Goal: Task Accomplishment & Management: Complete application form

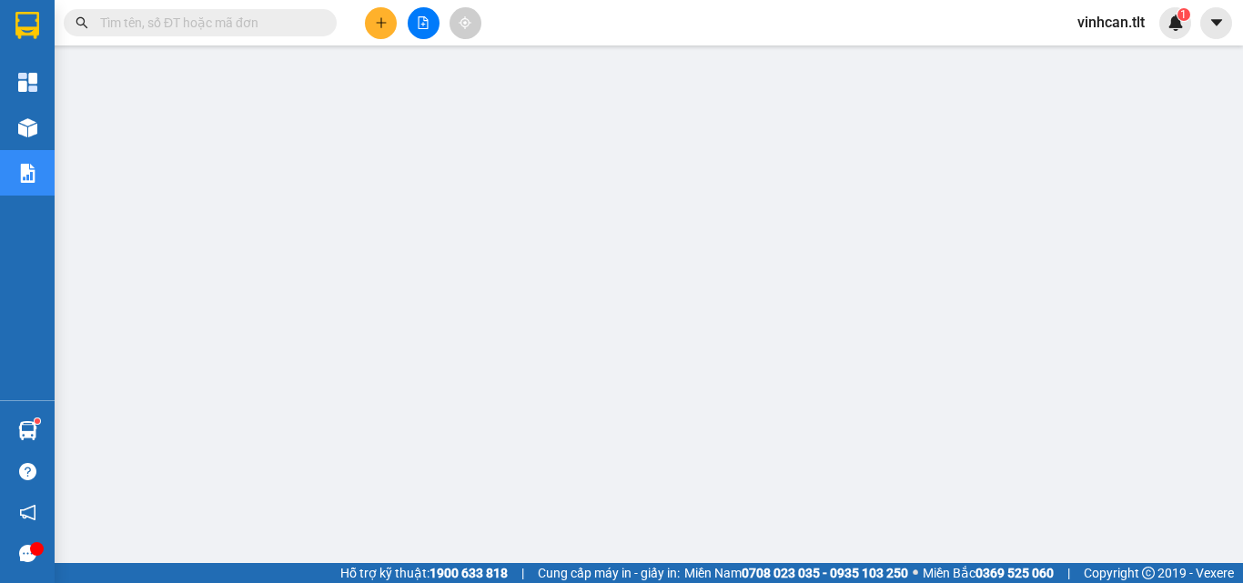
click at [254, 29] on input "text" at bounding box center [207, 23] width 215 height 20
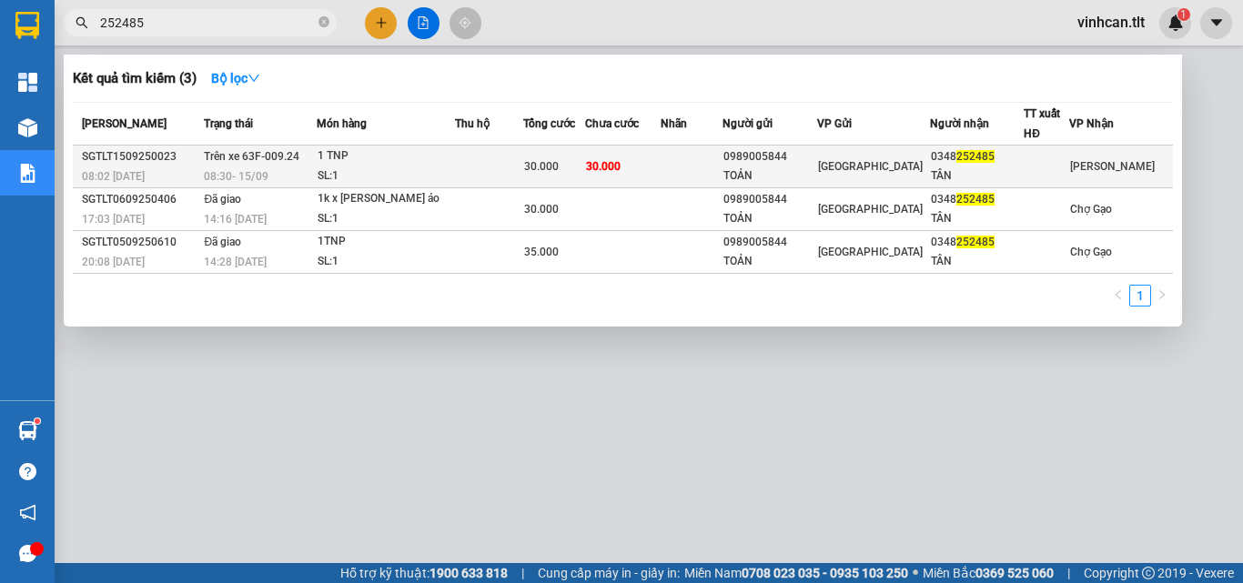
type input "252485"
click at [782, 162] on div "0989005844" at bounding box center [770, 156] width 93 height 19
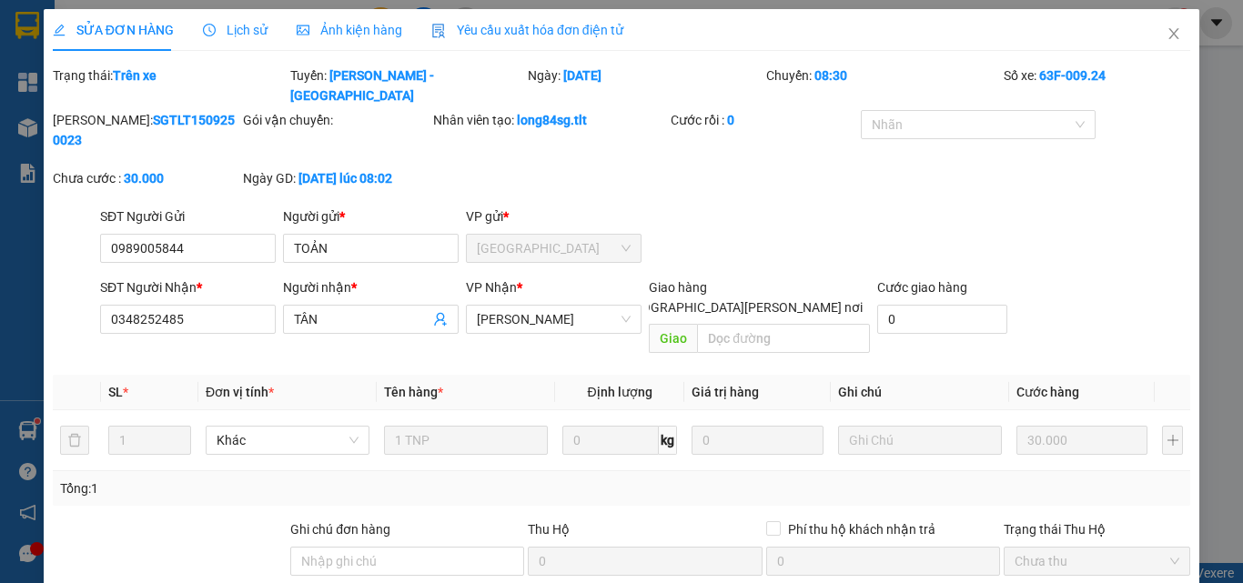
type input "0989005844"
type input "TOẢN"
type input "0348252485"
type input "TÂN"
type input "30.000"
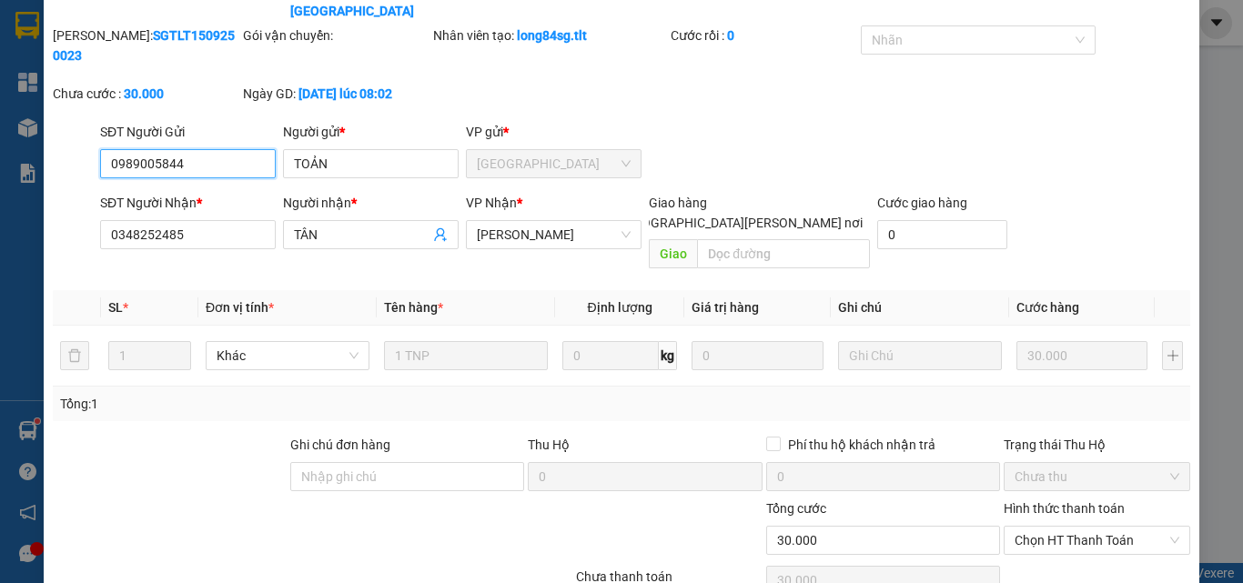
scroll to position [118, 0]
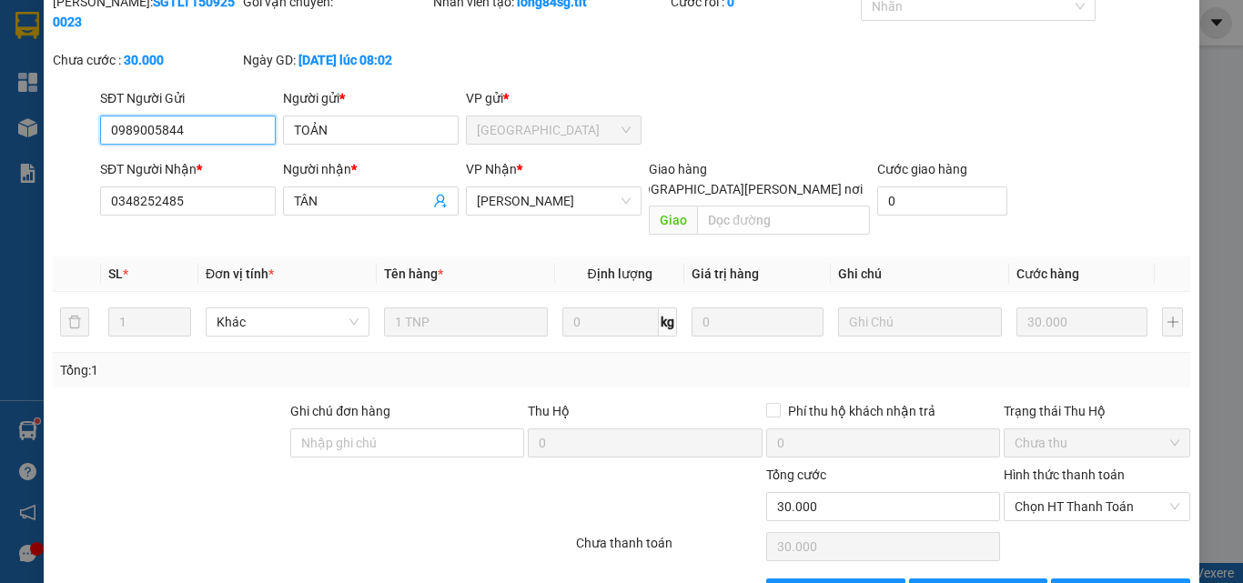
drag, startPoint x: 1041, startPoint y: 442, endPoint x: 1046, endPoint y: 464, distance: 22.3
click at [1041, 493] on span "Chọn HT Thanh Toán" at bounding box center [1097, 506] width 165 height 27
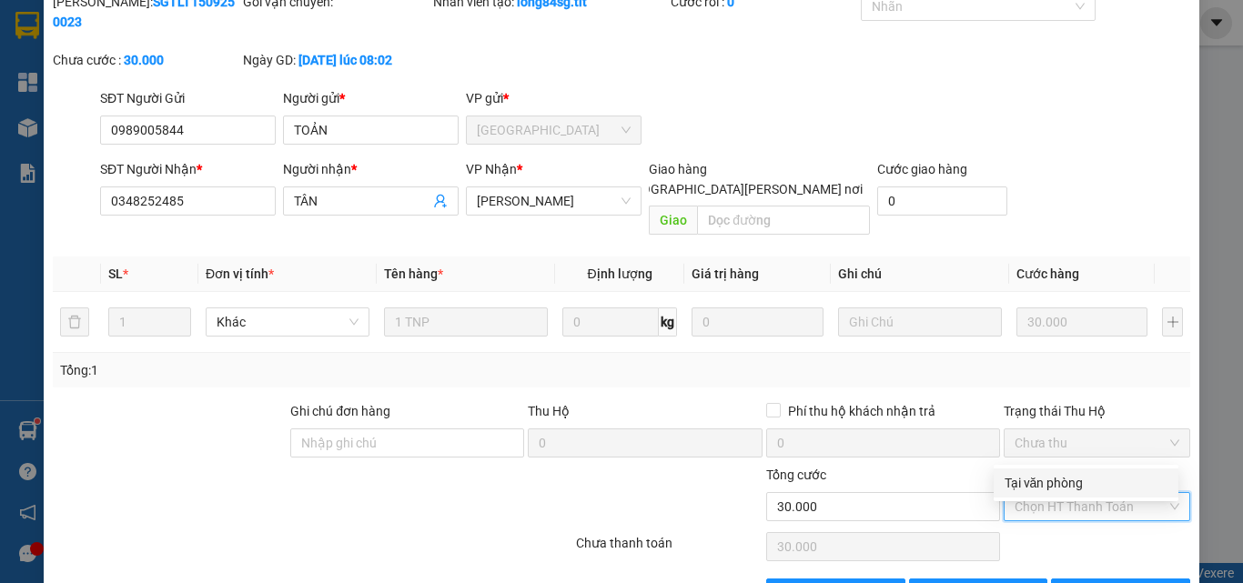
click at [1051, 479] on div "Tại văn phòng" at bounding box center [1086, 483] width 163 height 20
type input "0"
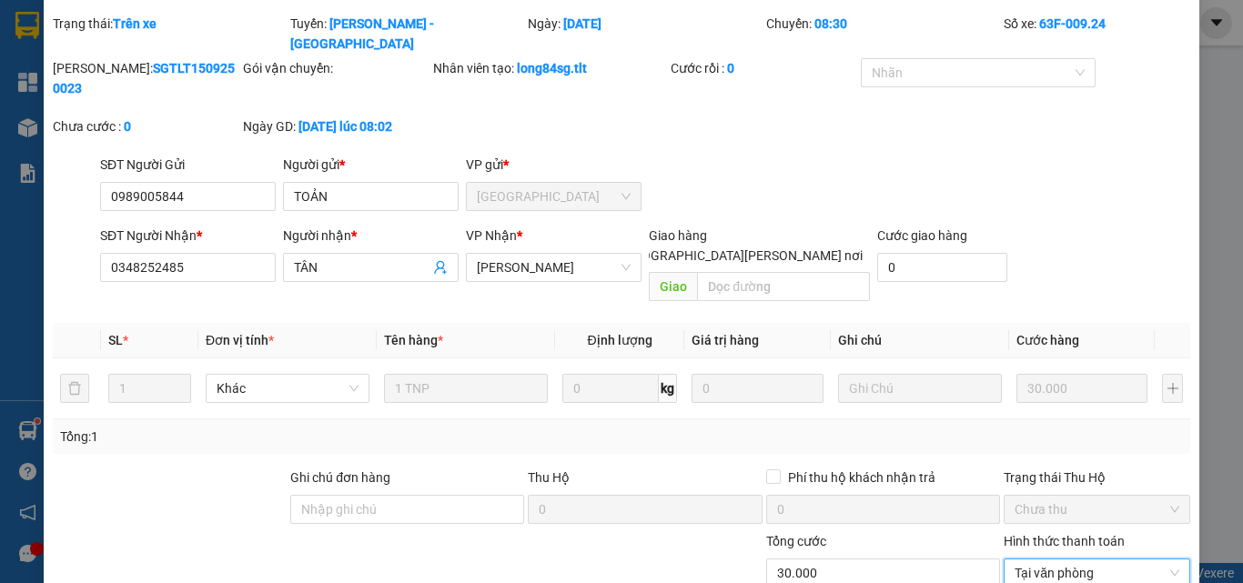
scroll to position [0, 0]
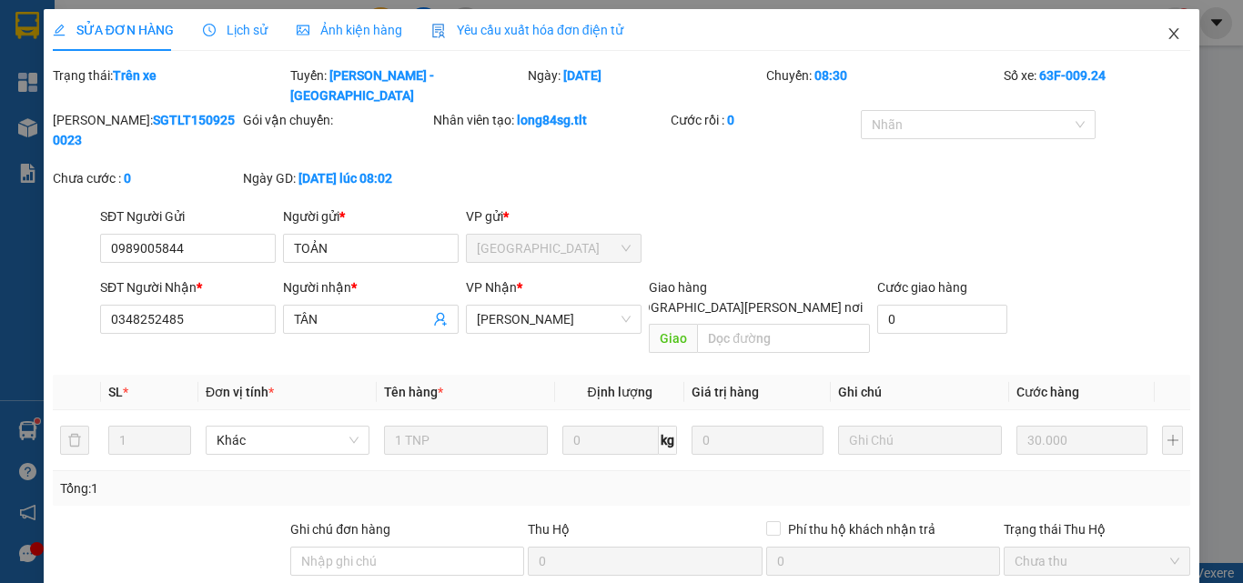
click at [1167, 37] on icon "close" at bounding box center [1174, 33] width 15 height 15
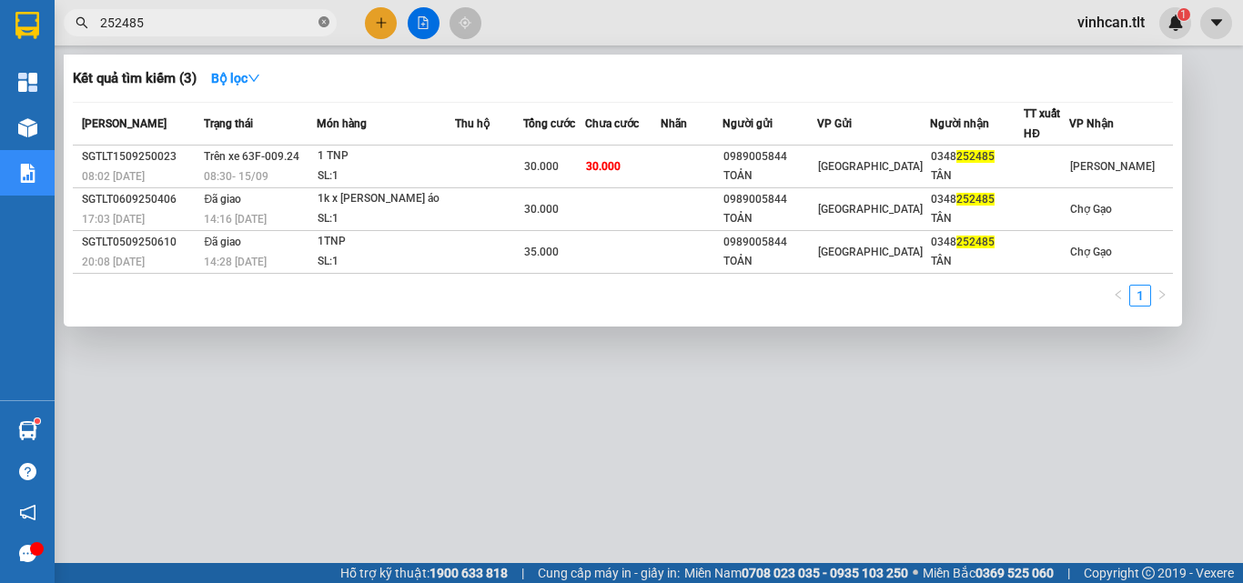
click at [323, 22] on icon "close-circle" at bounding box center [324, 21] width 11 height 11
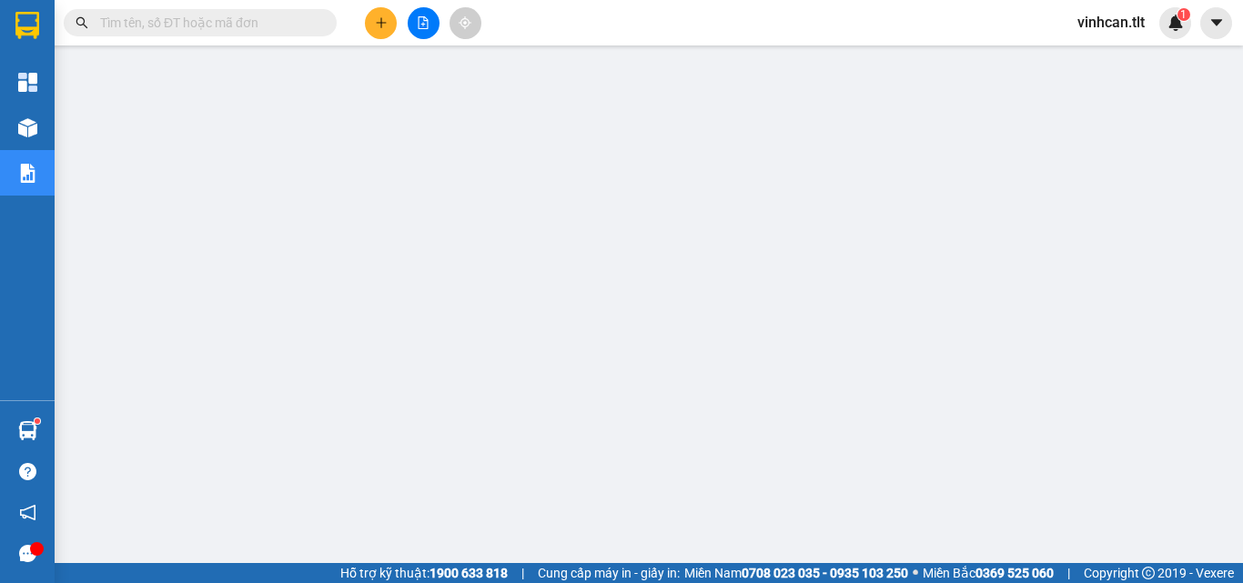
click at [269, 17] on input "text" at bounding box center [207, 23] width 215 height 20
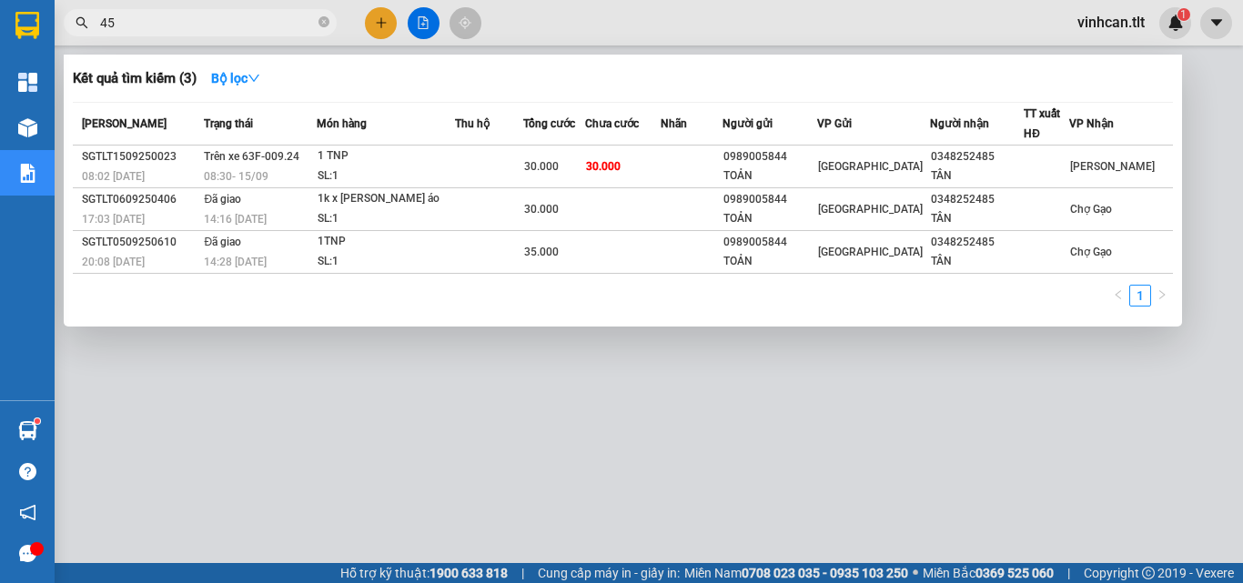
type input "450"
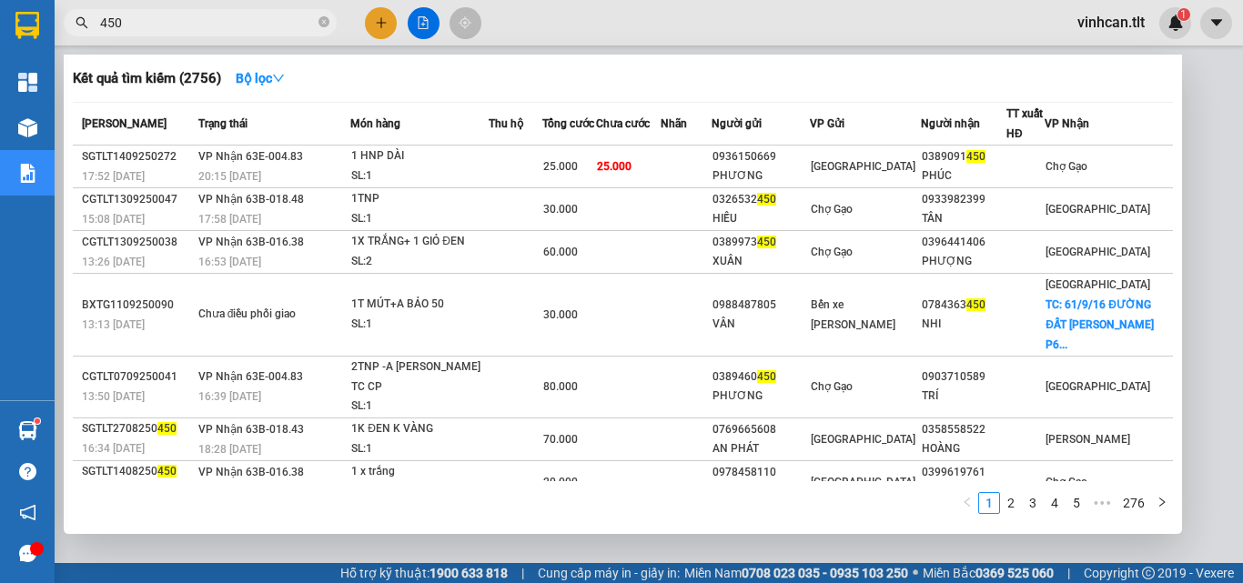
drag, startPoint x: 326, startPoint y: 18, endPoint x: 303, endPoint y: 25, distance: 23.9
click at [319, 20] on icon "close-circle" at bounding box center [324, 21] width 11 height 11
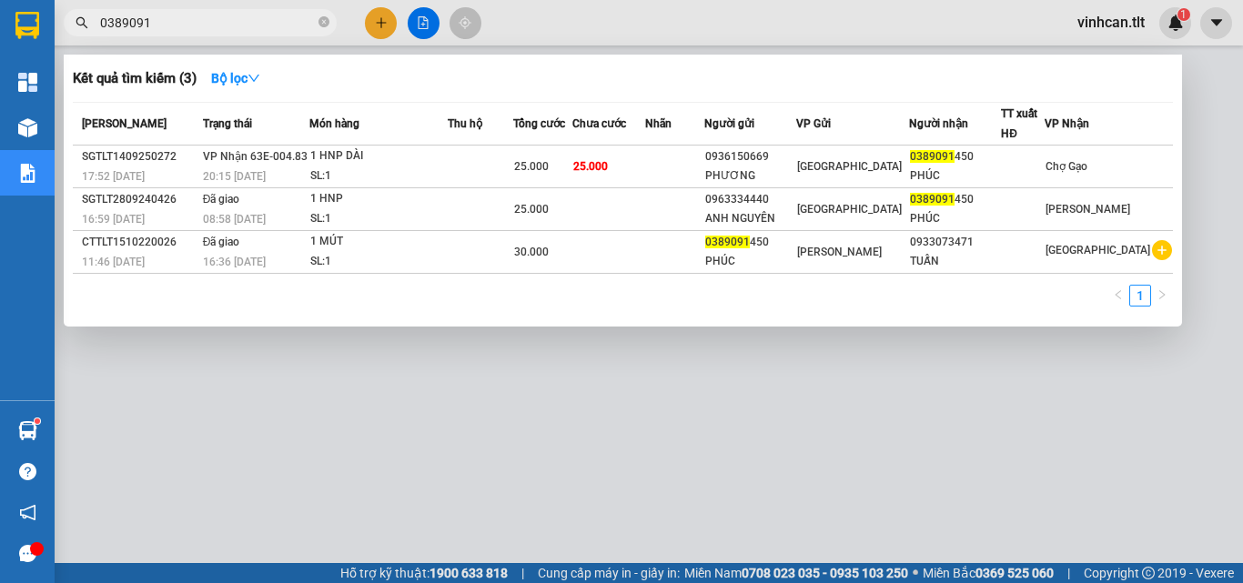
type input "0389091"
click at [328, 21] on icon "close-circle" at bounding box center [324, 21] width 11 height 11
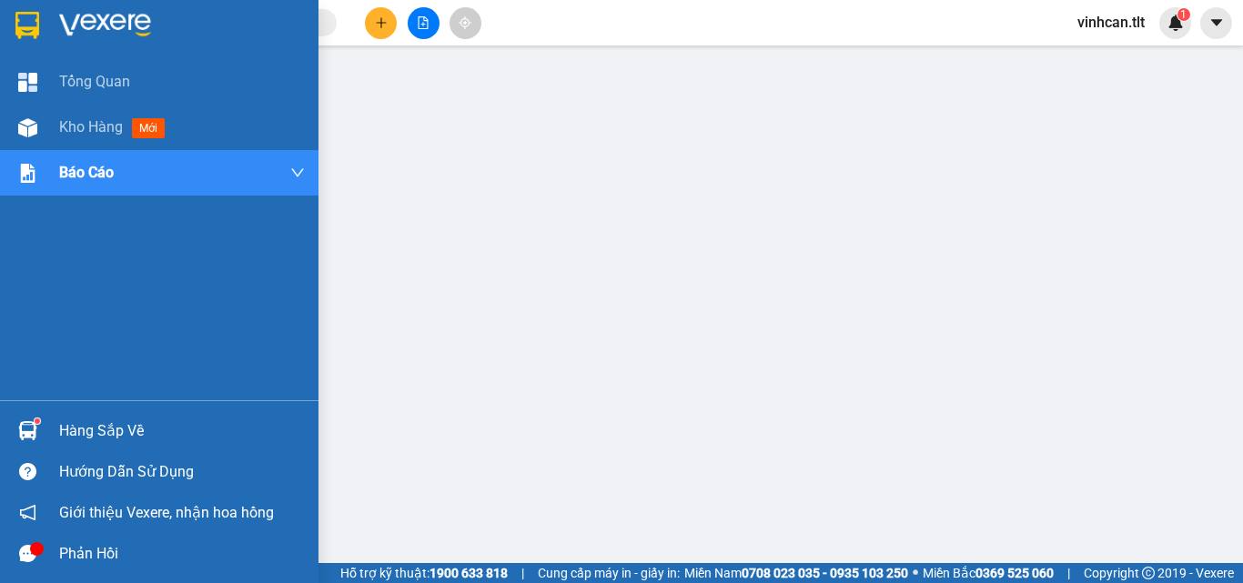
drag, startPoint x: 108, startPoint y: 431, endPoint x: 125, endPoint y: 436, distance: 17.0
click at [110, 433] on div "Hàng sắp về" at bounding box center [182, 431] width 246 height 27
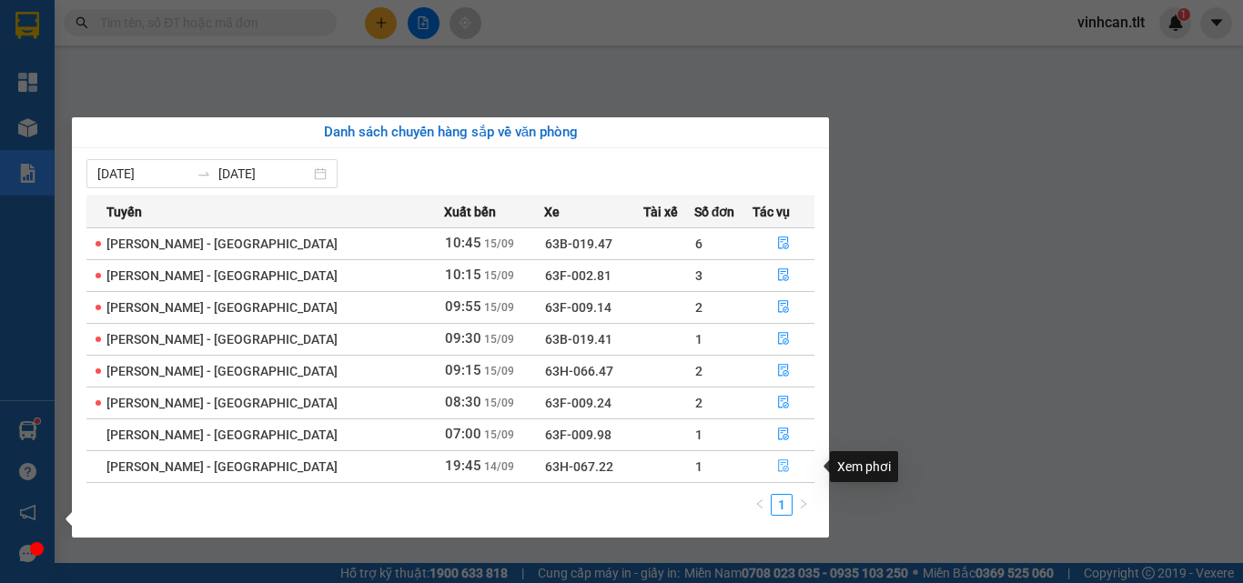
click at [778, 468] on icon "file-done" at bounding box center [783, 467] width 11 height 13
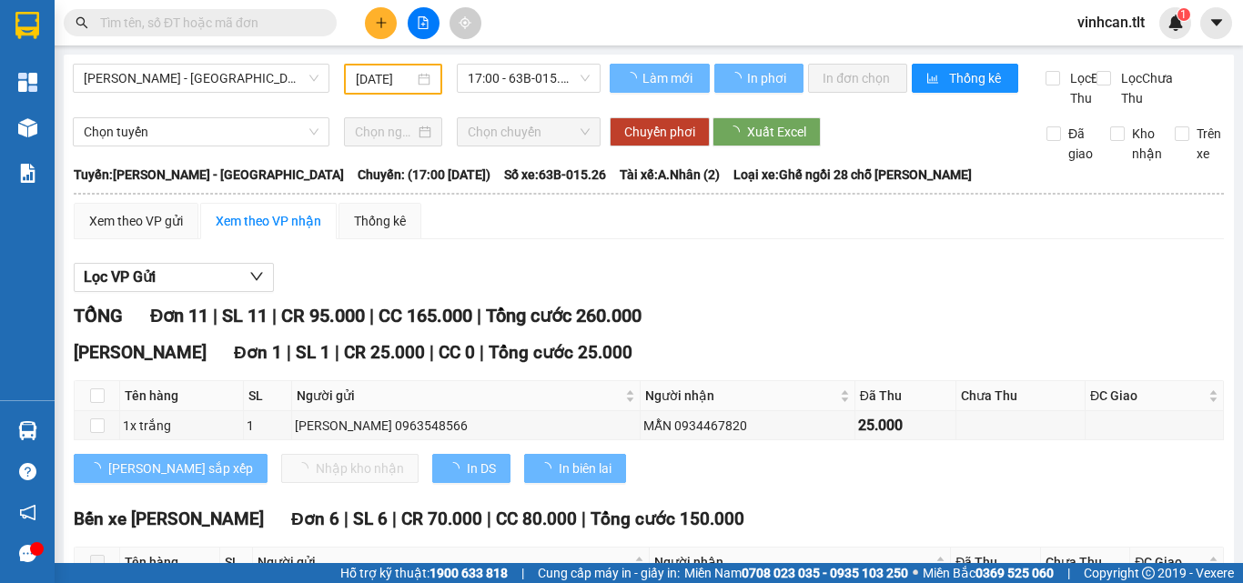
type input "14/09/2025"
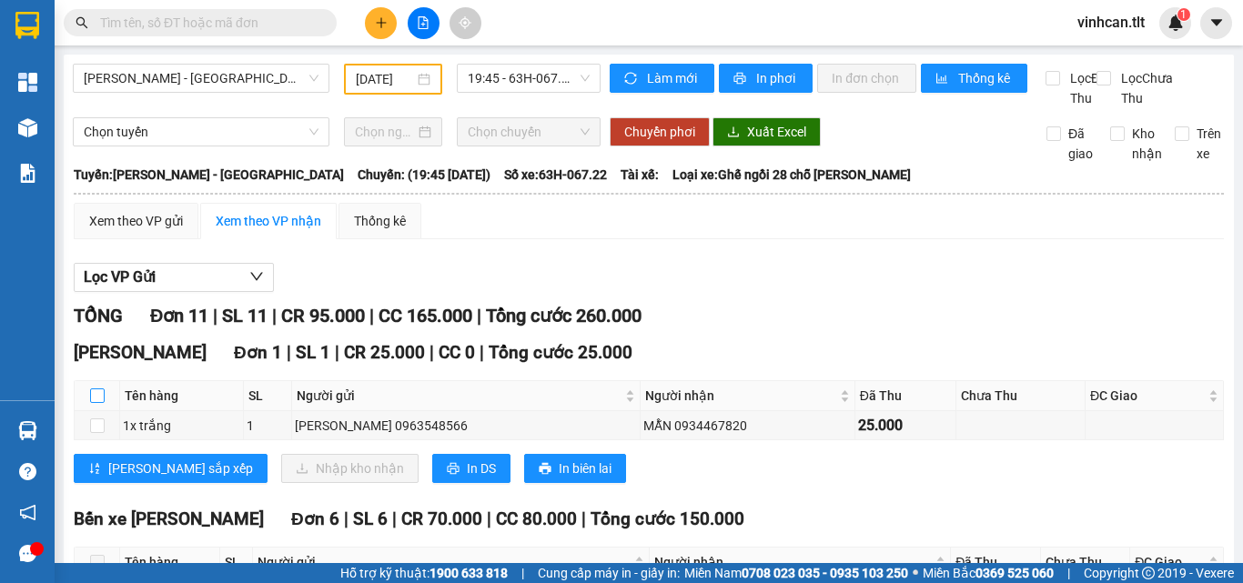
click at [91, 403] on input "checkbox" at bounding box center [97, 396] width 15 height 15
checkbox input "true"
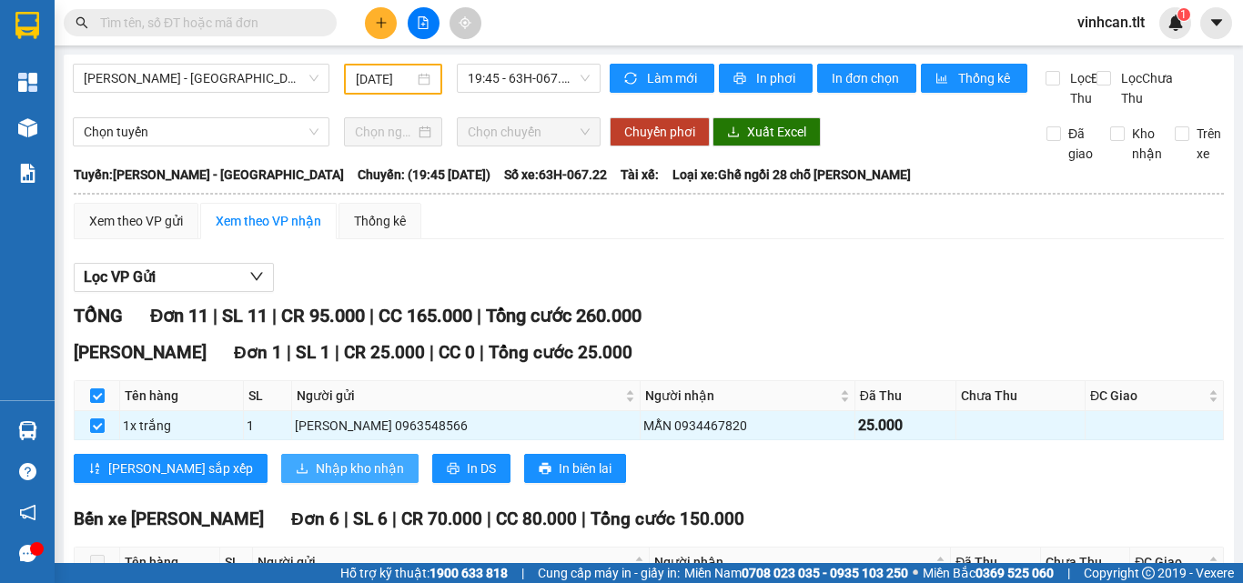
click at [316, 479] on span "Nhập kho nhận" at bounding box center [360, 469] width 88 height 20
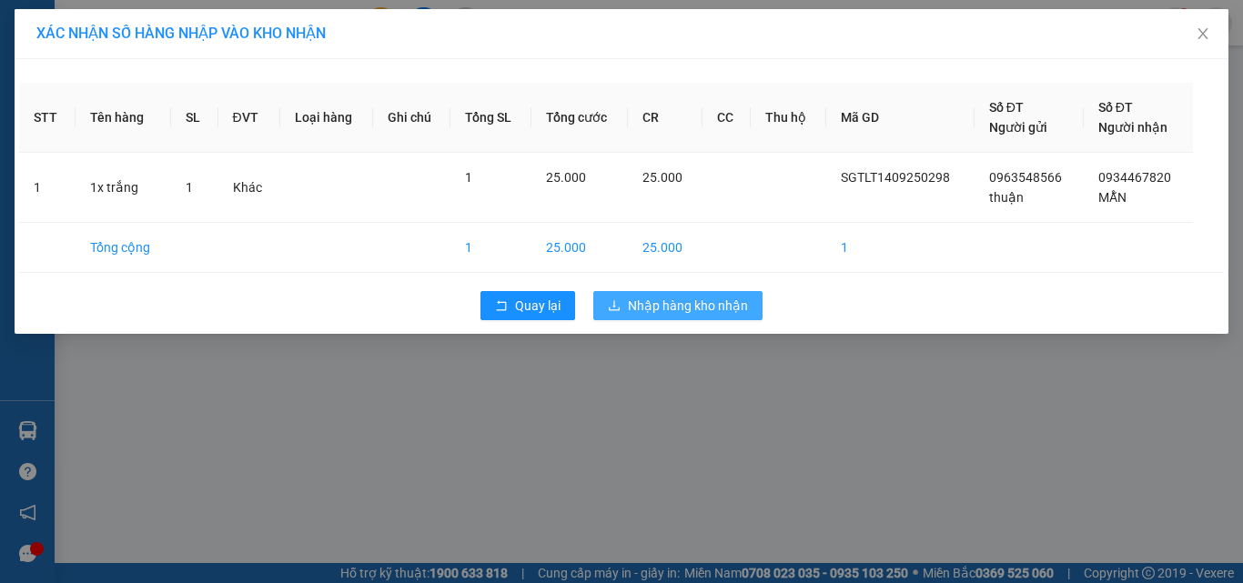
click at [690, 308] on span "Nhập hàng kho nhận" at bounding box center [688, 306] width 120 height 20
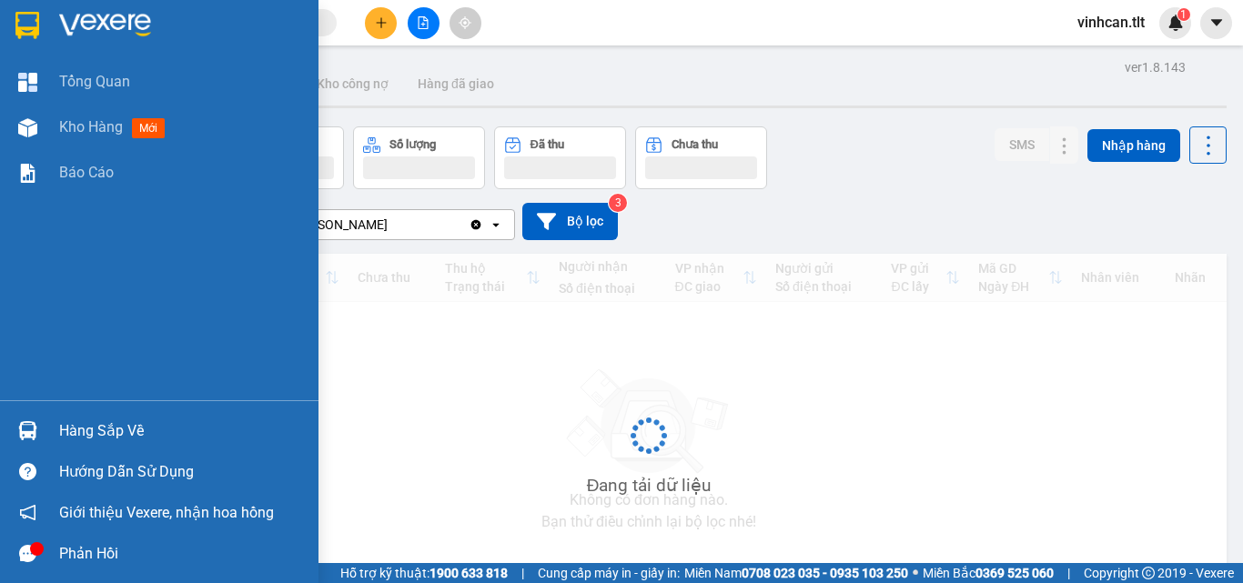
drag, startPoint x: 71, startPoint y: 426, endPoint x: 203, endPoint y: 430, distance: 132.0
click at [77, 427] on div "Hàng sắp về" at bounding box center [182, 431] width 246 height 27
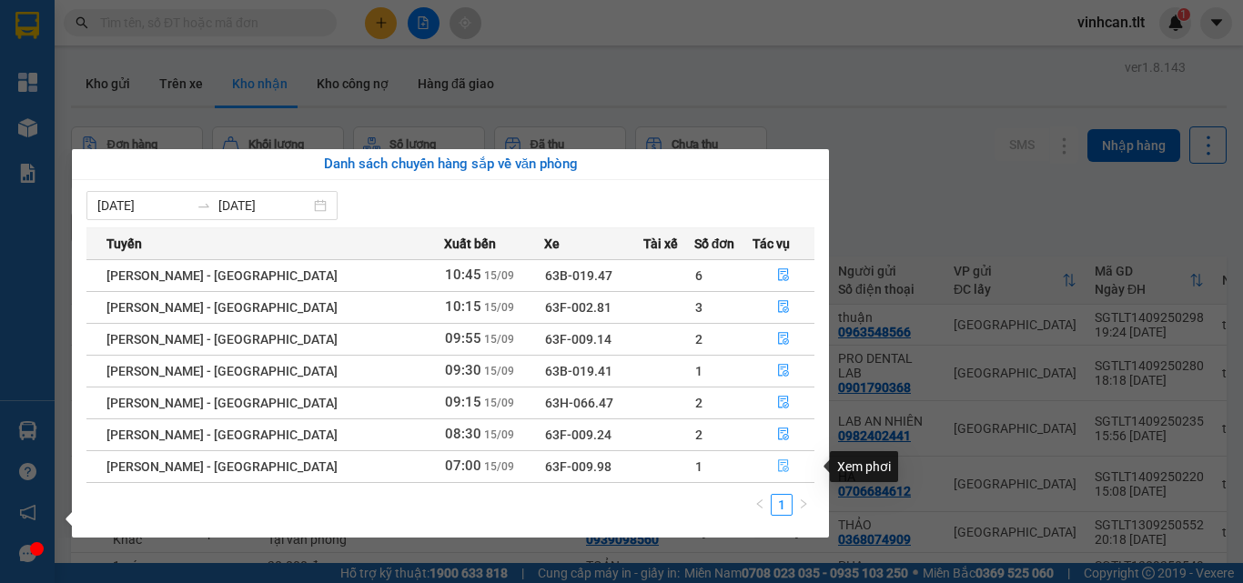
click at [777, 467] on icon "file-done" at bounding box center [783, 466] width 13 height 13
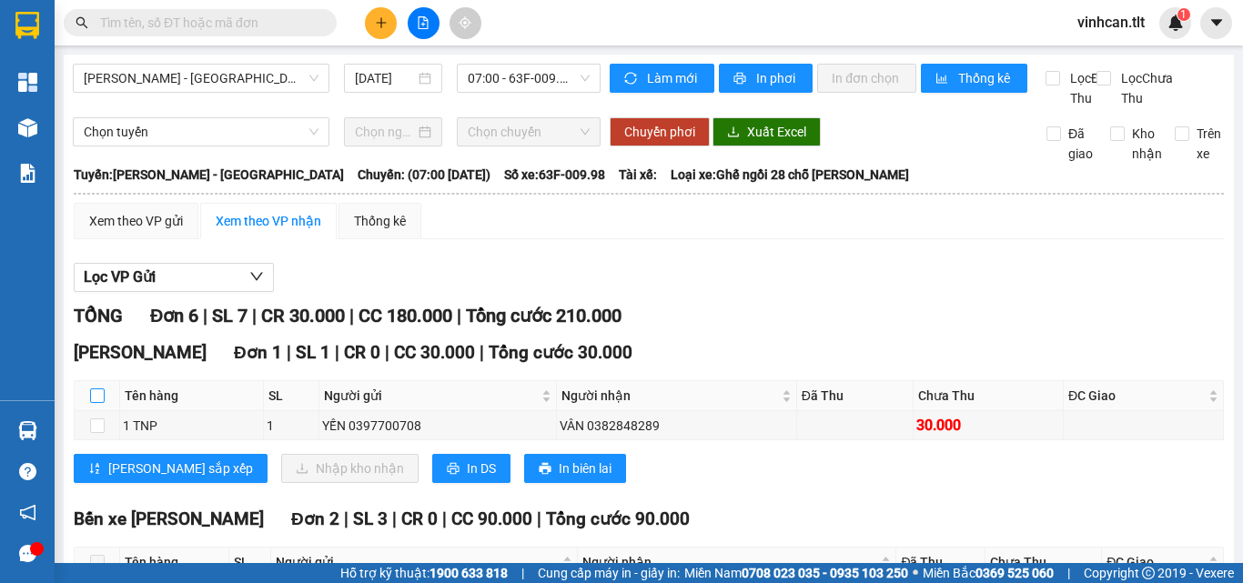
click at [96, 403] on input "checkbox" at bounding box center [97, 396] width 15 height 15
checkbox input "true"
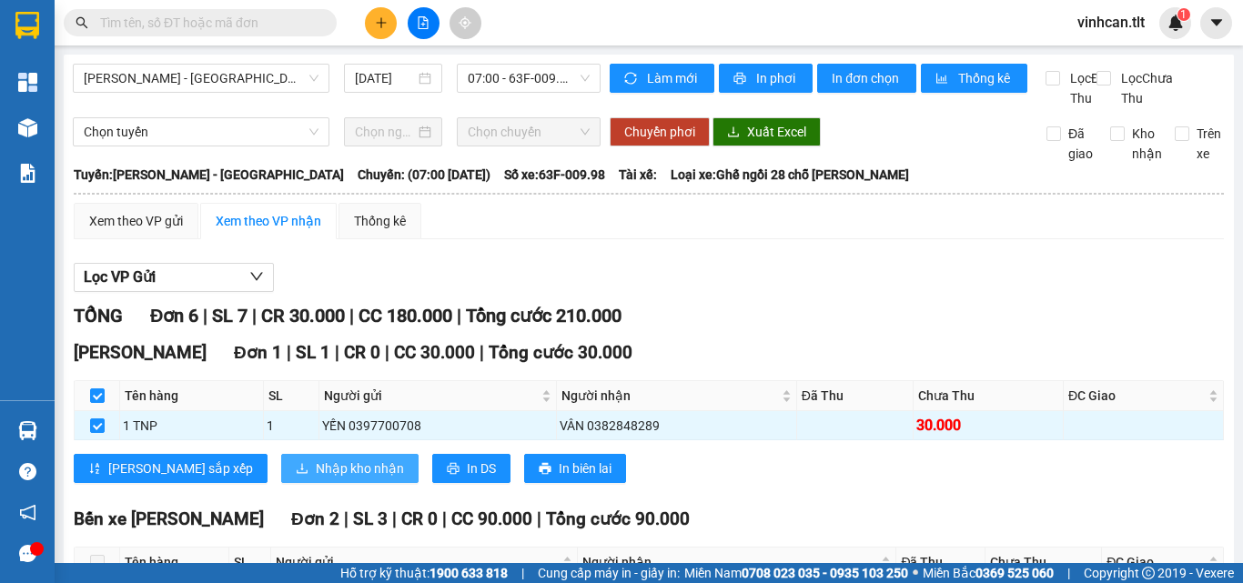
click at [316, 479] on span "Nhập kho nhận" at bounding box center [360, 469] width 88 height 20
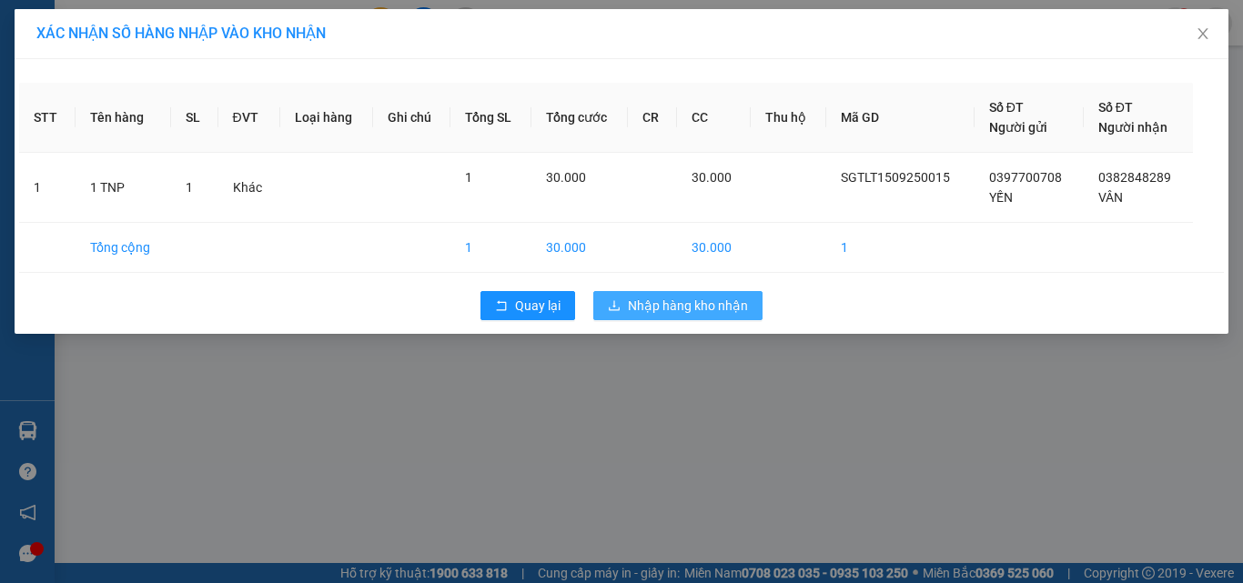
click at [671, 305] on span "Nhập hàng kho nhận" at bounding box center [688, 306] width 120 height 20
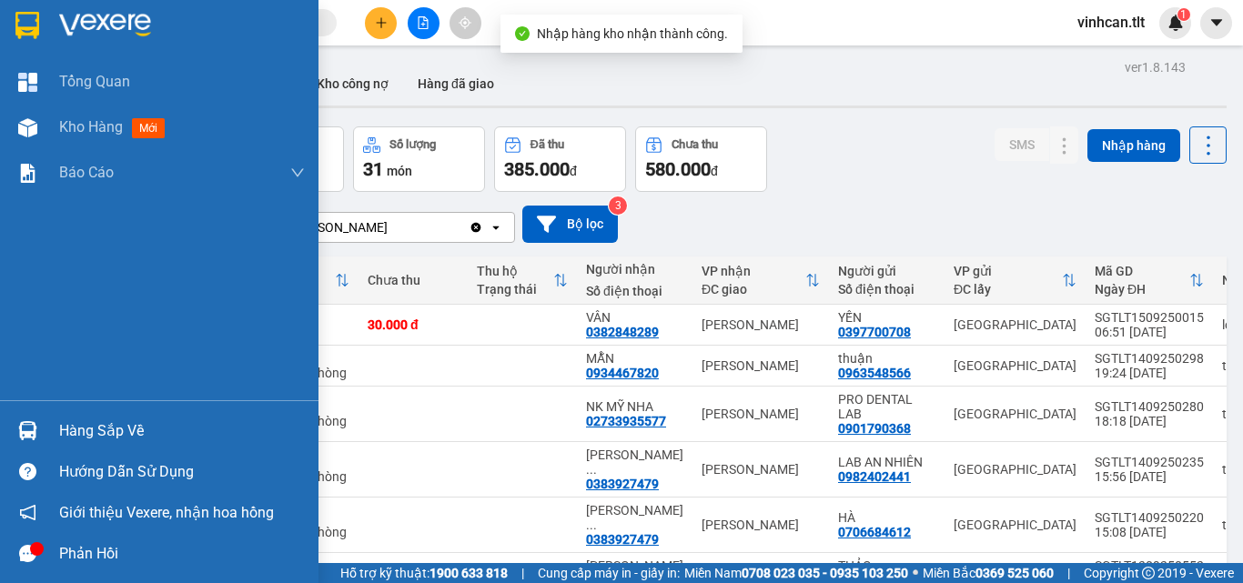
click at [96, 428] on div "Hàng sắp về" at bounding box center [182, 431] width 246 height 27
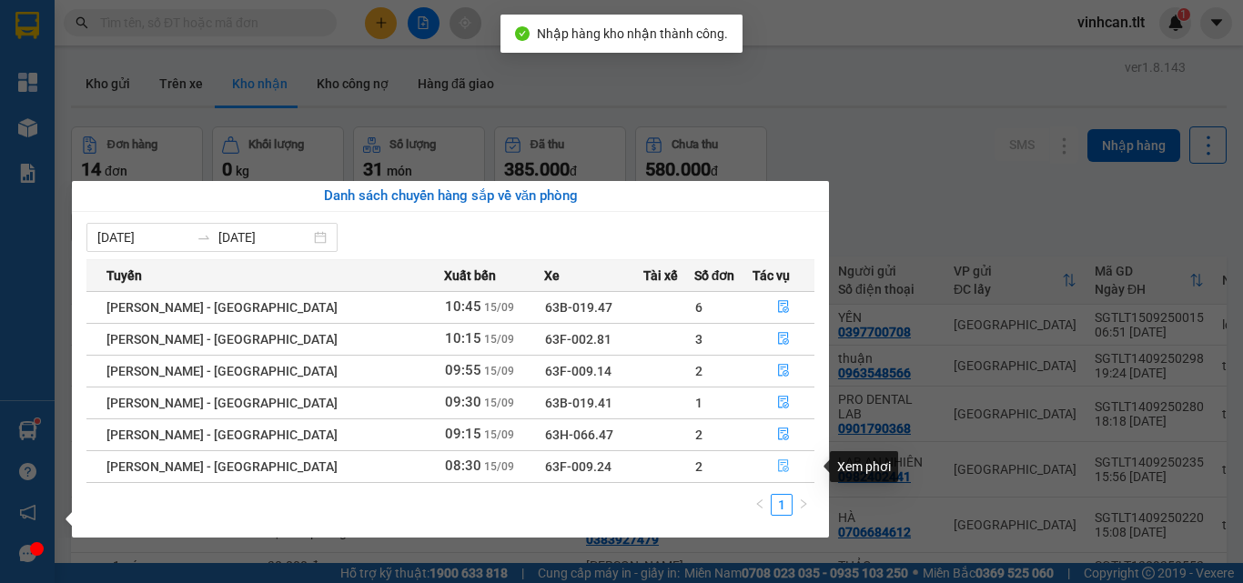
click at [778, 461] on icon "file-done" at bounding box center [783, 467] width 11 height 13
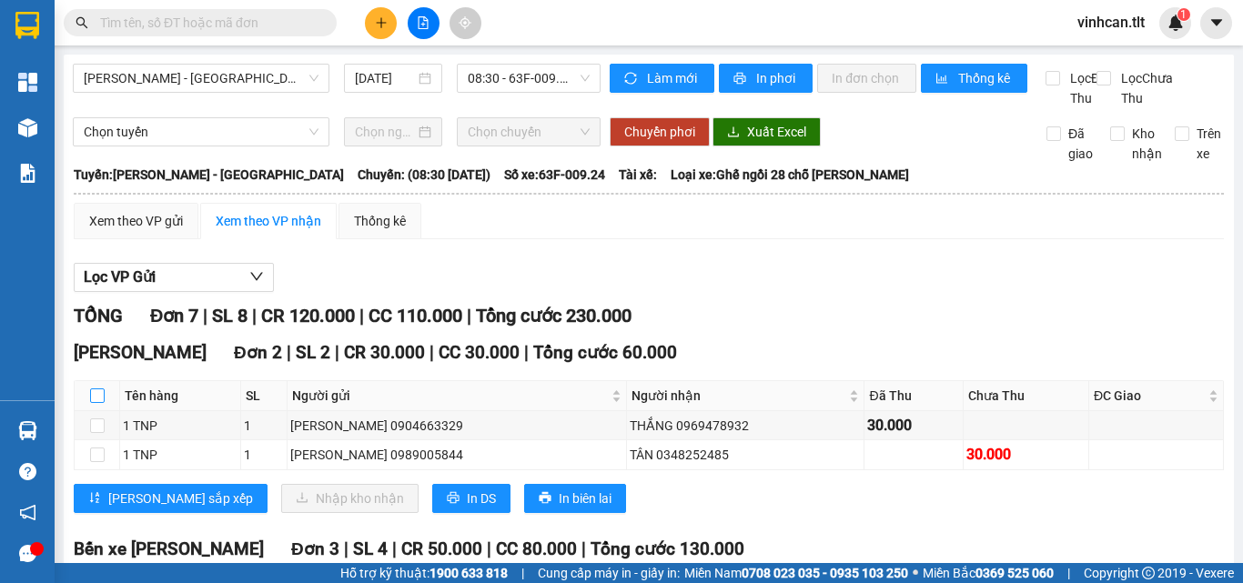
click at [95, 403] on input "checkbox" at bounding box center [97, 396] width 15 height 15
checkbox input "true"
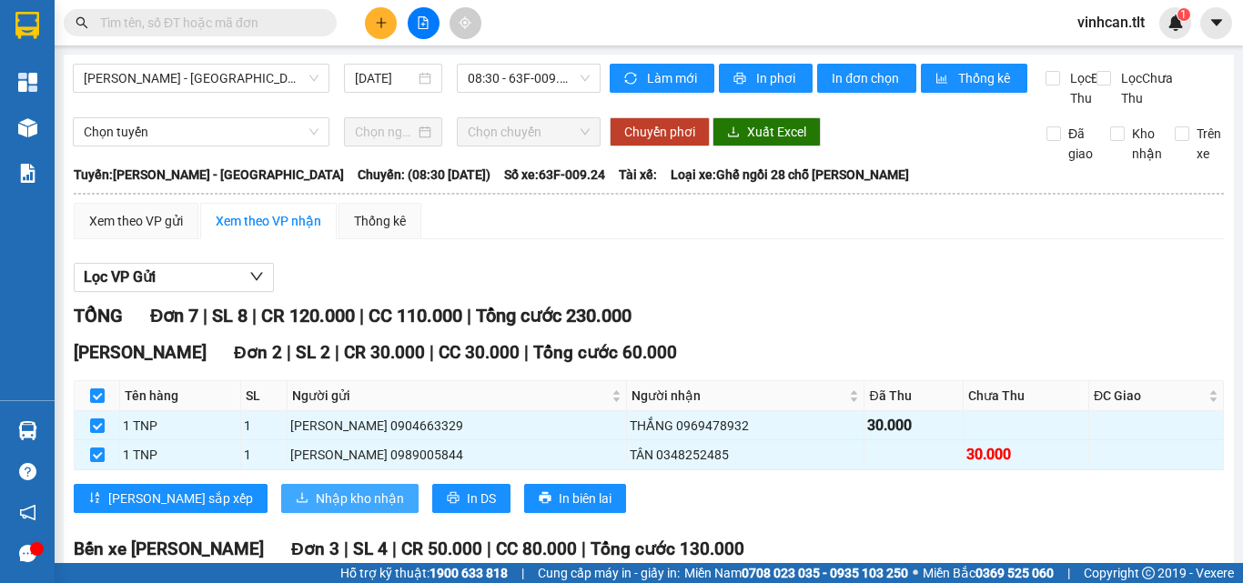
click at [316, 509] on span "Nhập kho nhận" at bounding box center [360, 499] width 88 height 20
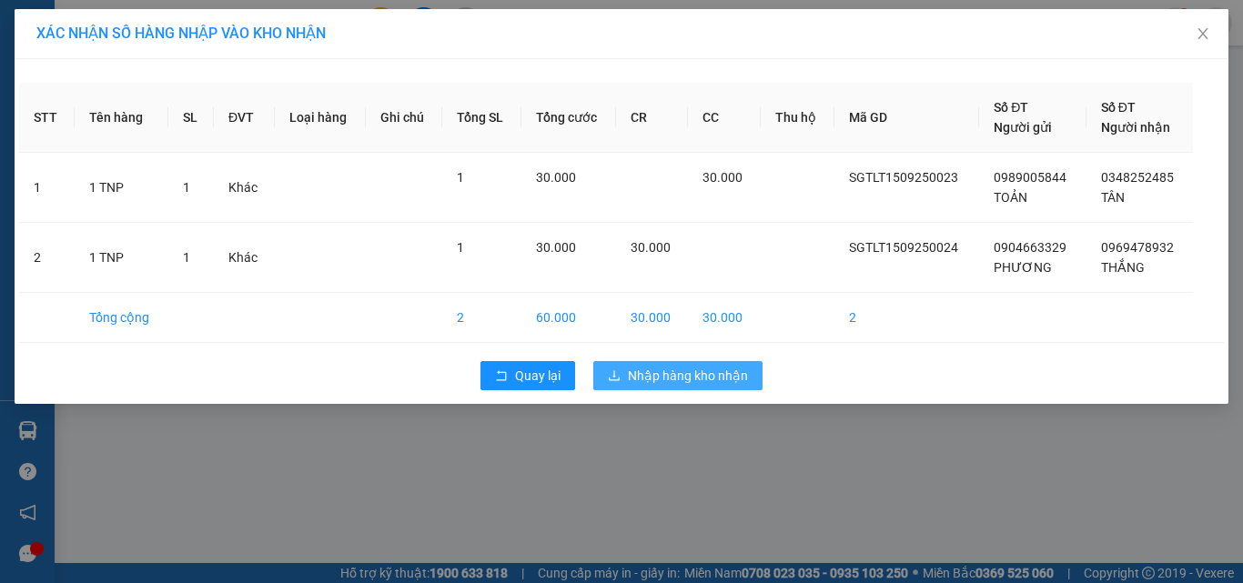
click at [674, 371] on span "Nhập hàng kho nhận" at bounding box center [688, 376] width 120 height 20
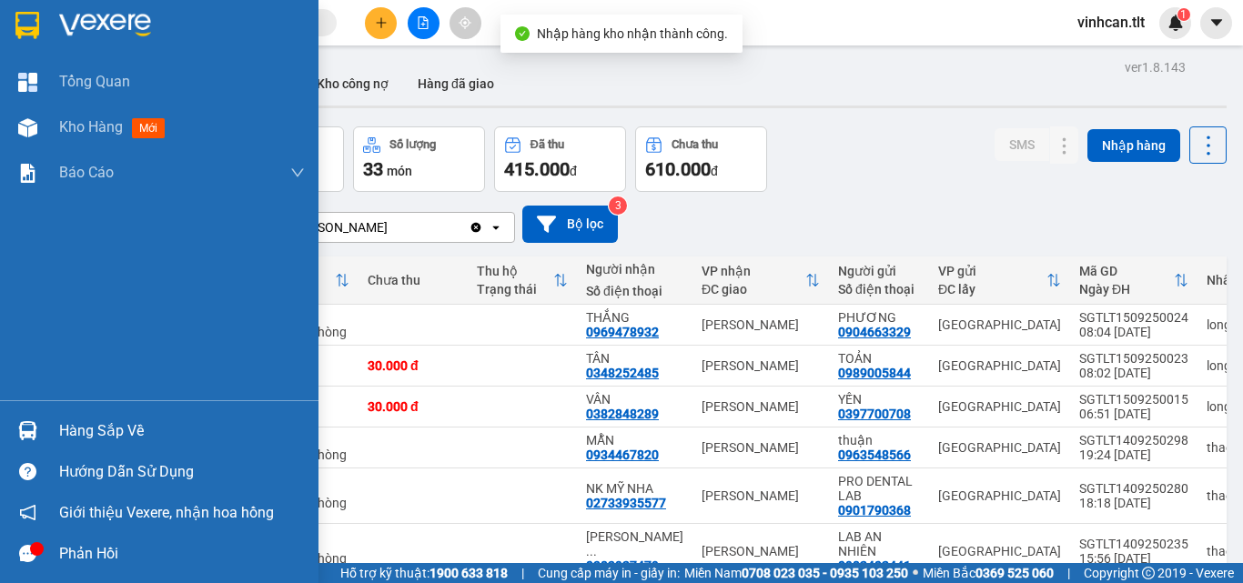
click at [96, 421] on div "Hàng sắp về" at bounding box center [182, 431] width 246 height 27
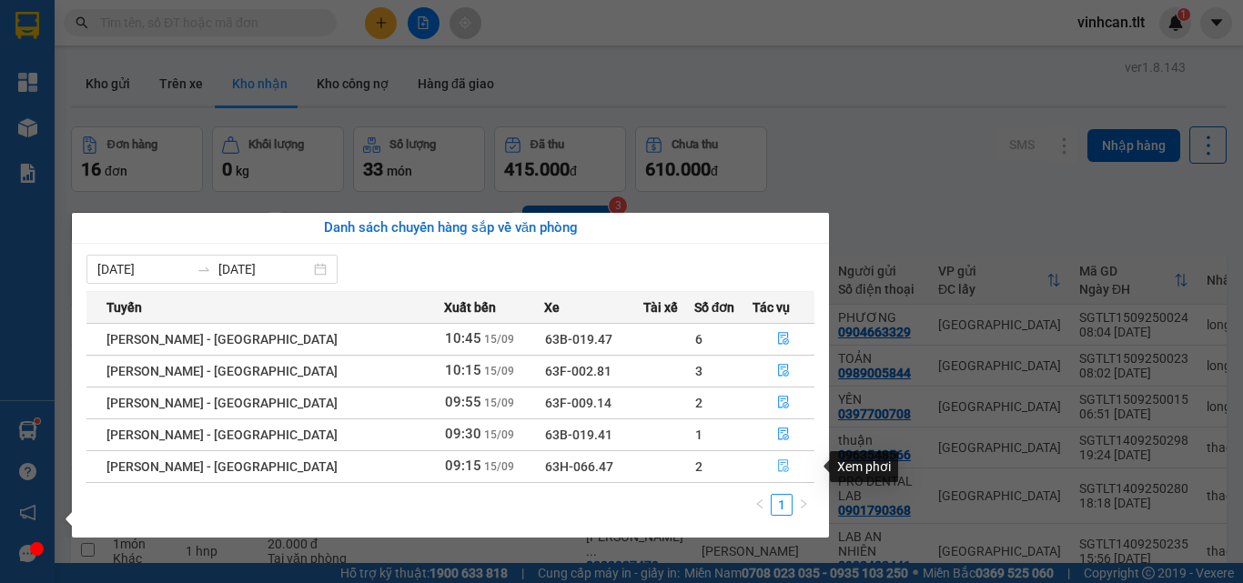
click at [778, 467] on icon "file-done" at bounding box center [783, 467] width 11 height 13
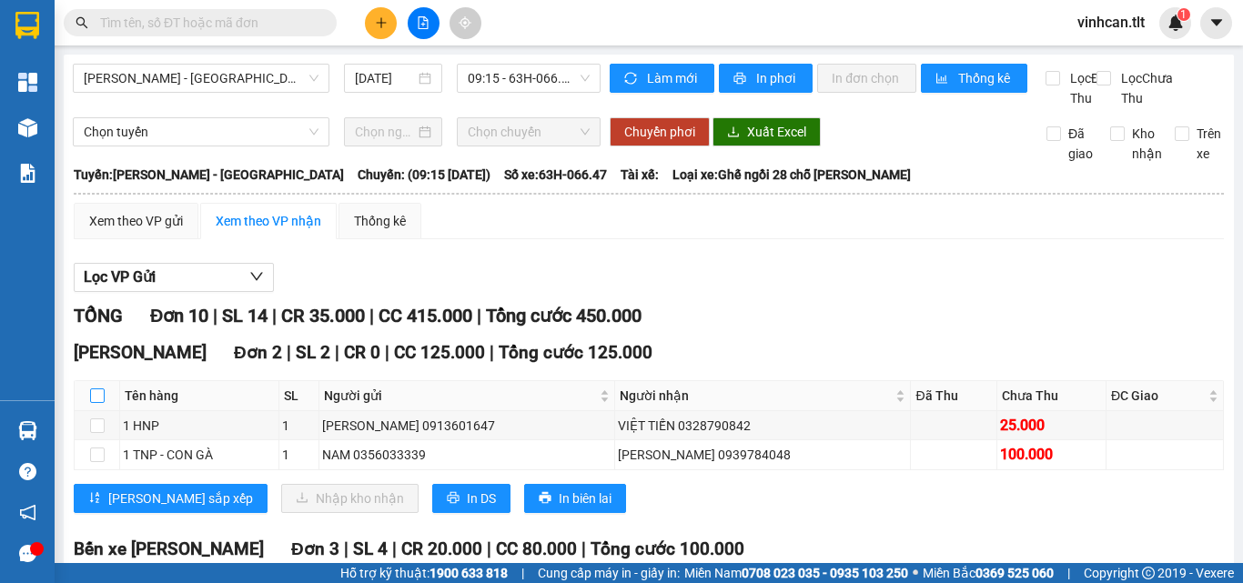
click at [103, 403] on input "checkbox" at bounding box center [97, 396] width 15 height 15
checkbox input "true"
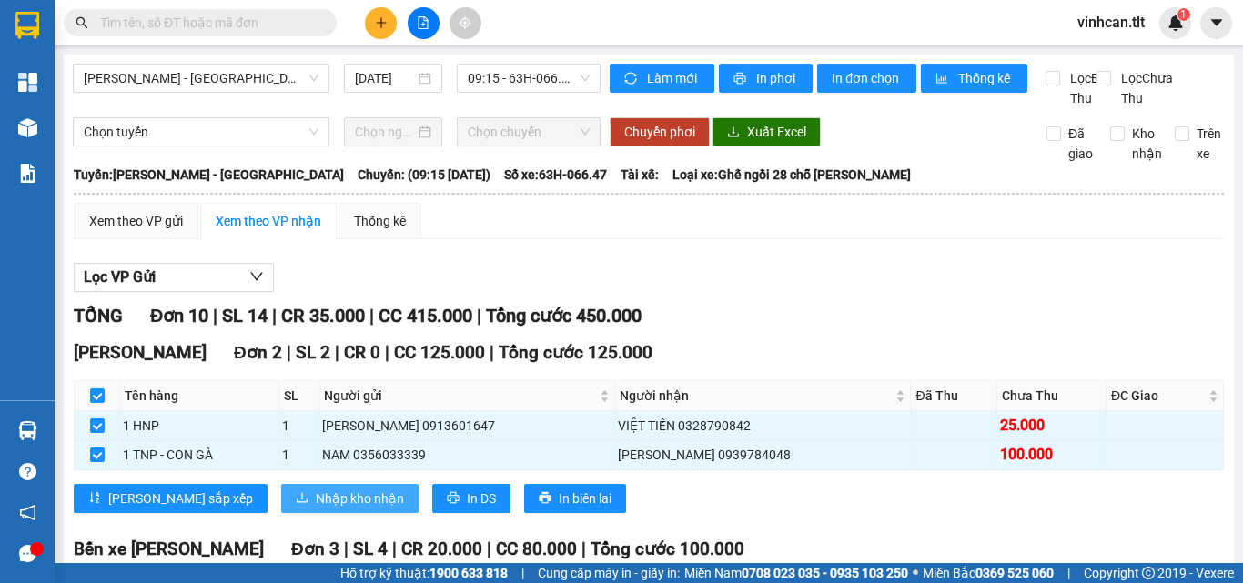
click at [316, 509] on span "Nhập kho nhận" at bounding box center [360, 499] width 88 height 20
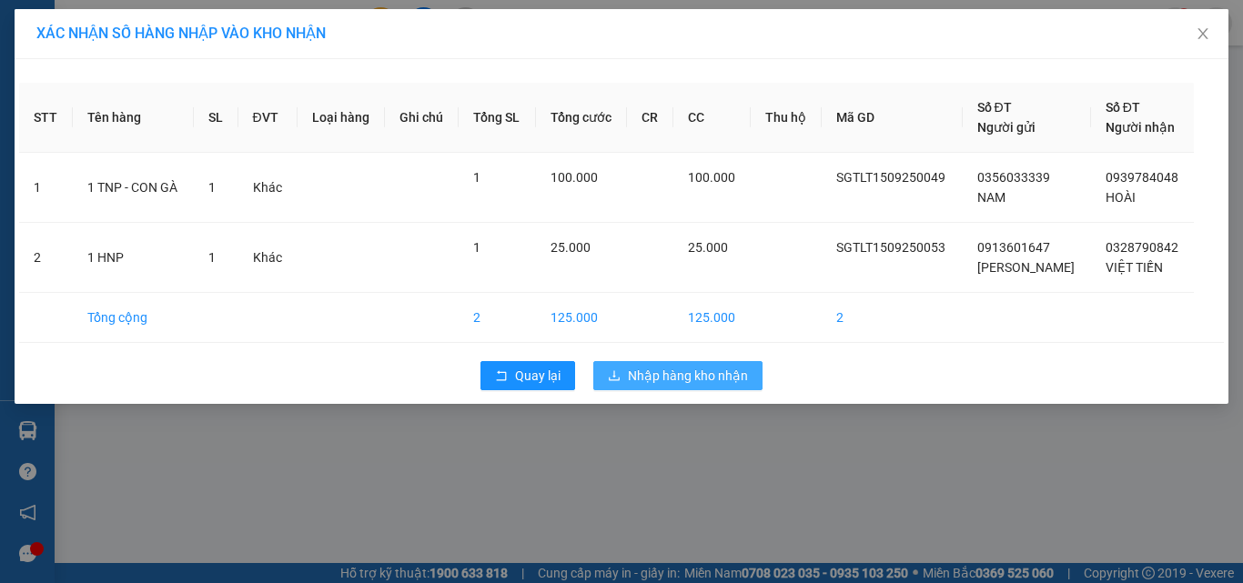
click at [684, 375] on span "Nhập hàng kho nhận" at bounding box center [688, 376] width 120 height 20
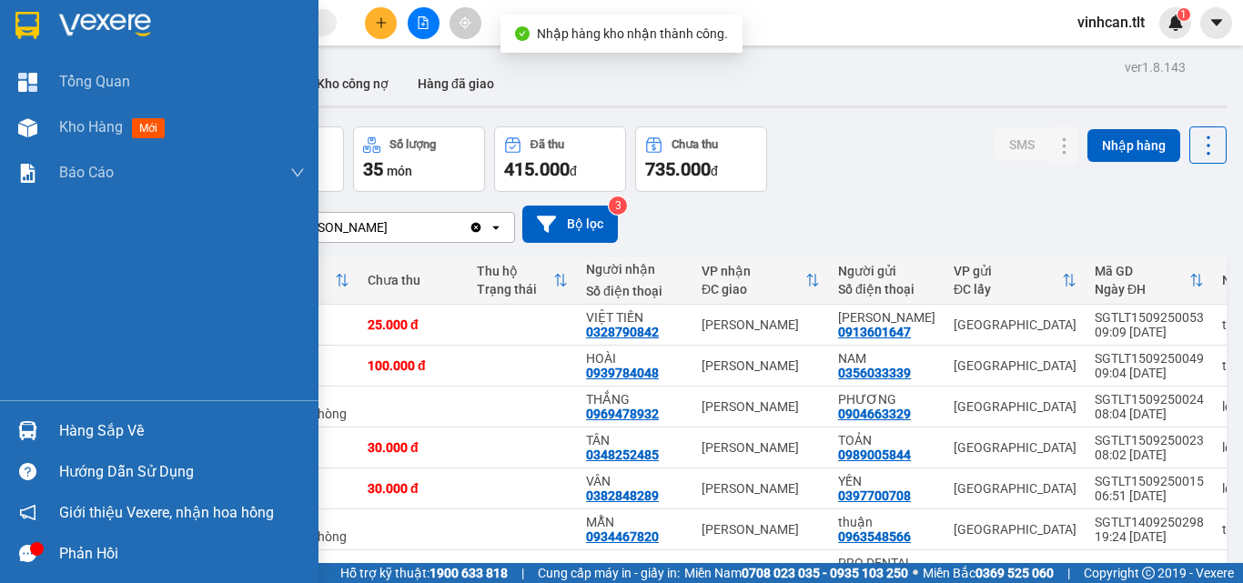
drag, startPoint x: 72, startPoint y: 429, endPoint x: 166, endPoint y: 436, distance: 94.0
click at [78, 429] on div "Hàng sắp về" at bounding box center [182, 431] width 246 height 27
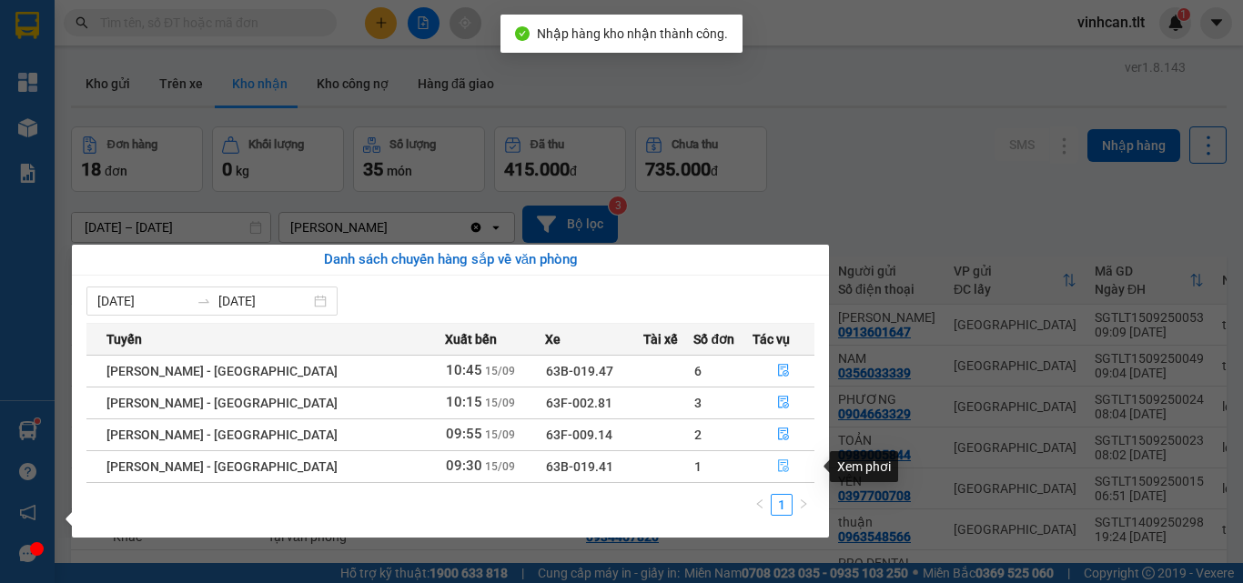
click at [778, 461] on icon "file-done" at bounding box center [783, 467] width 11 height 13
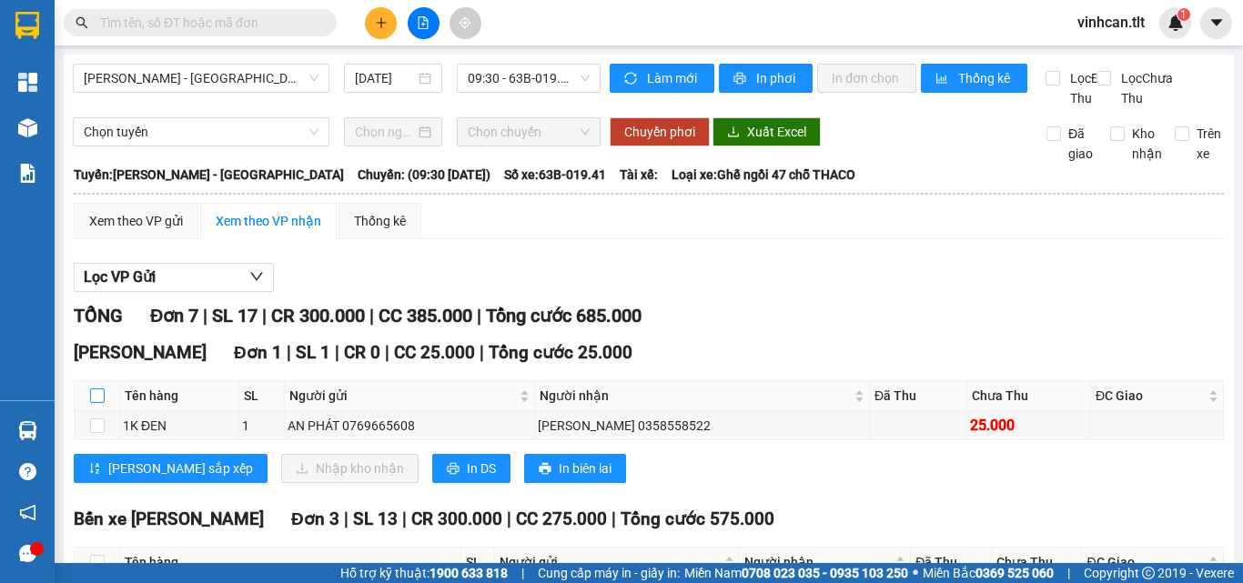
click at [99, 403] on input "checkbox" at bounding box center [97, 396] width 15 height 15
checkbox input "true"
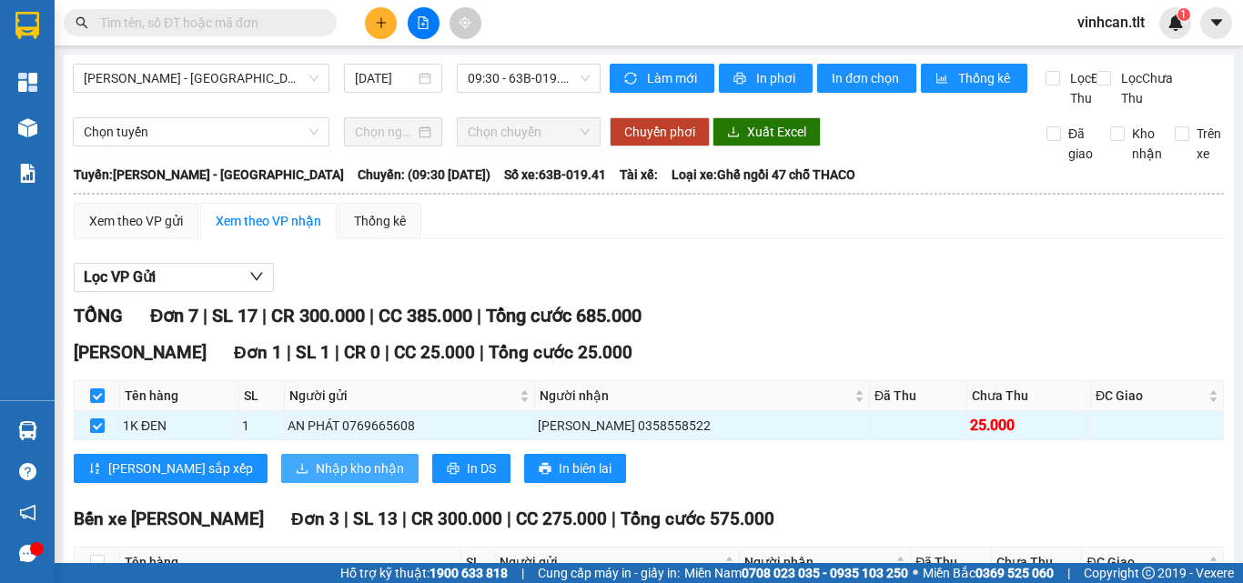
click at [316, 479] on span "Nhập kho nhận" at bounding box center [360, 469] width 88 height 20
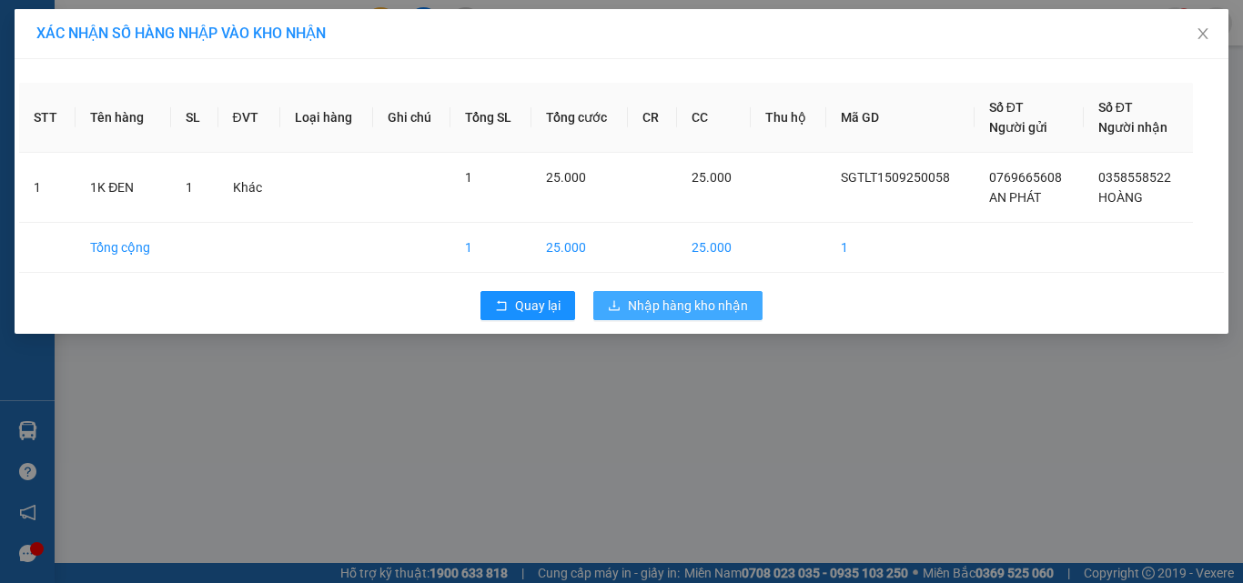
click at [669, 308] on span "Nhập hàng kho nhận" at bounding box center [688, 306] width 120 height 20
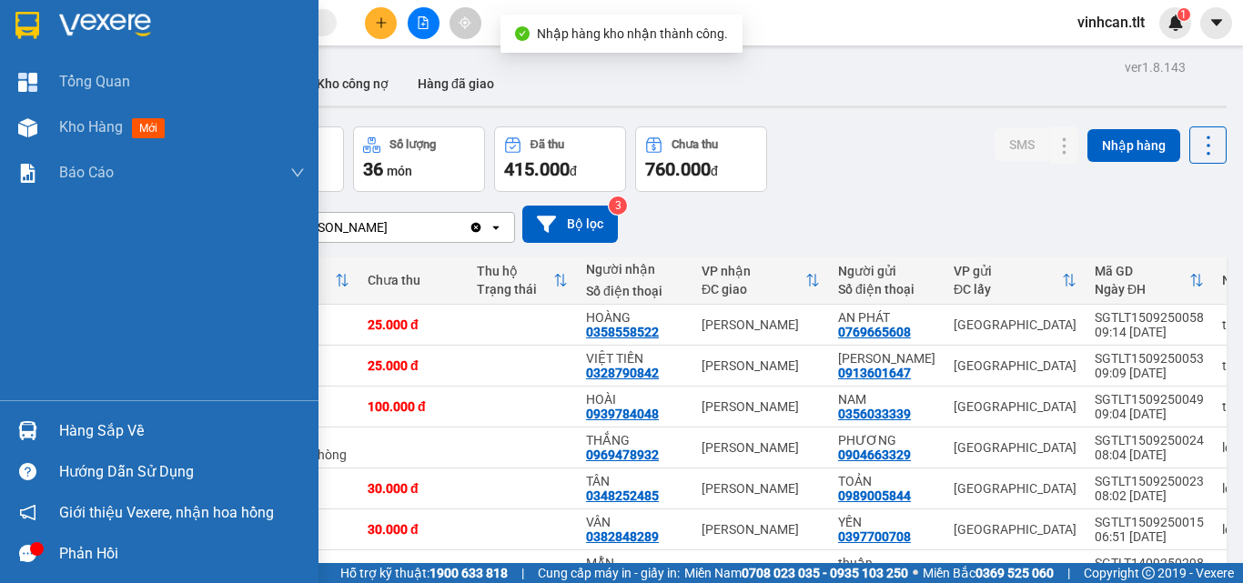
click at [88, 424] on div "Hàng sắp về" at bounding box center [182, 431] width 246 height 27
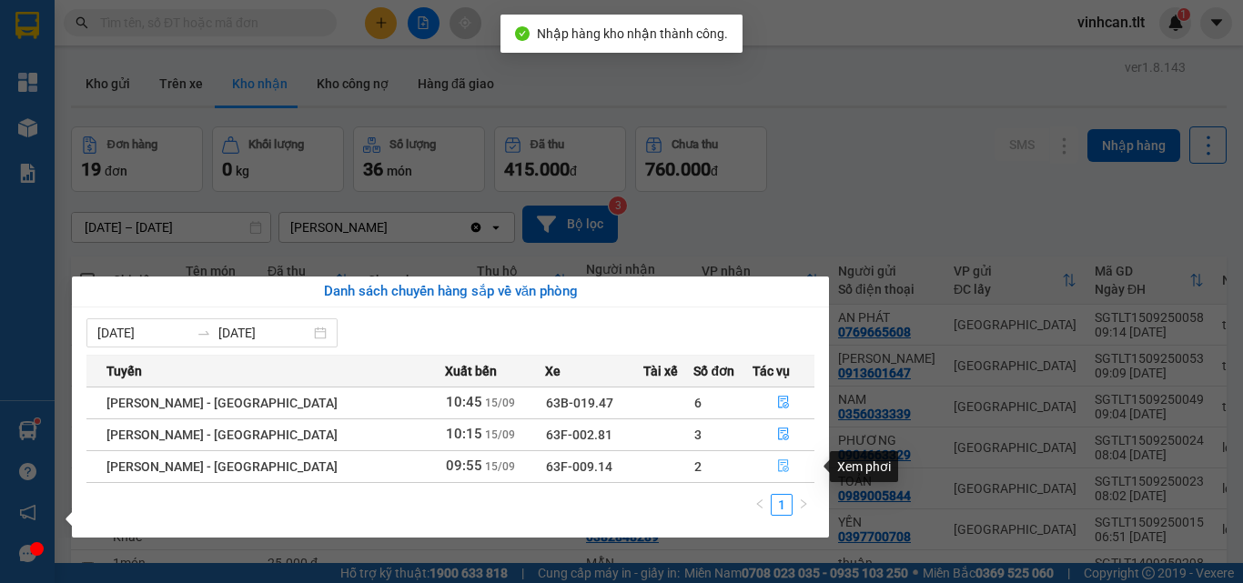
click at [778, 459] on button "button" at bounding box center [784, 466] width 60 height 29
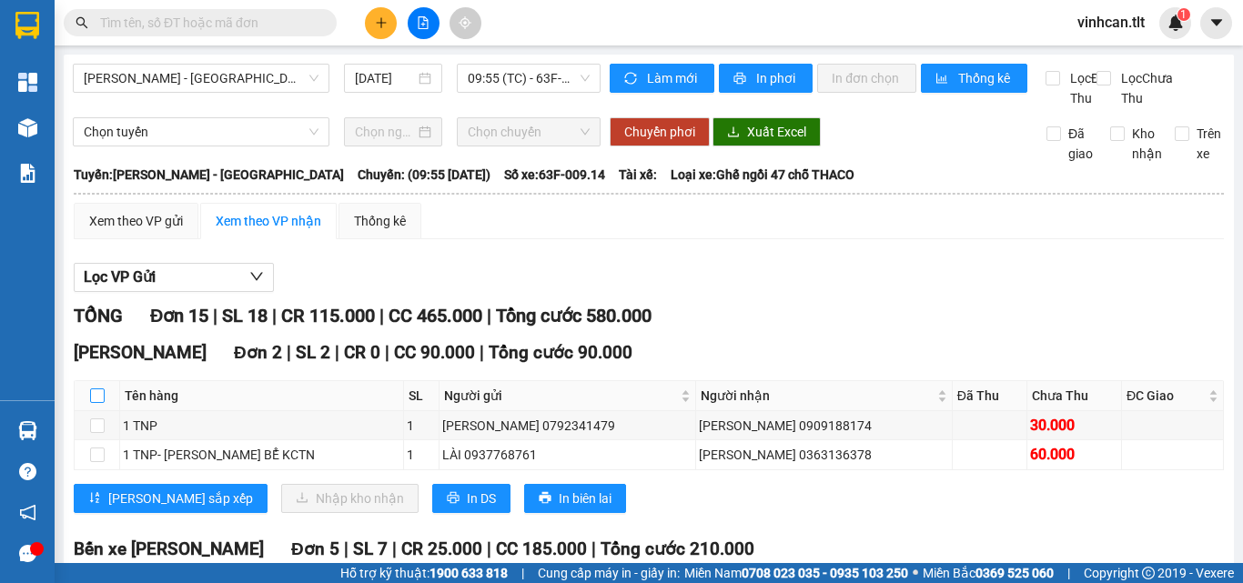
click at [95, 403] on input "checkbox" at bounding box center [97, 396] width 15 height 15
checkbox input "true"
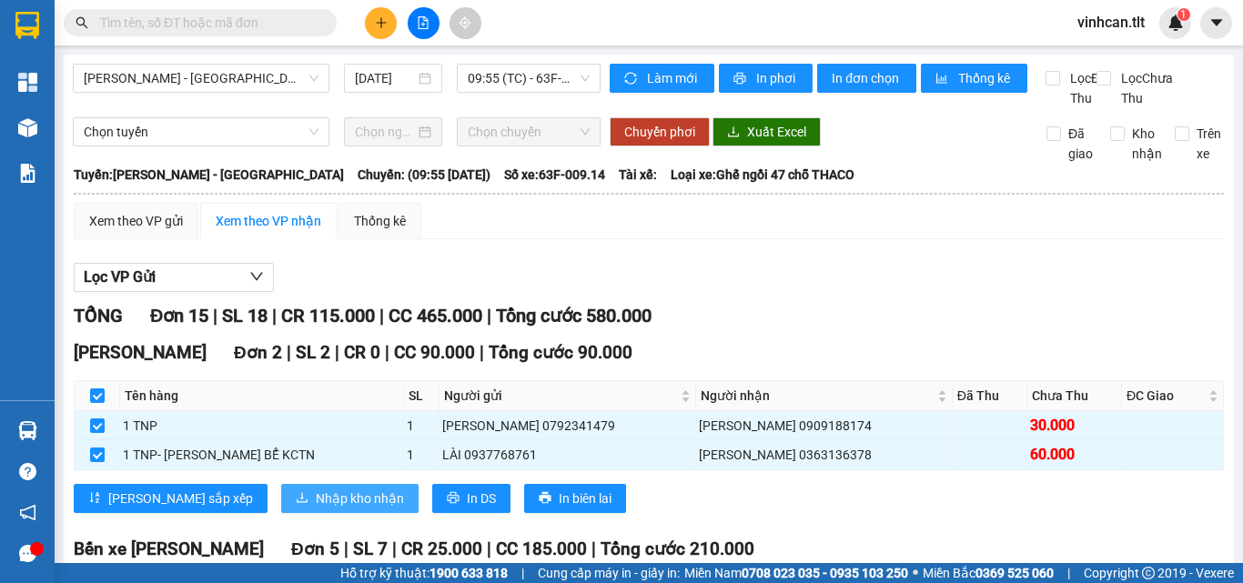
click at [316, 509] on span "Nhập kho nhận" at bounding box center [360, 499] width 88 height 20
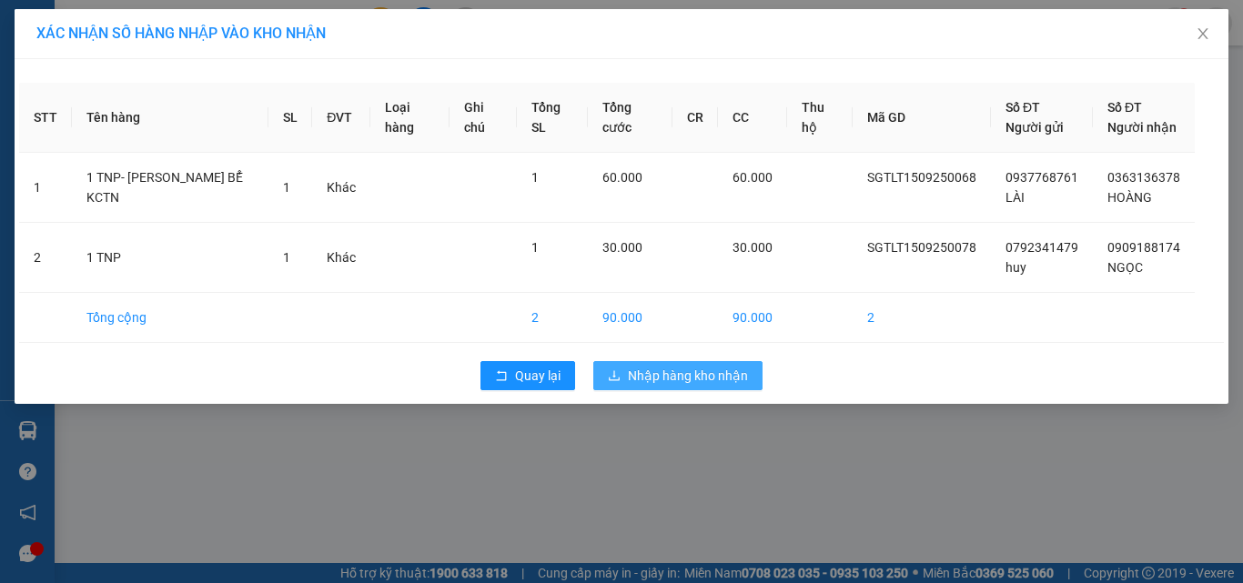
click at [661, 376] on span "Nhập hàng kho nhận" at bounding box center [688, 376] width 120 height 20
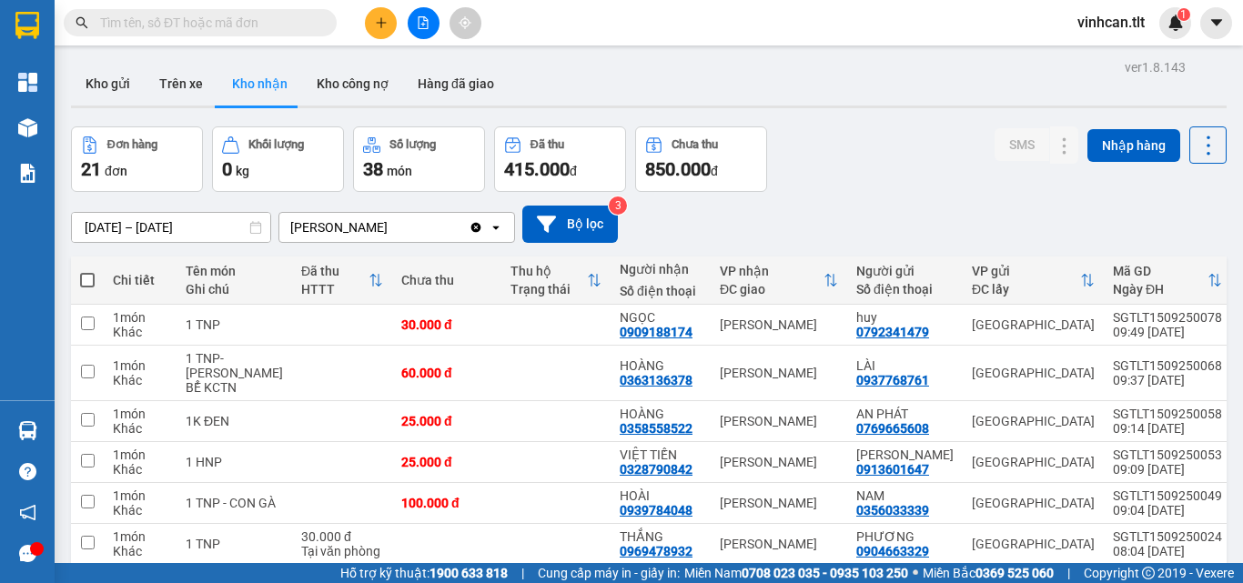
click at [283, 21] on input "text" at bounding box center [207, 23] width 215 height 20
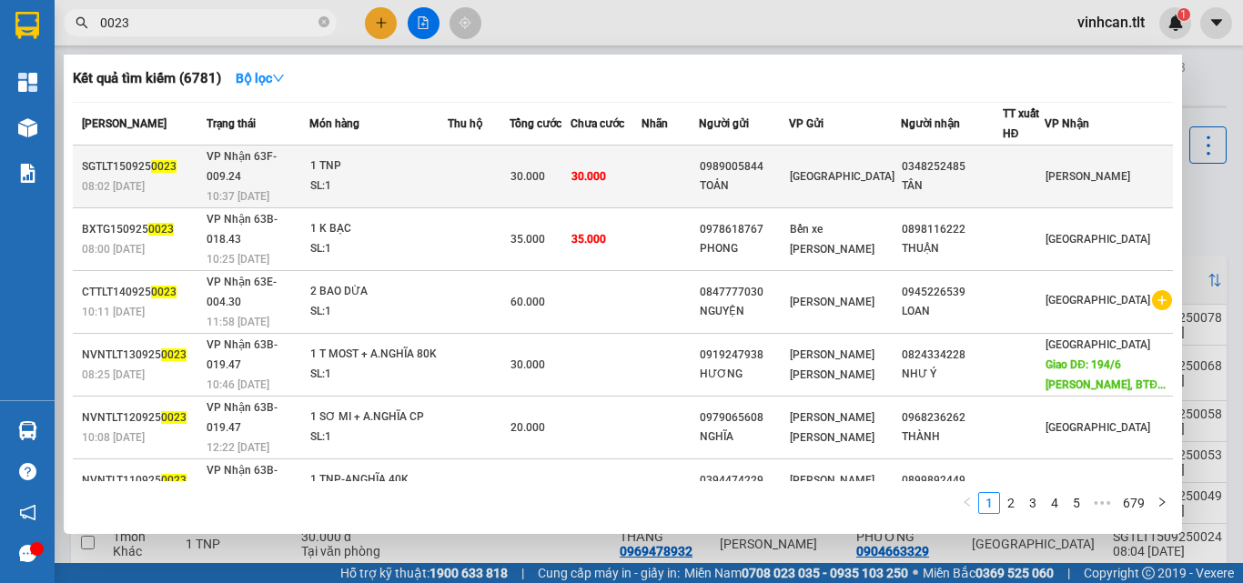
type input "0023"
click at [775, 160] on div "0989005844" at bounding box center [744, 166] width 88 height 19
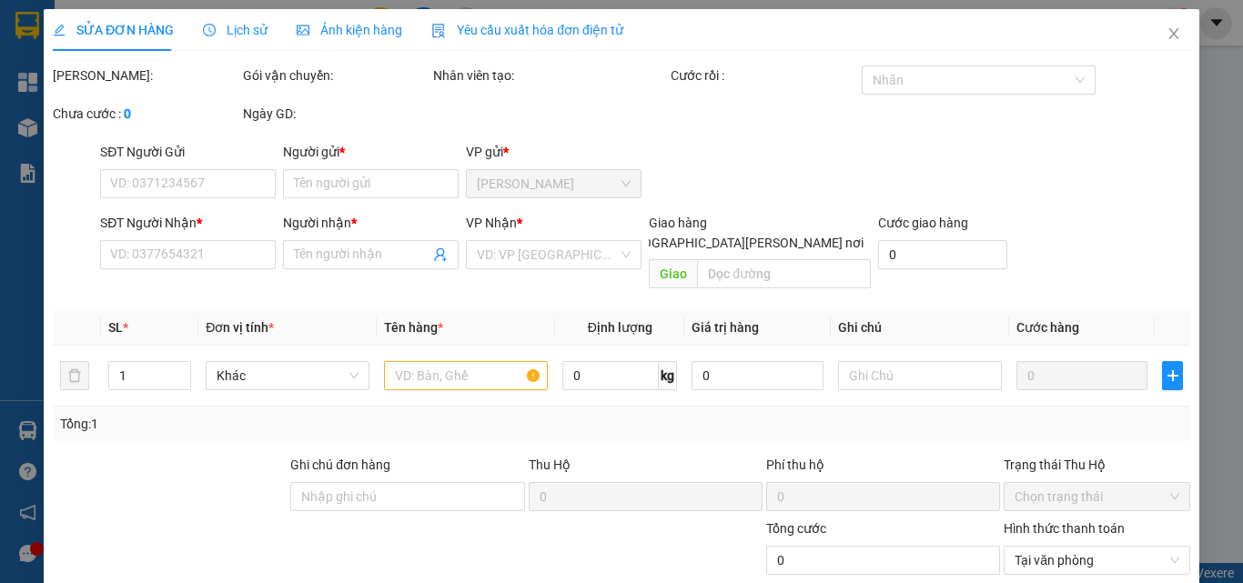
type input "0989005844"
type input "TOẢN"
type input "0348252485"
type input "TÂN"
type input "30.000"
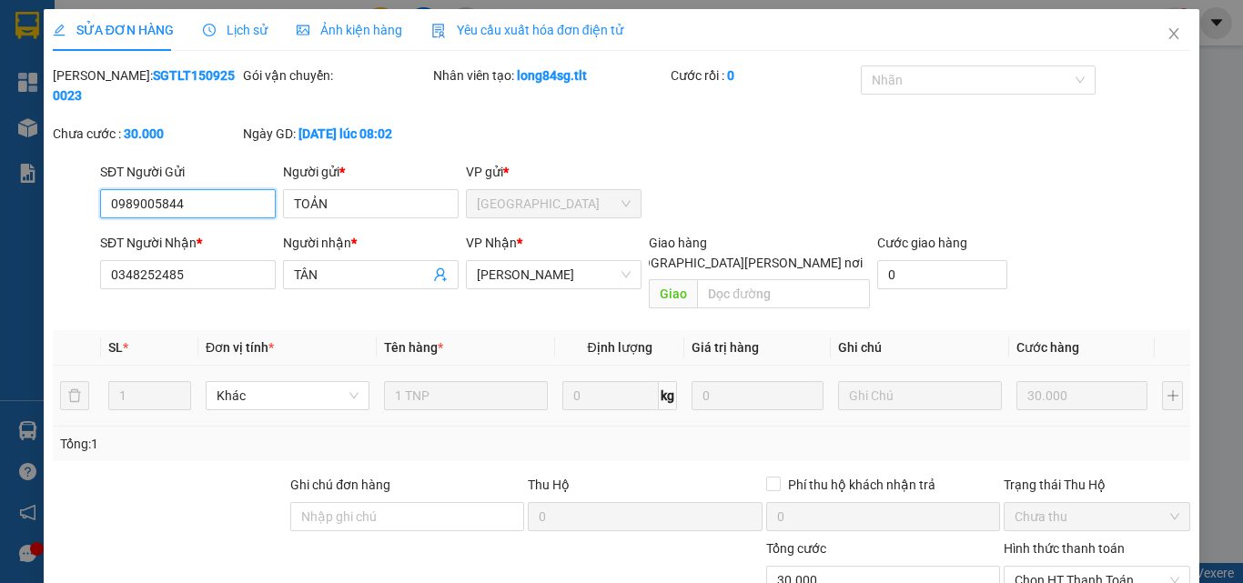
scroll to position [85, 0]
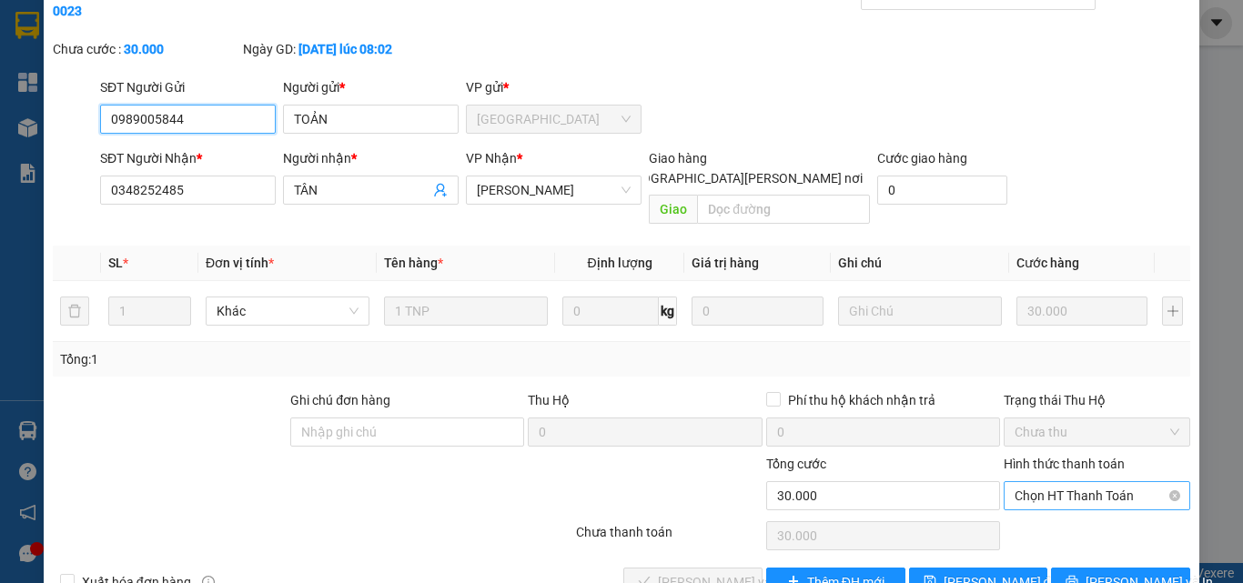
click at [1044, 482] on span "Chọn HT Thanh Toán" at bounding box center [1097, 495] width 165 height 27
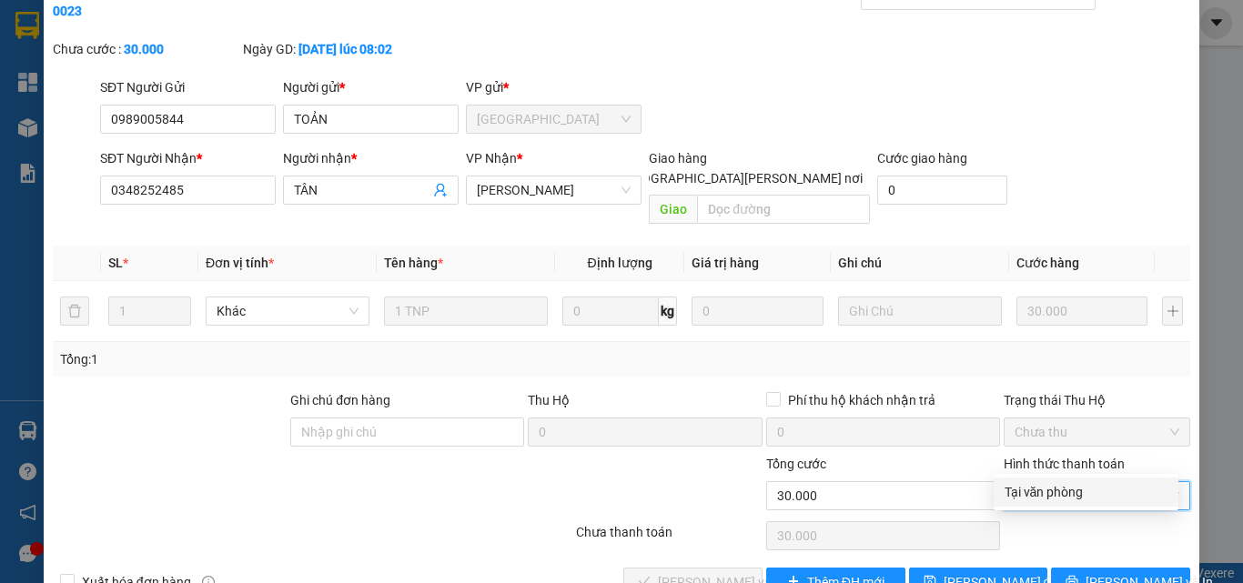
drag, startPoint x: 1041, startPoint y: 491, endPoint x: 991, endPoint y: 497, distance: 50.5
click at [1035, 491] on div "Tại văn phòng" at bounding box center [1086, 492] width 163 height 20
type input "0"
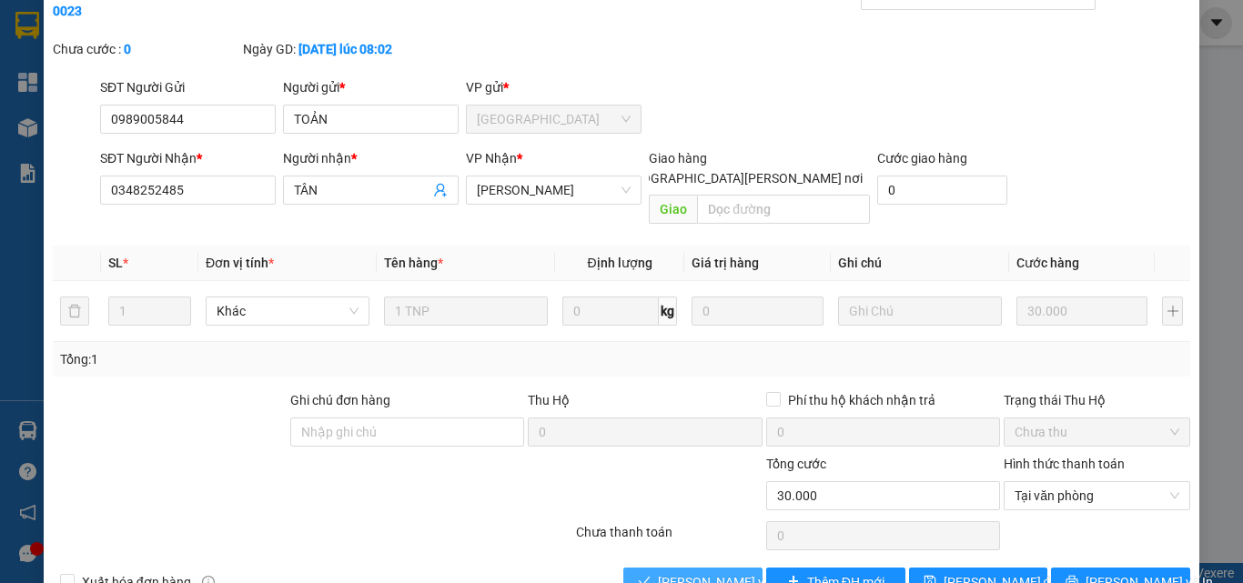
click at [695, 572] on span "[PERSON_NAME] và [PERSON_NAME] hàng" at bounding box center [781, 582] width 246 height 20
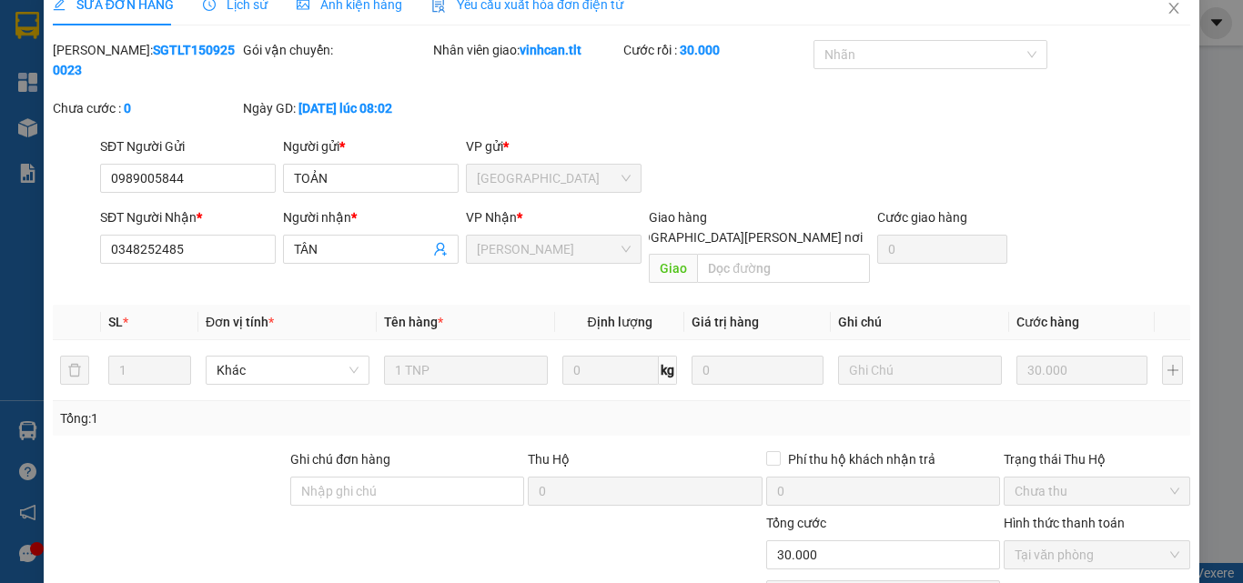
scroll to position [0, 0]
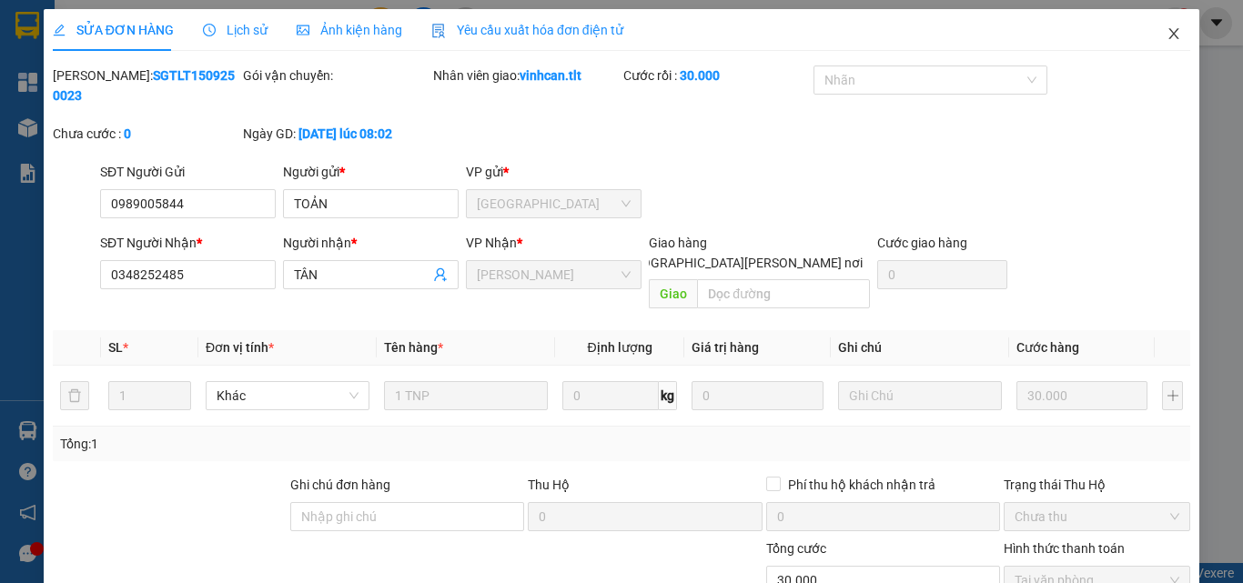
click at [1169, 37] on icon "close" at bounding box center [1174, 33] width 10 height 11
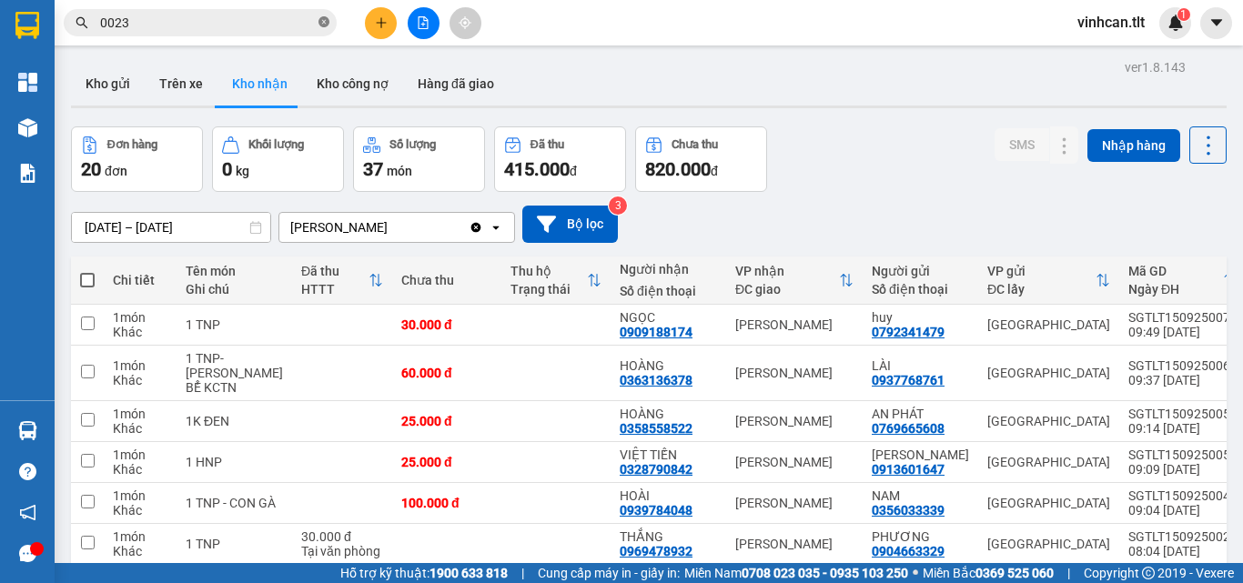
click at [326, 23] on icon "close-circle" at bounding box center [324, 21] width 11 height 11
click at [299, 27] on input "text" at bounding box center [207, 23] width 215 height 20
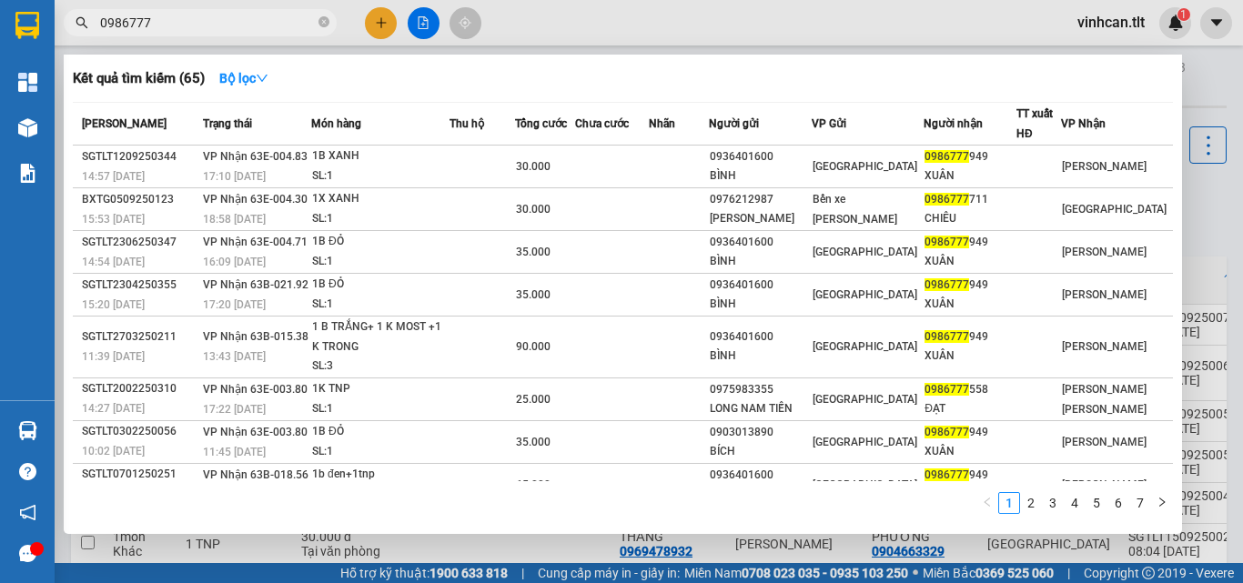
type input "0986777"
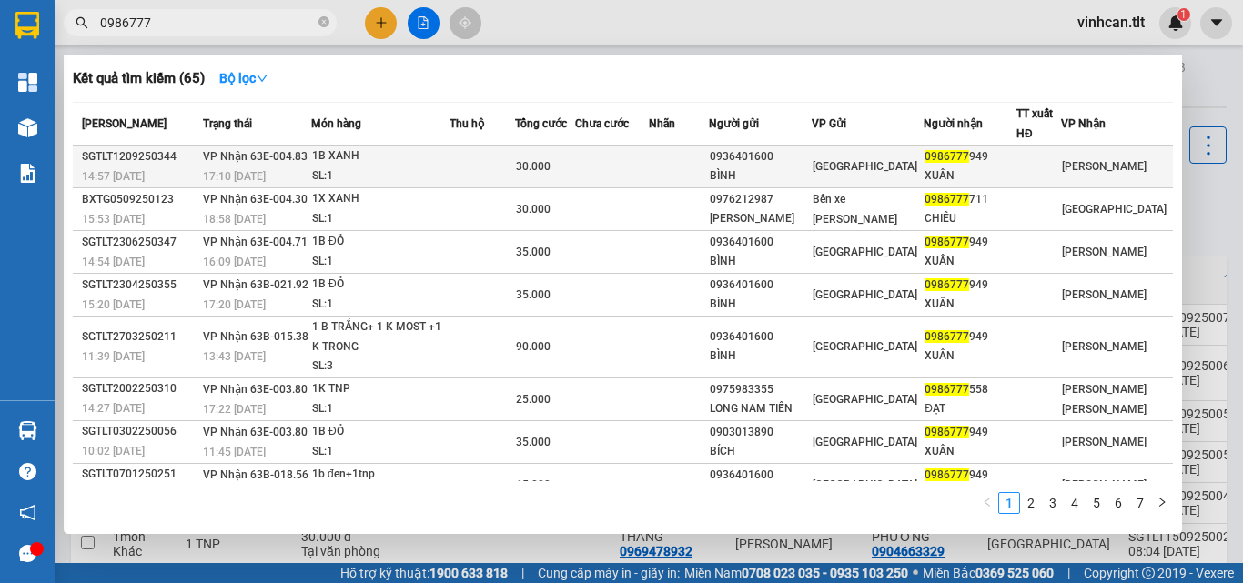
click at [799, 161] on div "0936401600" at bounding box center [760, 156] width 101 height 19
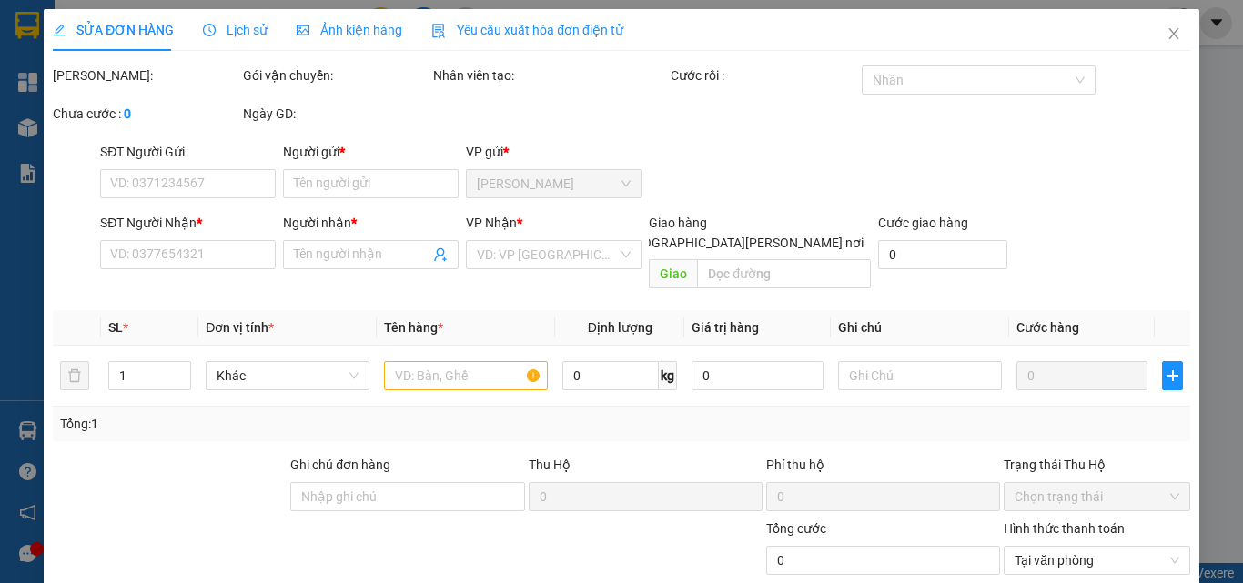
type input "0936401600"
type input "BÌNH"
type input "0986777949"
type input "XUÂN"
type input "30.000"
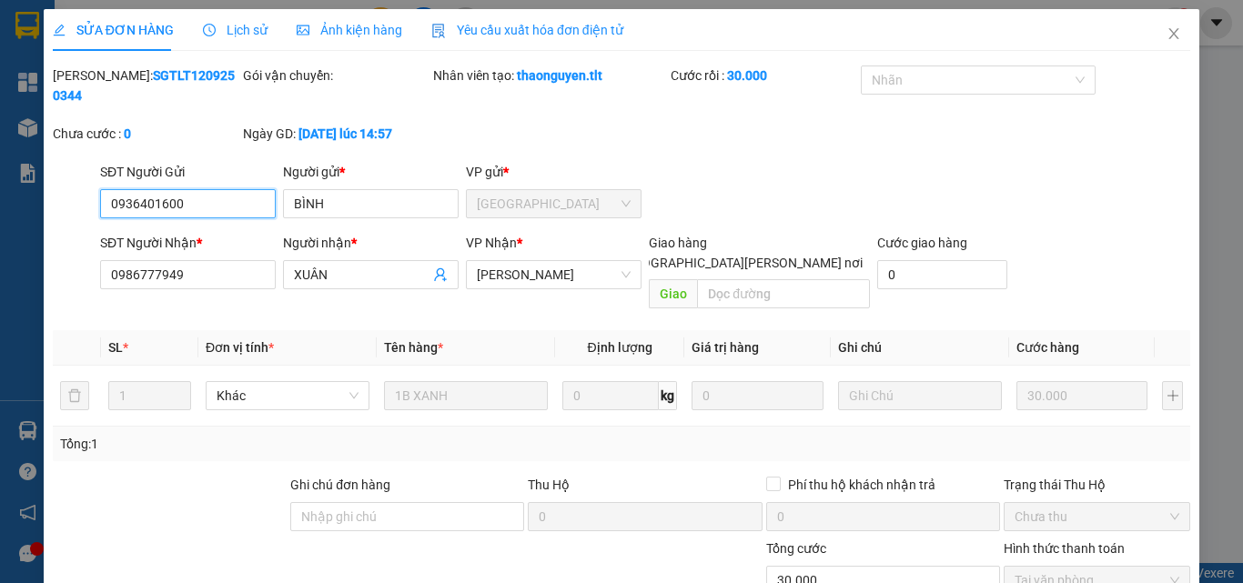
scroll to position [91, 0]
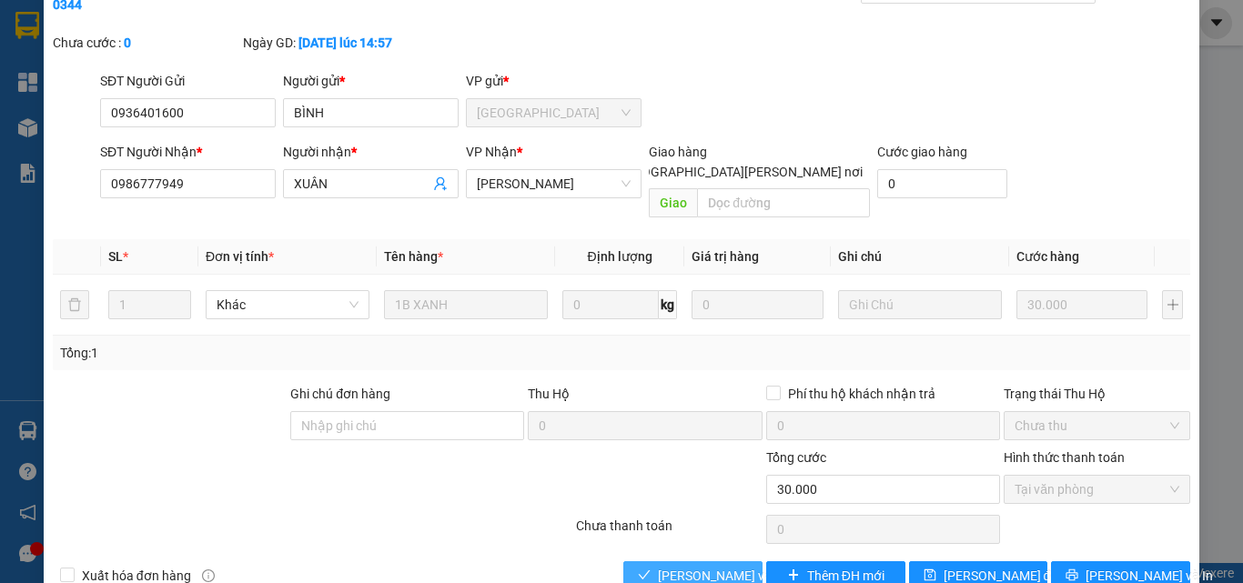
click at [716, 566] on span "[PERSON_NAME] và [PERSON_NAME] hàng" at bounding box center [781, 576] width 246 height 20
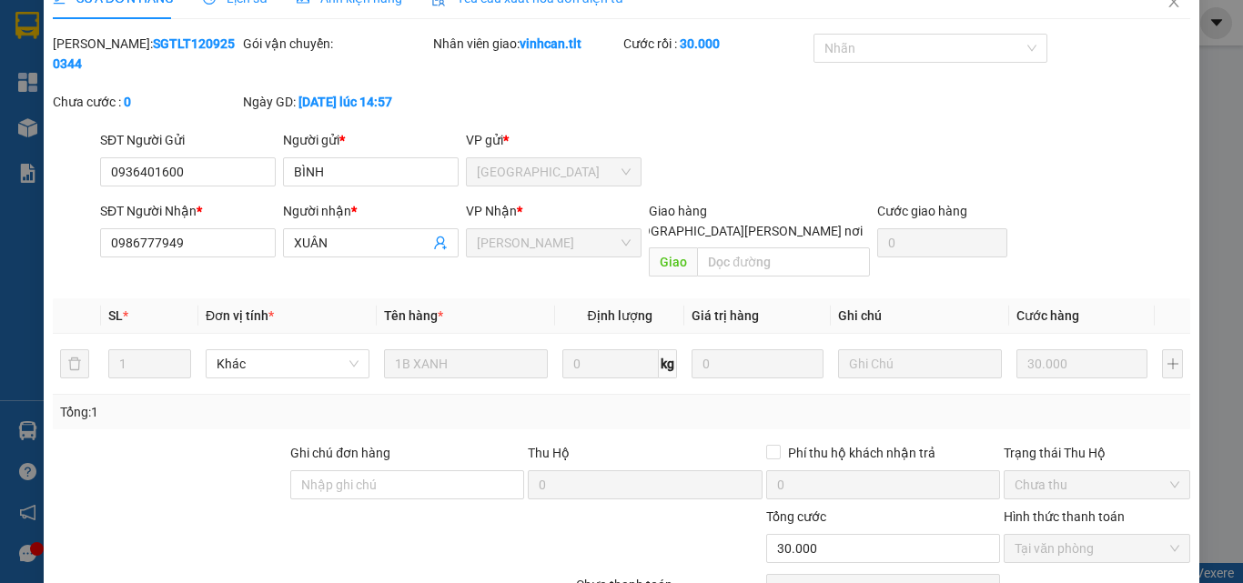
scroll to position [0, 0]
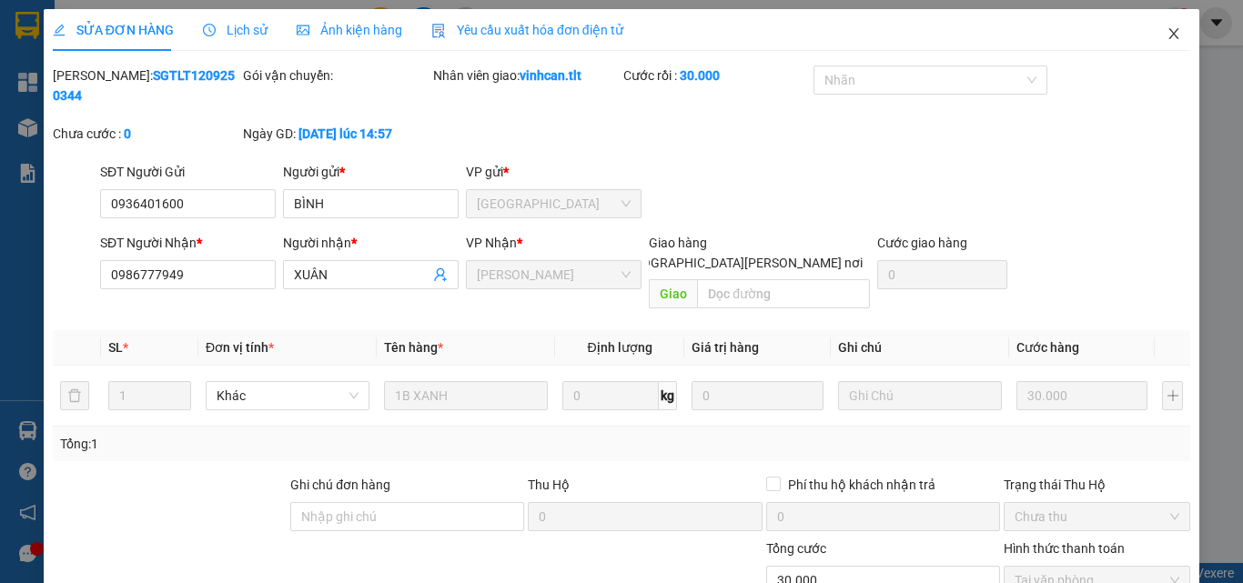
click at [1167, 34] on icon "close" at bounding box center [1174, 33] width 15 height 15
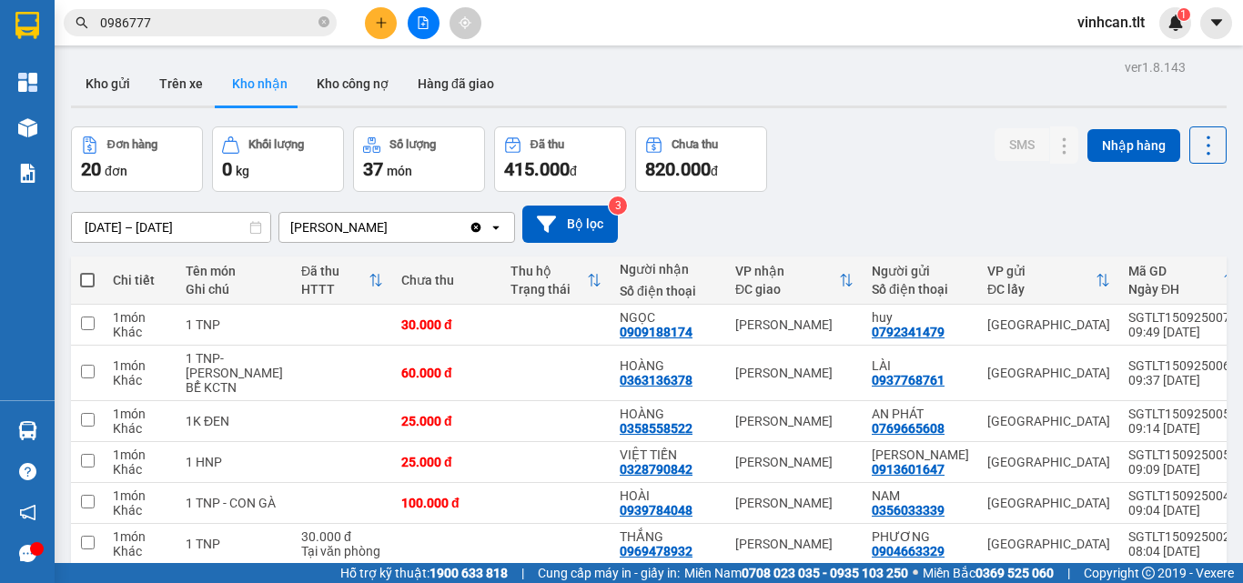
click at [319, 22] on icon "close-circle" at bounding box center [324, 21] width 11 height 11
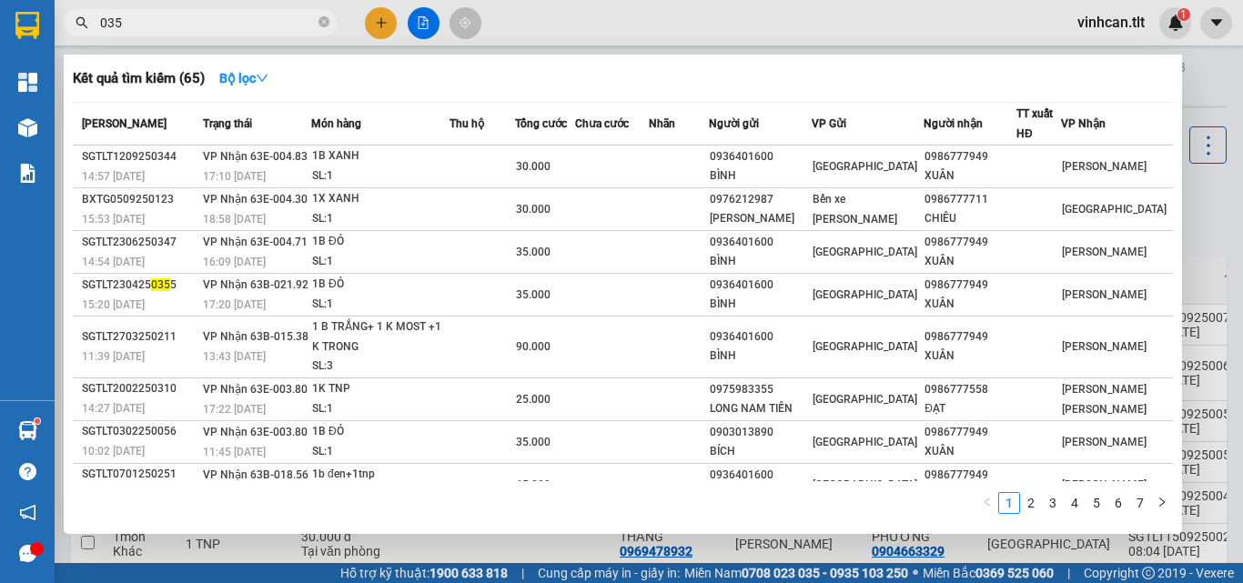
type input "0358"
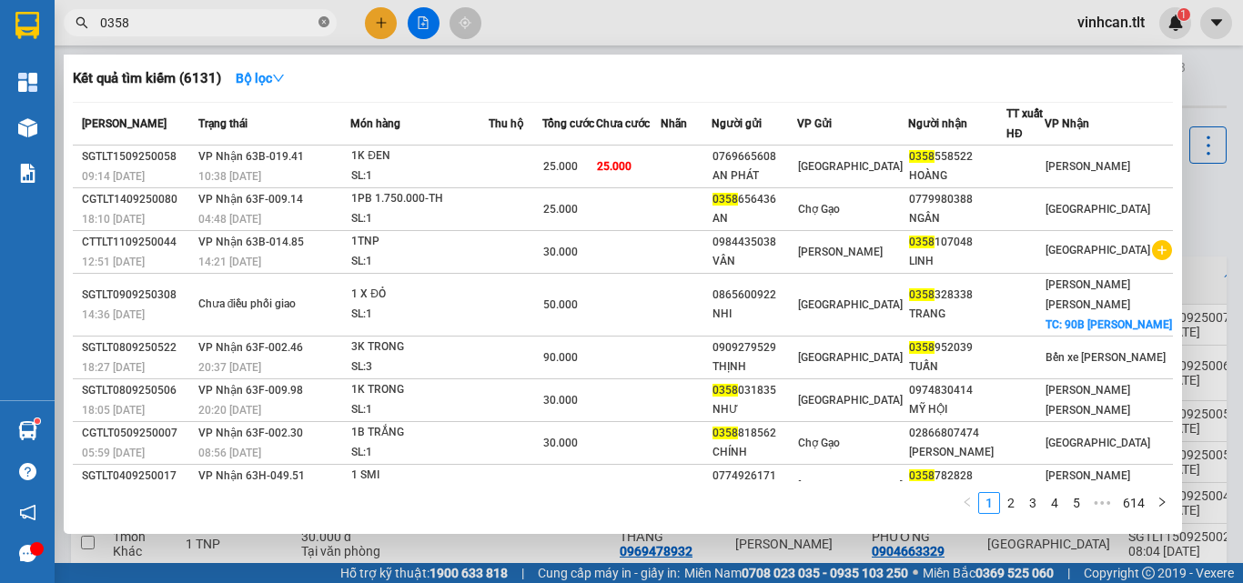
click at [320, 20] on icon "close-circle" at bounding box center [324, 21] width 11 height 11
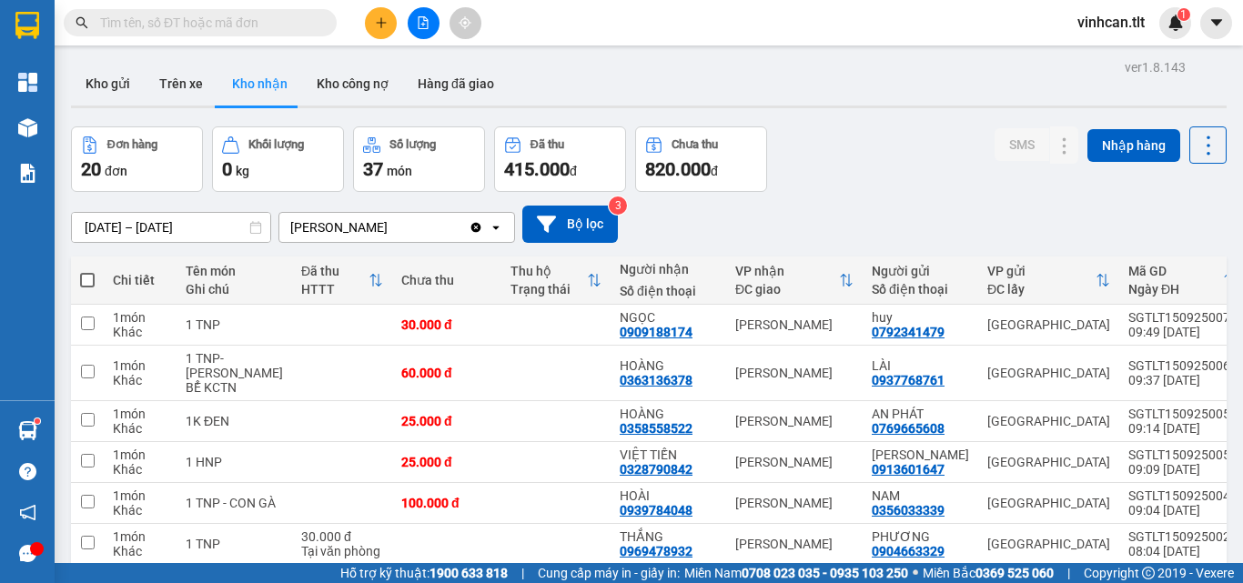
click at [215, 23] on input "text" at bounding box center [207, 23] width 215 height 20
type input "777"
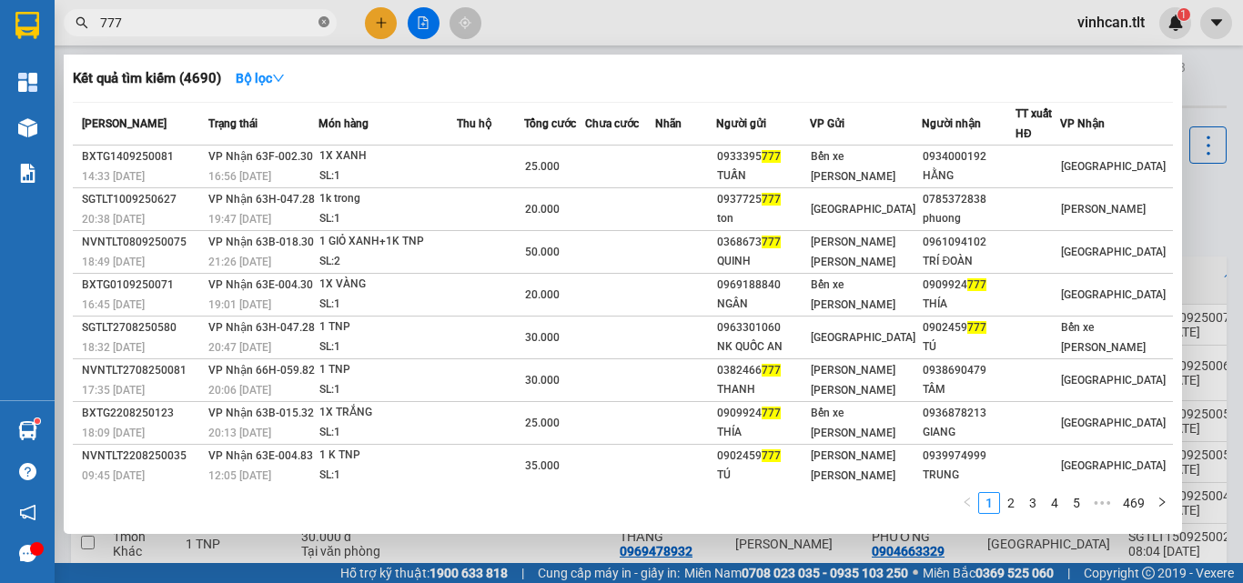
click at [325, 30] on span at bounding box center [324, 23] width 11 height 17
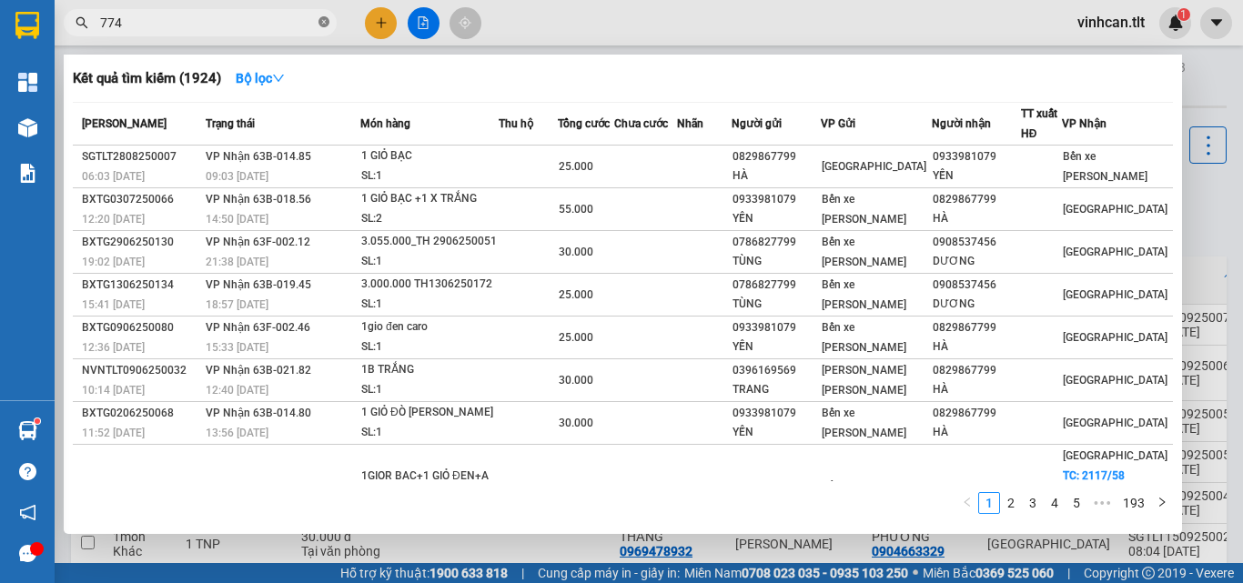
type input "7749"
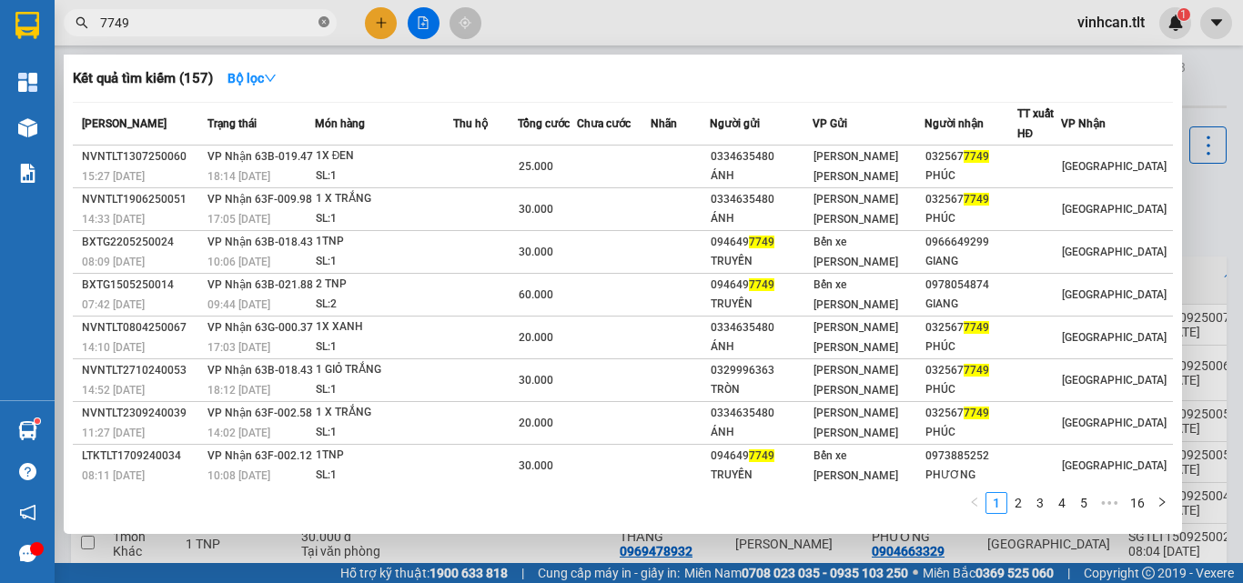
click at [319, 23] on icon "close-circle" at bounding box center [324, 21] width 11 height 11
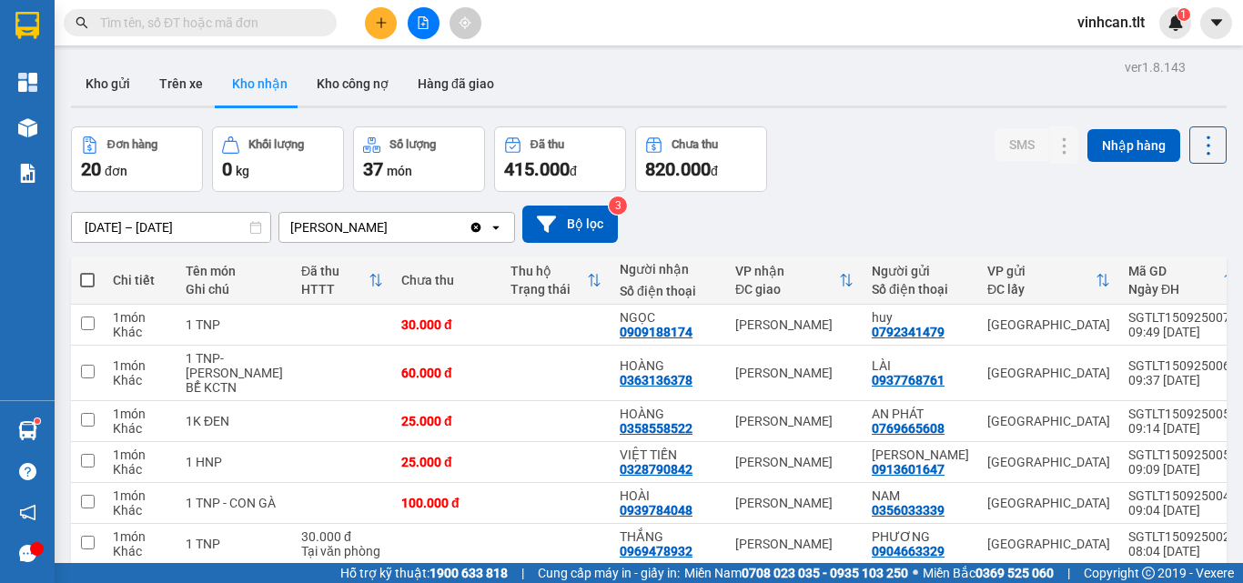
click at [278, 27] on input "text" at bounding box center [207, 23] width 215 height 20
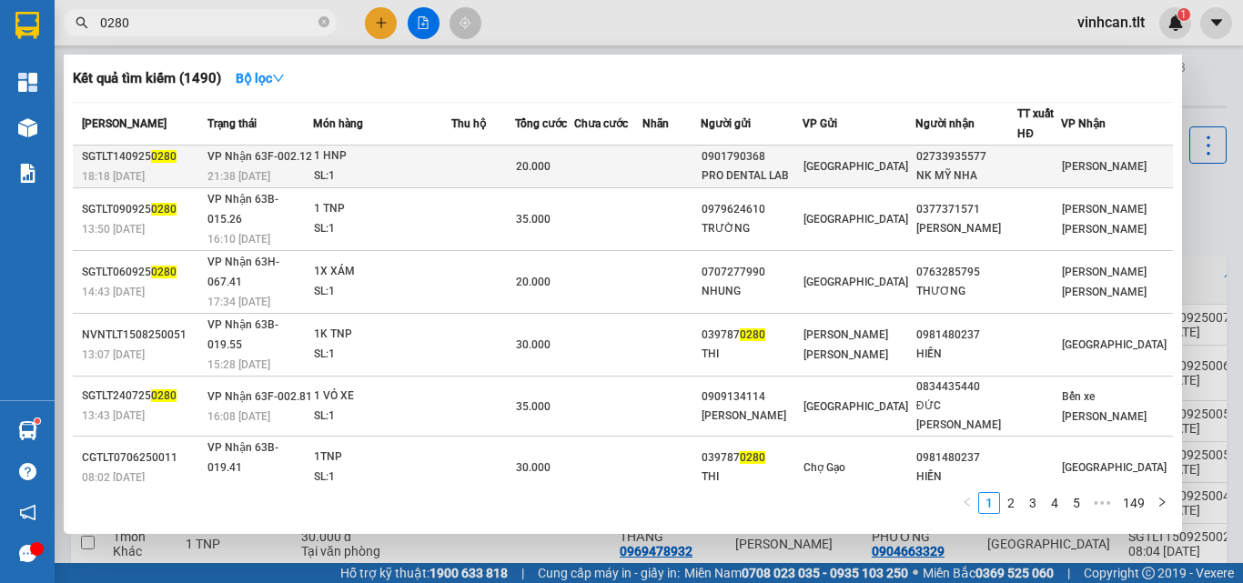
type input "0280"
click at [779, 163] on div "0901790368" at bounding box center [752, 156] width 100 height 19
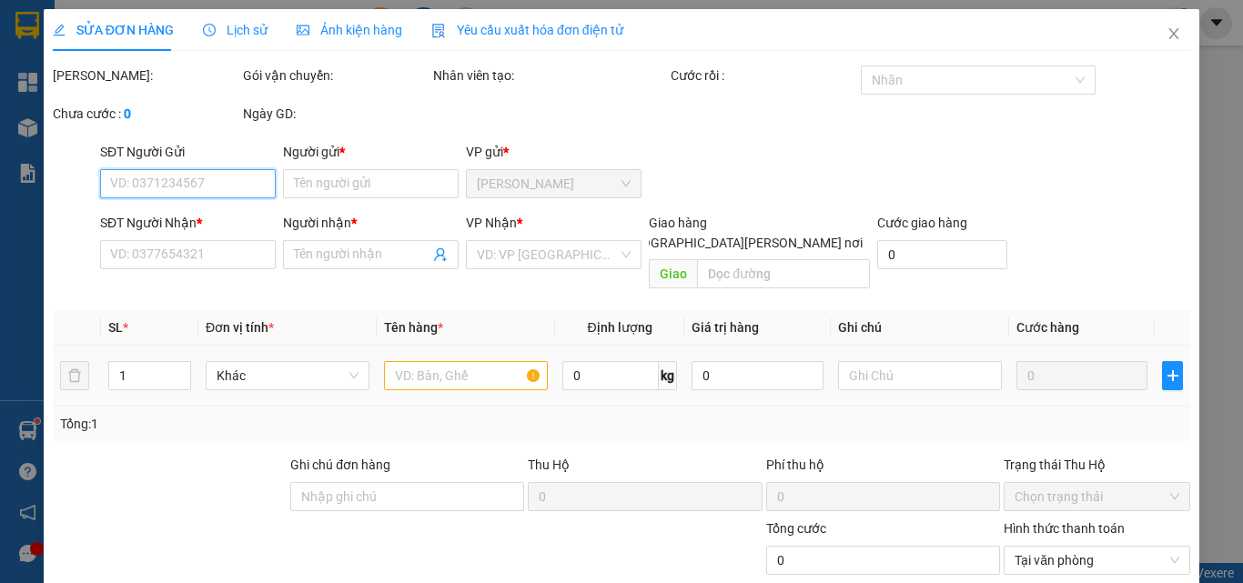
type input "0901790368"
type input "PRO DENTAL LAB"
type input "02733935577"
type input "NK MỸ NHA"
type input "20.000"
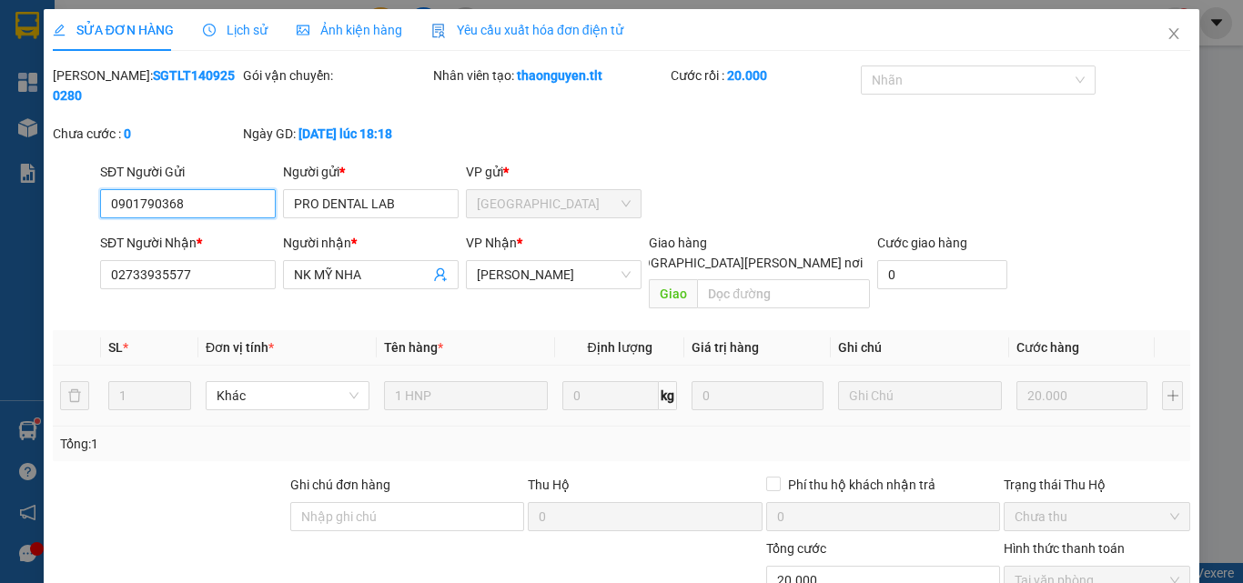
scroll to position [94, 0]
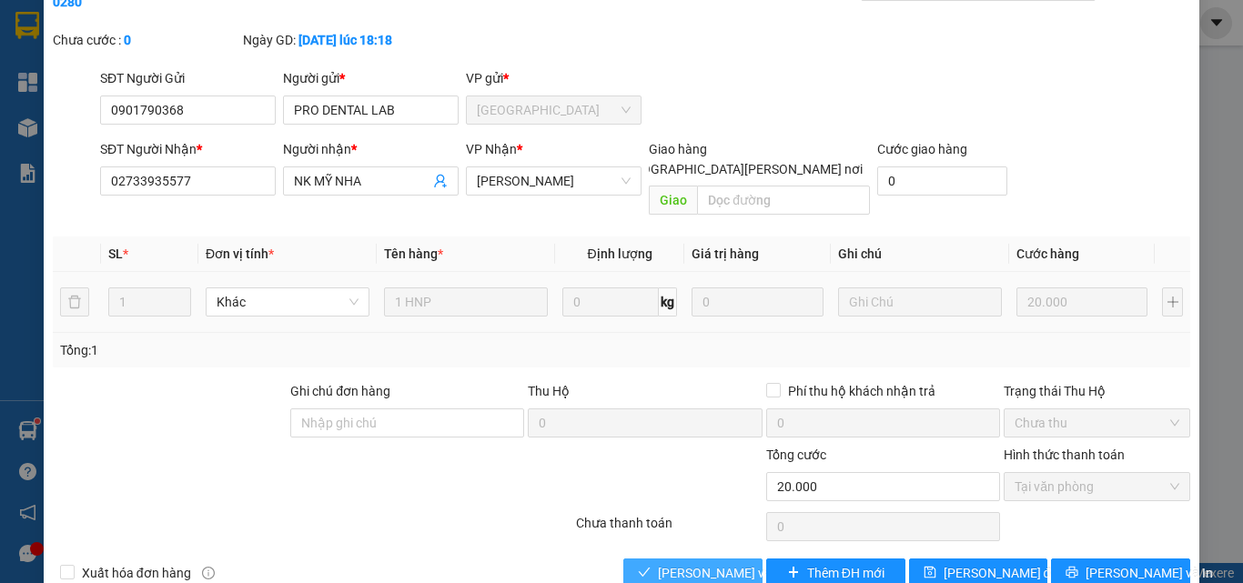
click at [714, 563] on span "[PERSON_NAME] và [PERSON_NAME] hàng" at bounding box center [781, 573] width 246 height 20
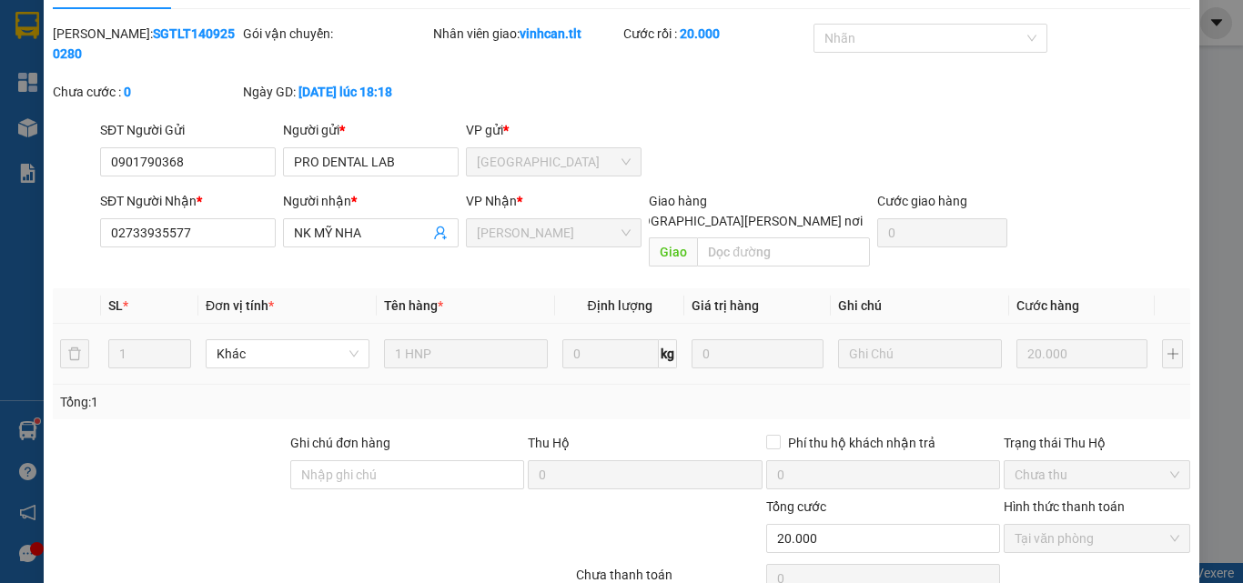
scroll to position [0, 0]
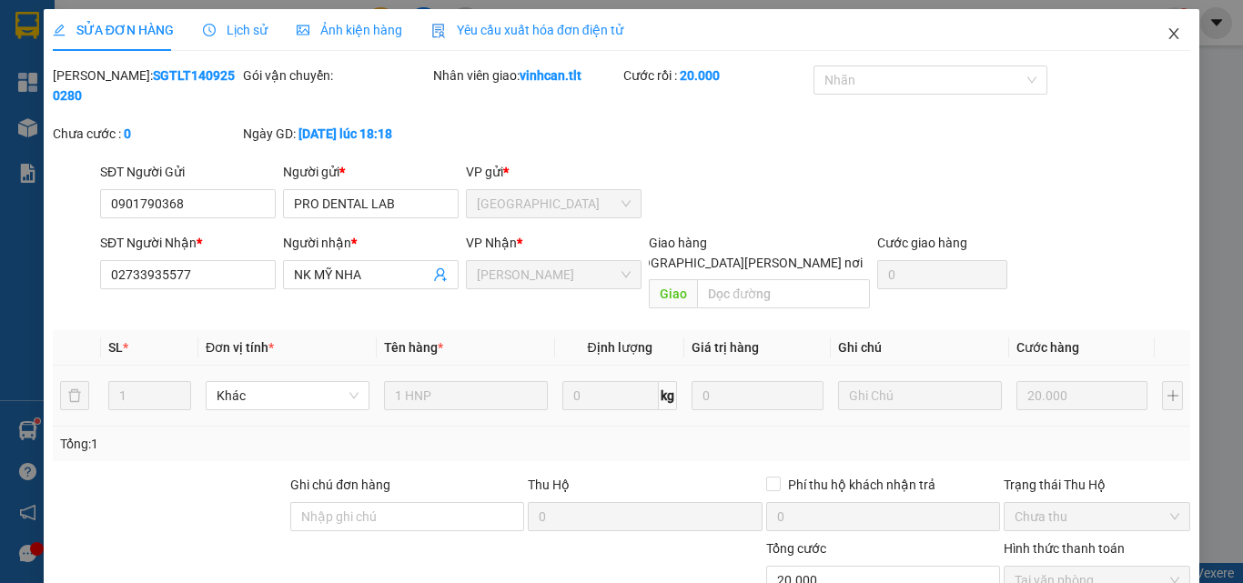
drag, startPoint x: 1164, startPoint y: 34, endPoint x: 338, endPoint y: 4, distance: 826.9
click at [1167, 36] on icon "close" at bounding box center [1174, 33] width 15 height 15
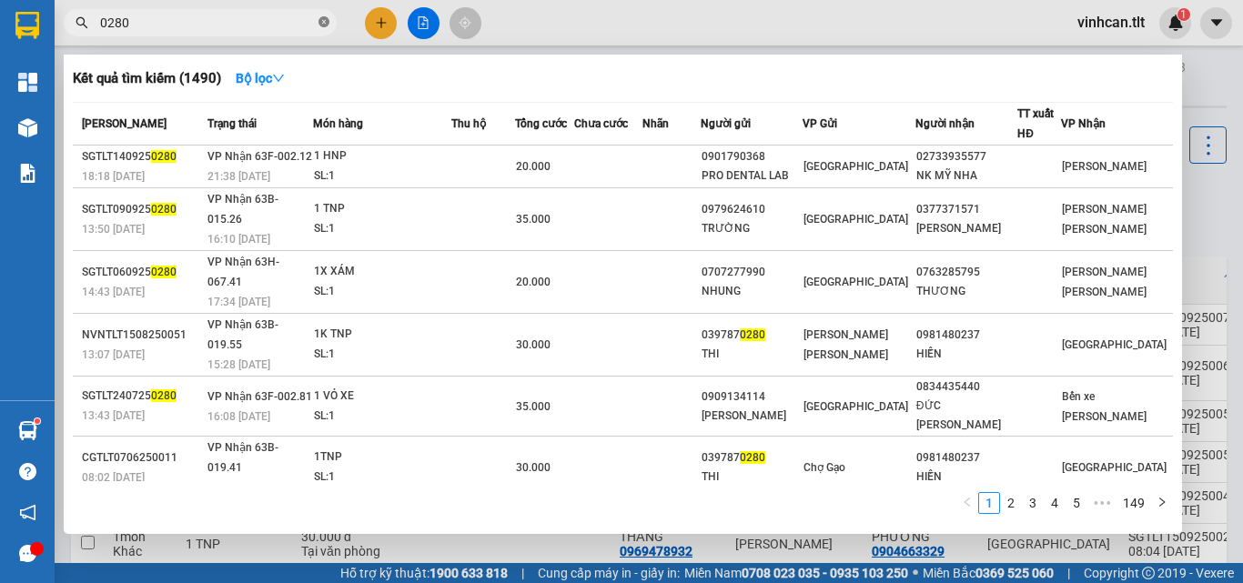
click at [326, 18] on icon "close-circle" at bounding box center [324, 21] width 11 height 11
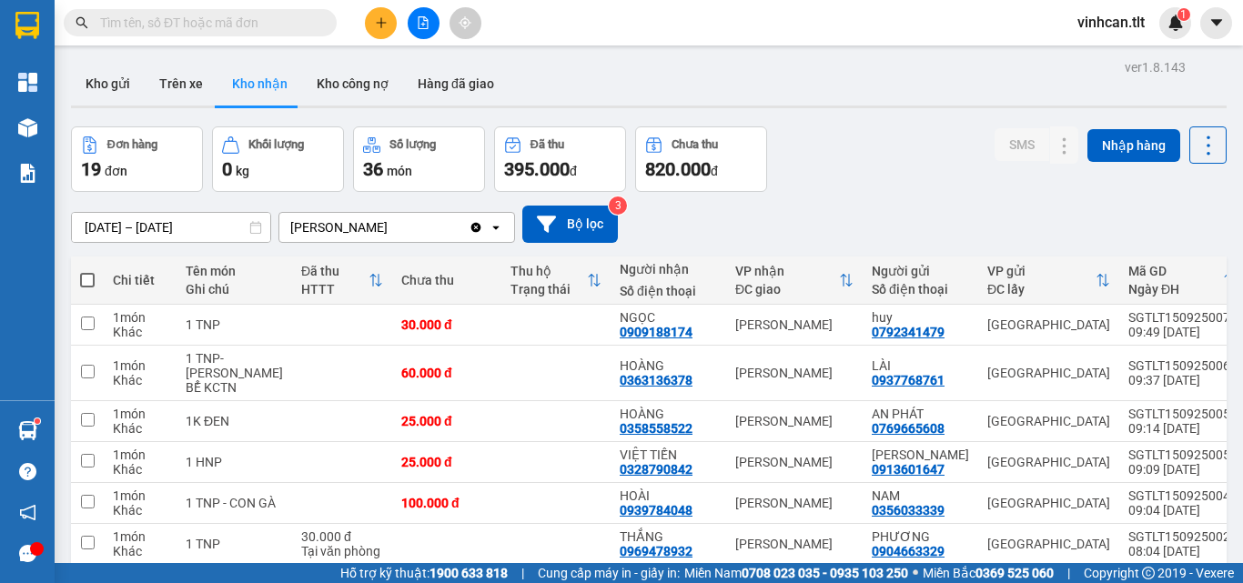
click at [294, 16] on input "text" at bounding box center [207, 23] width 215 height 20
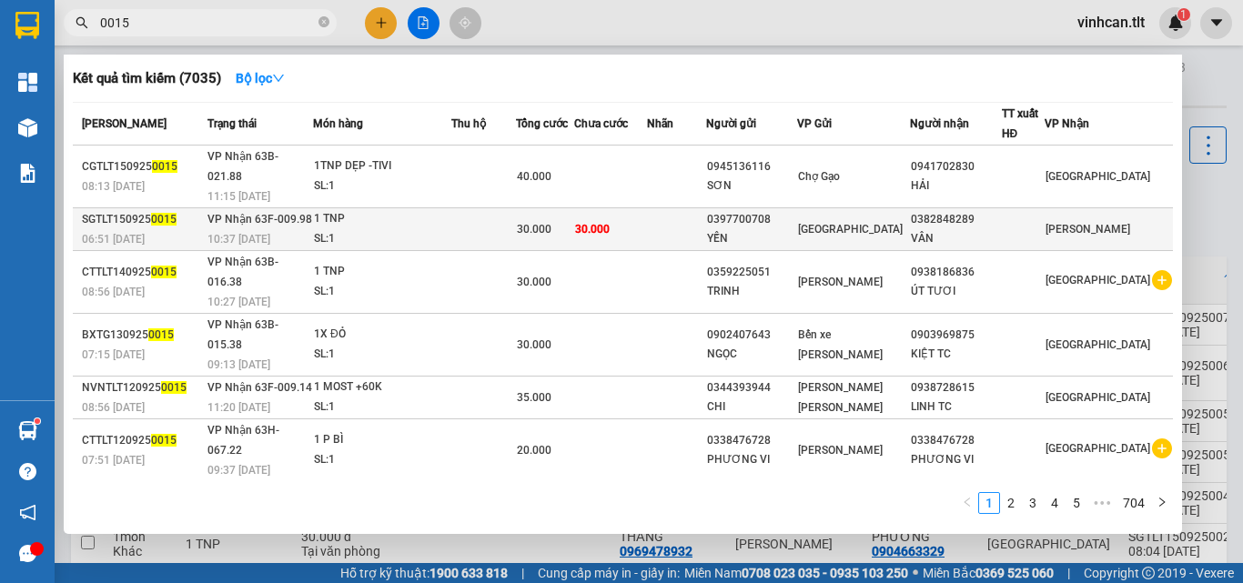
type input "0015"
click at [777, 210] on div "0397700708" at bounding box center [752, 219] width 90 height 19
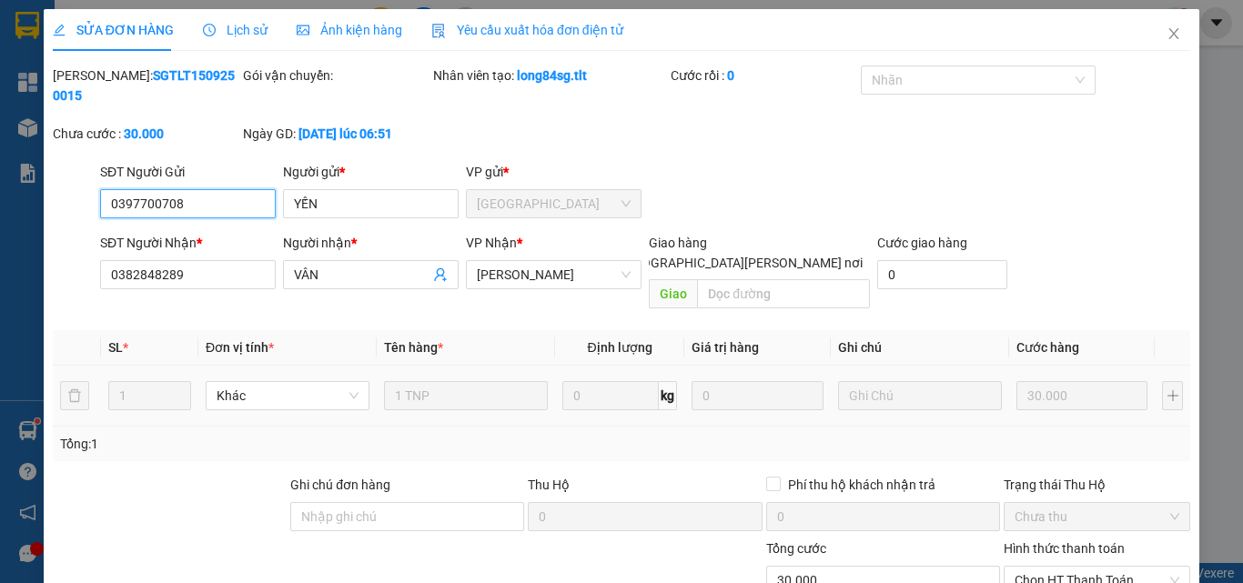
scroll to position [94, 0]
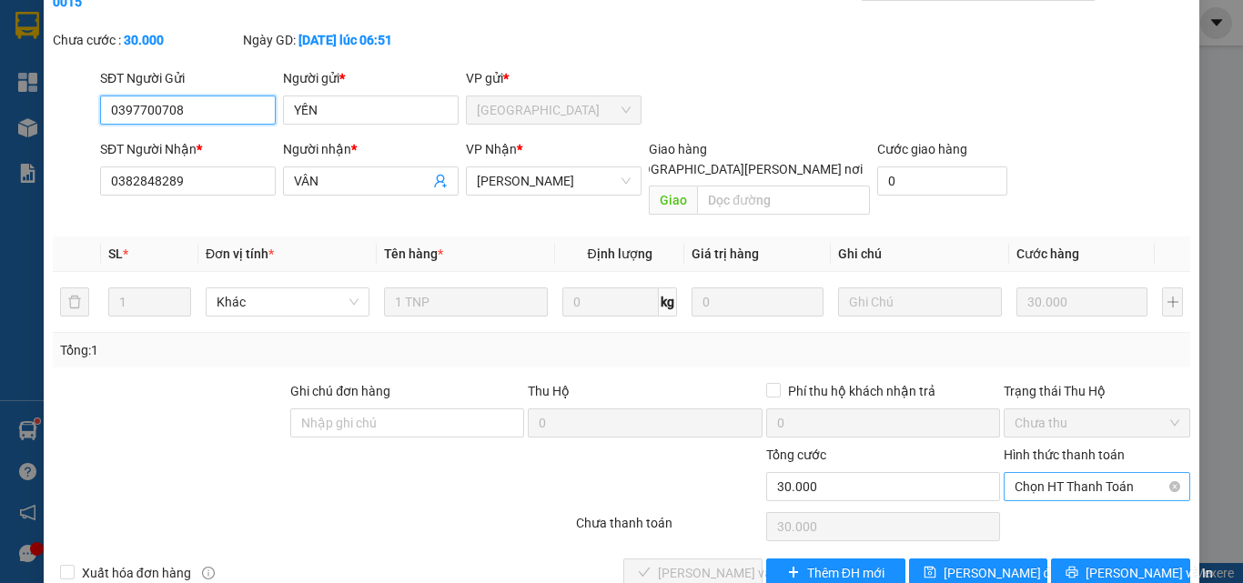
click at [1039, 473] on span "Chọn HT Thanh Toán" at bounding box center [1097, 486] width 165 height 27
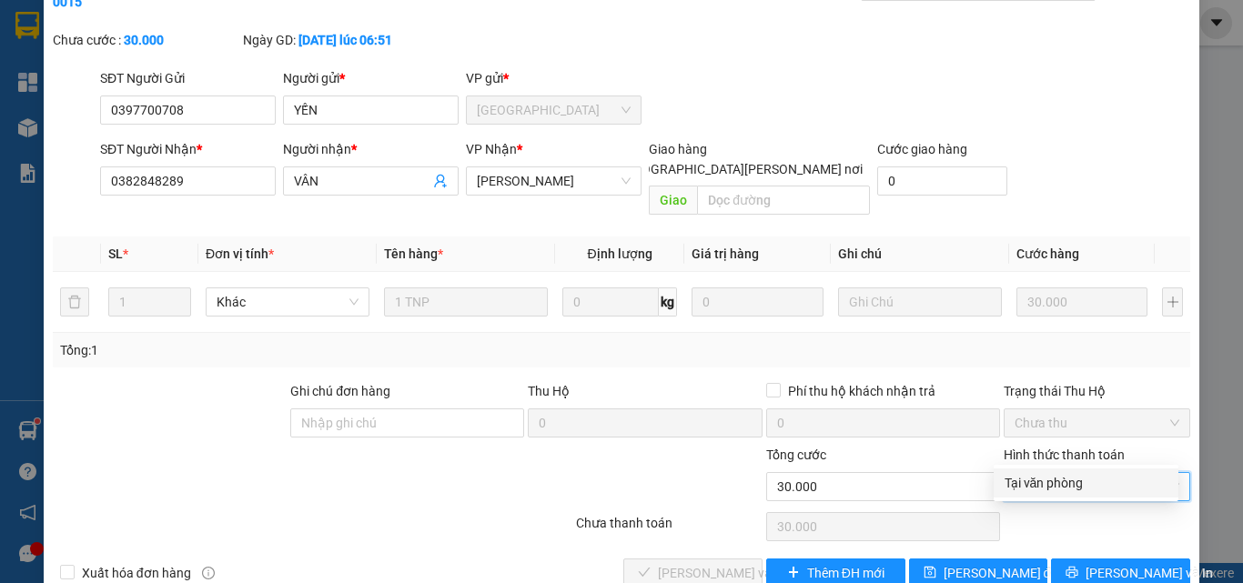
click at [1037, 476] on div "Tại văn phòng" at bounding box center [1086, 483] width 163 height 20
type input "0"
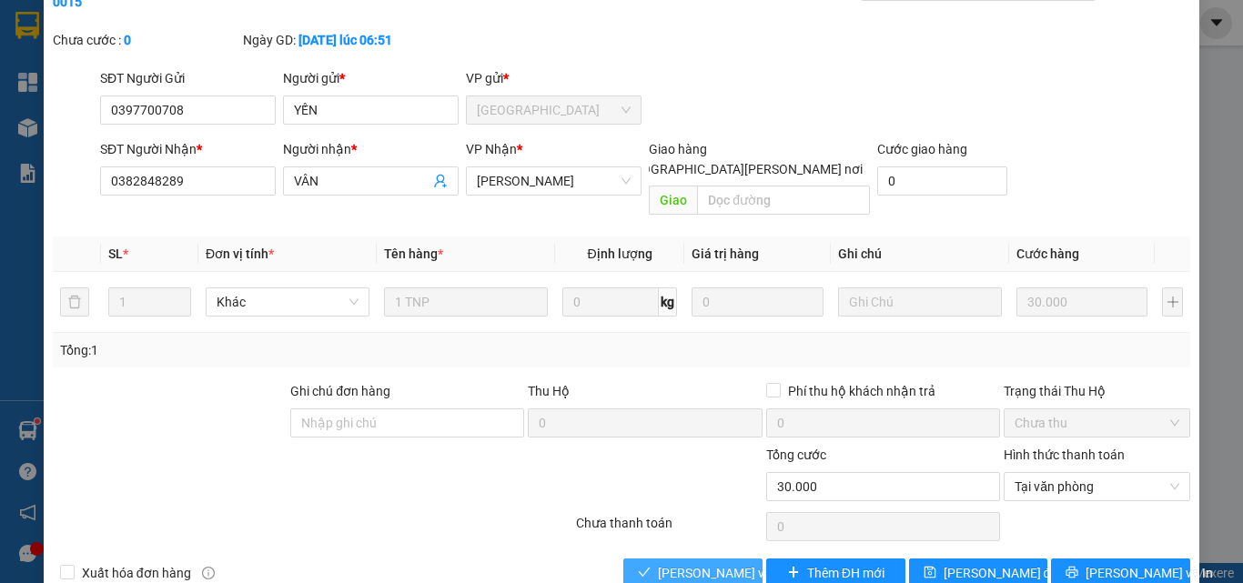
click at [735, 563] on span "[PERSON_NAME] và [PERSON_NAME] hàng" at bounding box center [781, 573] width 246 height 20
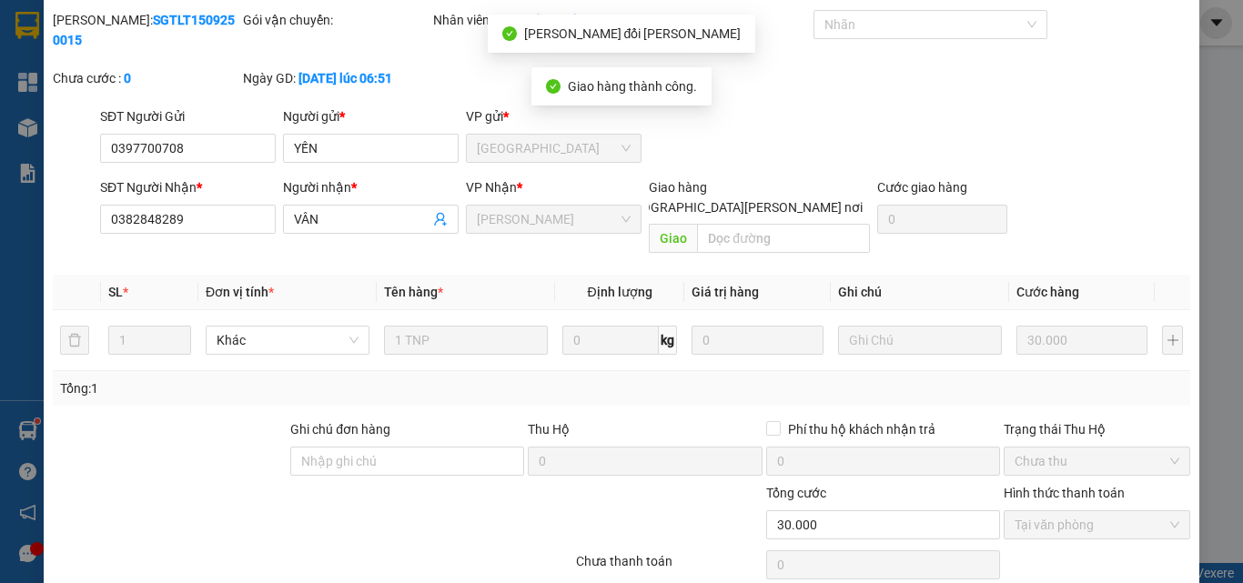
scroll to position [0, 0]
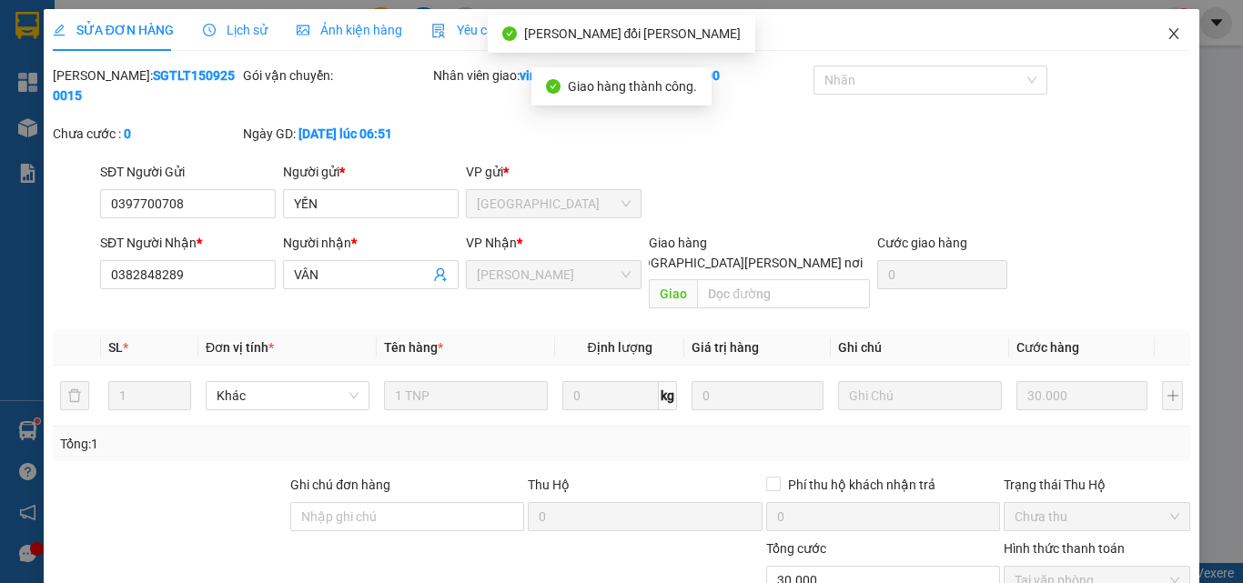
click at [1167, 37] on icon "close" at bounding box center [1174, 33] width 15 height 15
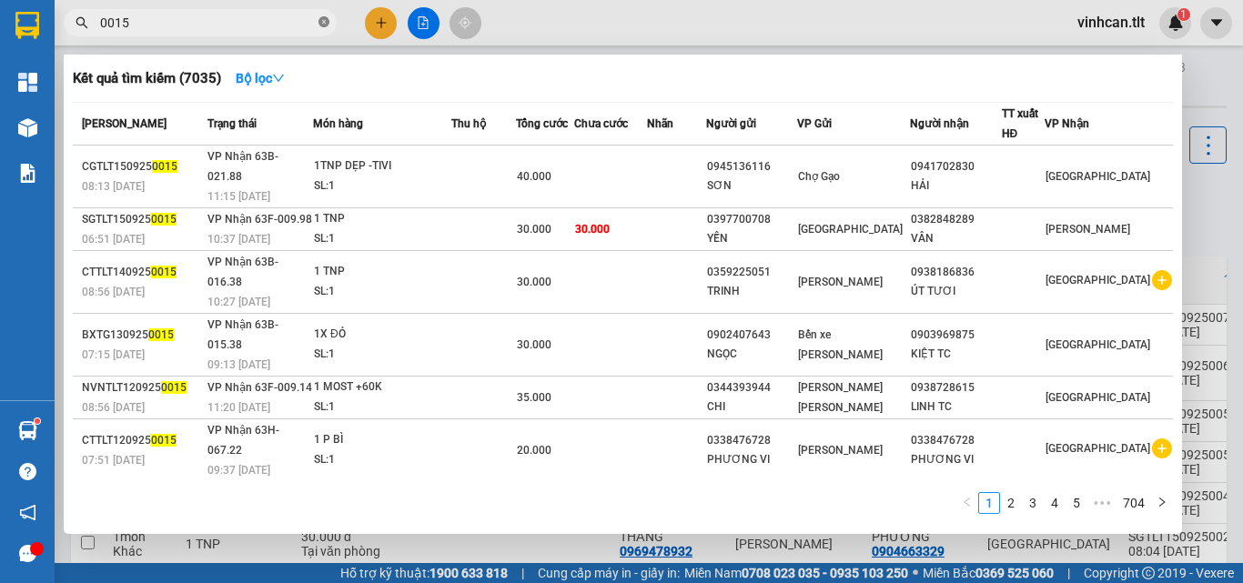
click at [325, 16] on span at bounding box center [324, 23] width 11 height 17
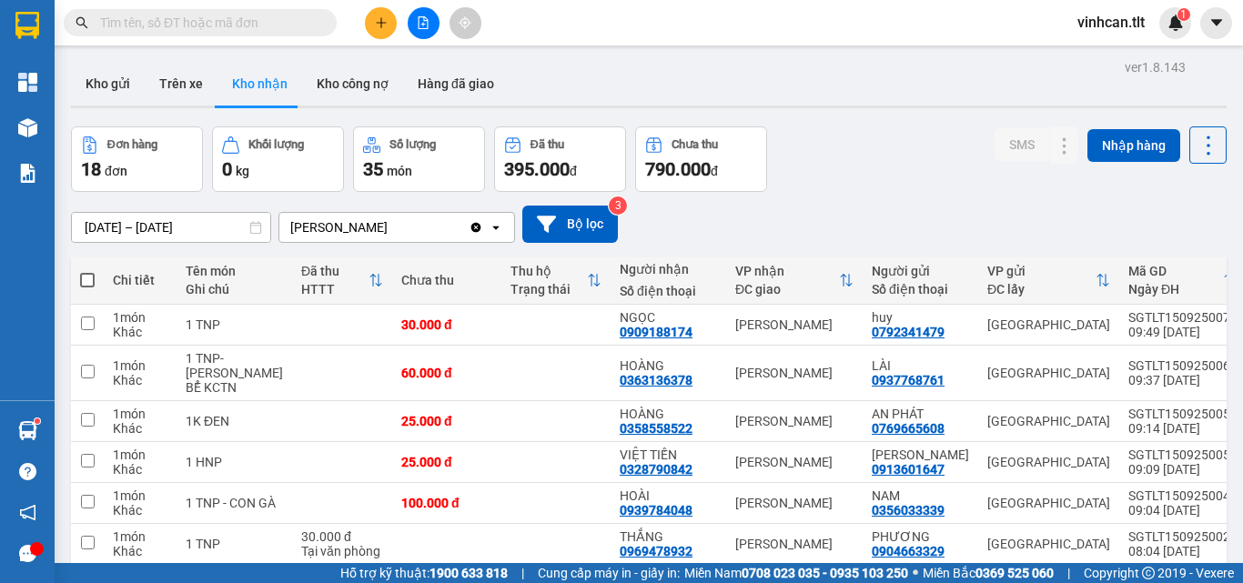
click at [211, 12] on span at bounding box center [200, 22] width 273 height 27
click at [211, 22] on input "text" at bounding box center [207, 23] width 215 height 20
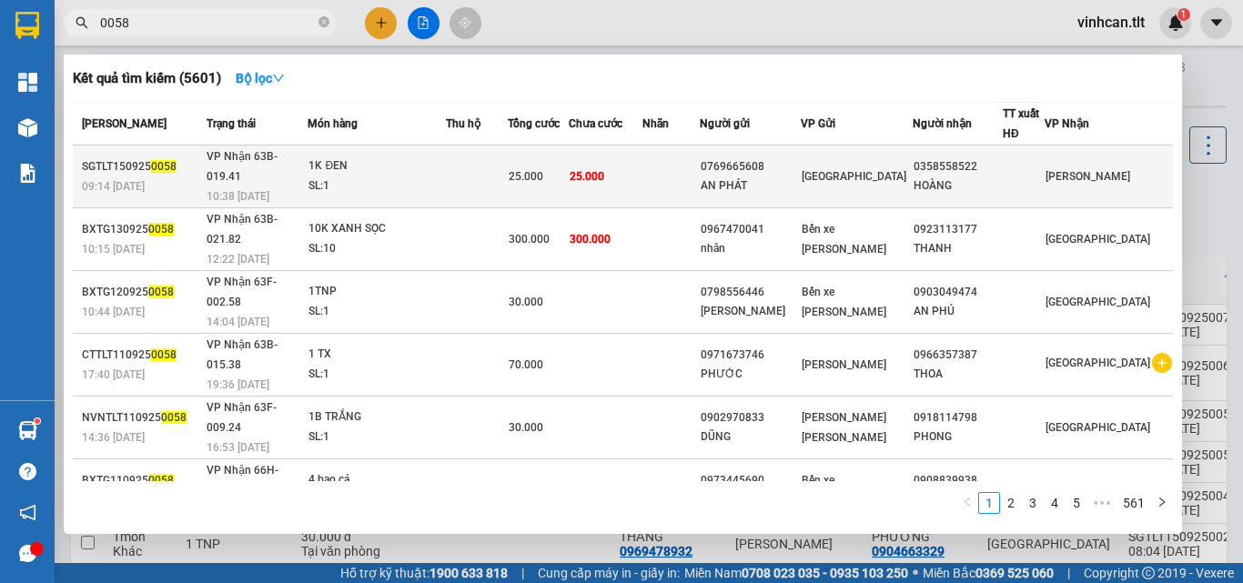
type input "0058"
click at [790, 157] on div "0769665608" at bounding box center [750, 166] width 99 height 19
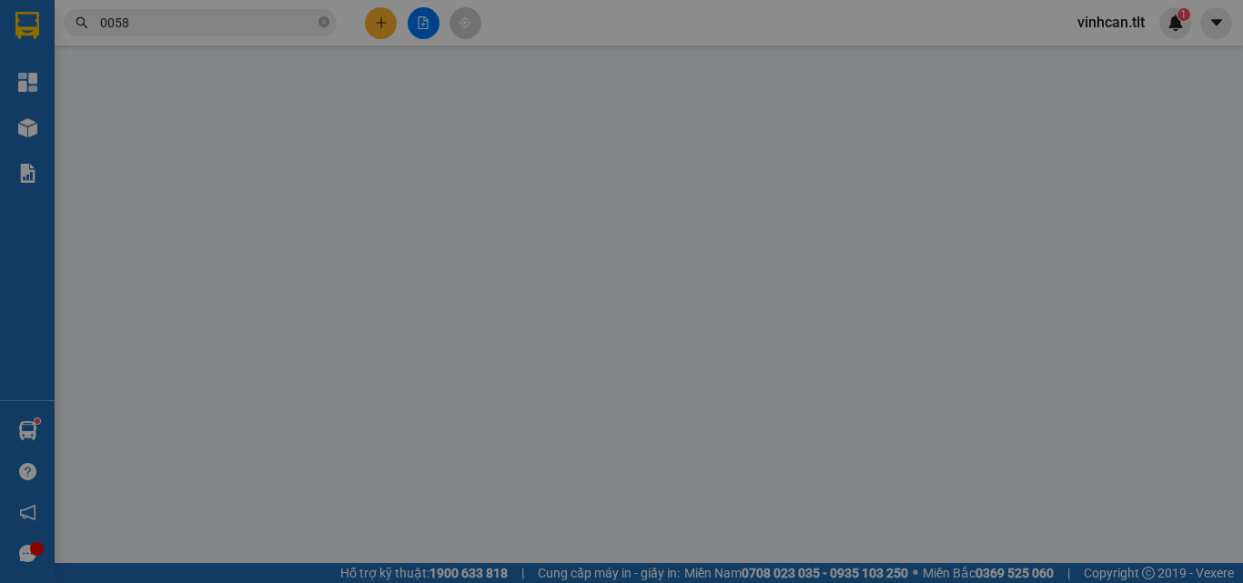
type input "0769665608"
type input "AN PHÁT"
type input "0358558522"
type input "HOÀNG"
type input "25.000"
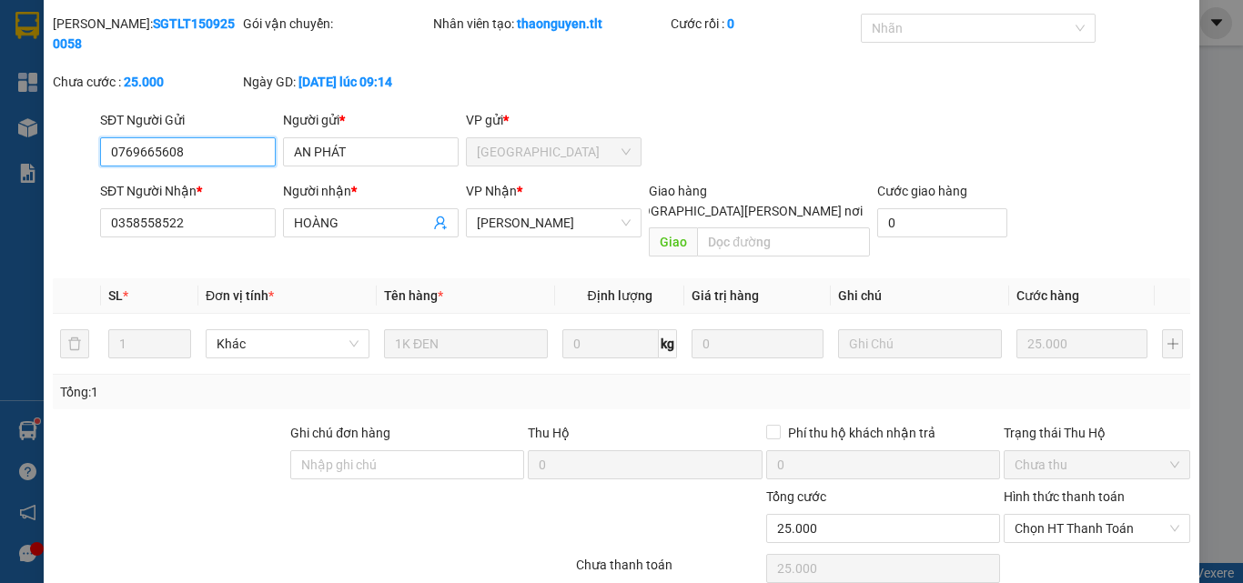
scroll to position [94, 0]
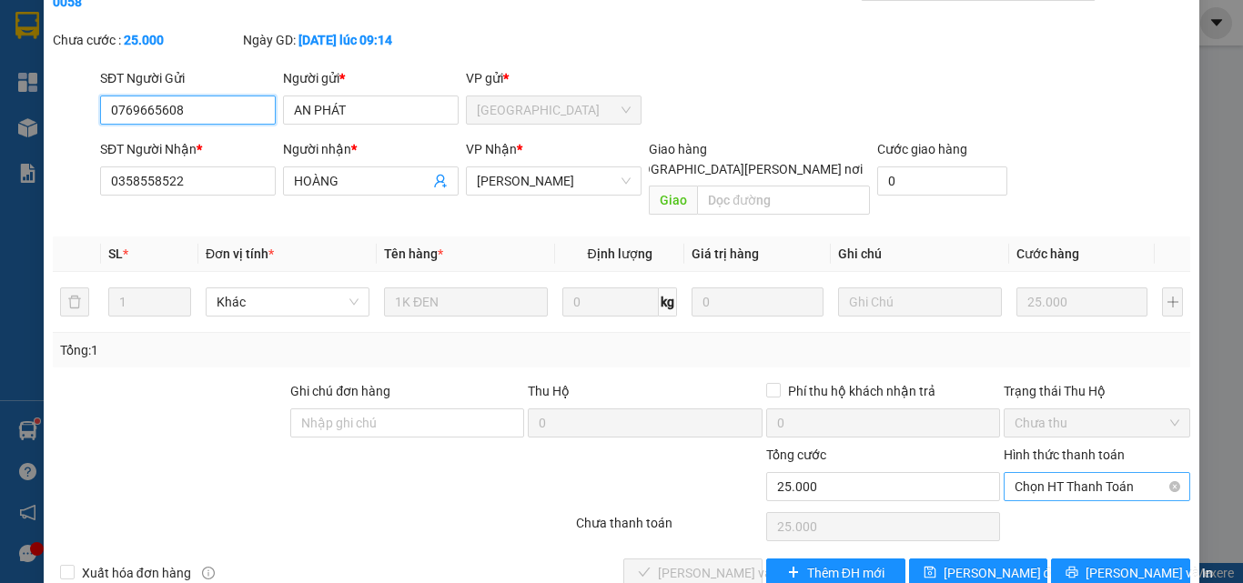
click at [1068, 473] on span "Chọn HT Thanh Toán" at bounding box center [1097, 486] width 165 height 27
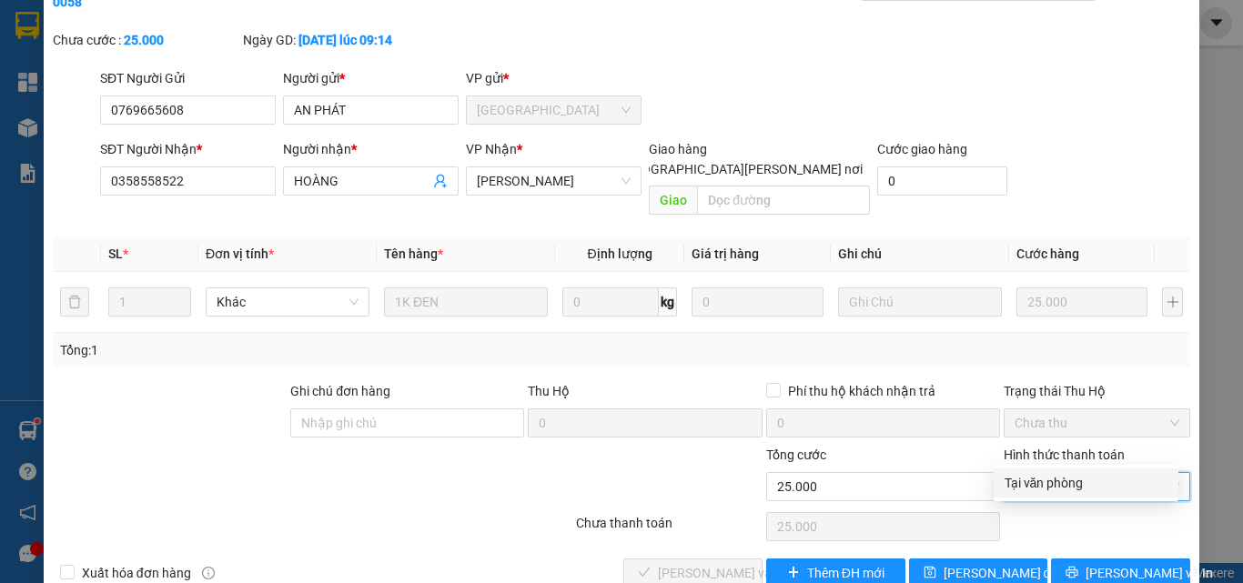
click at [1052, 480] on div "Tại văn phòng" at bounding box center [1086, 483] width 163 height 20
type input "0"
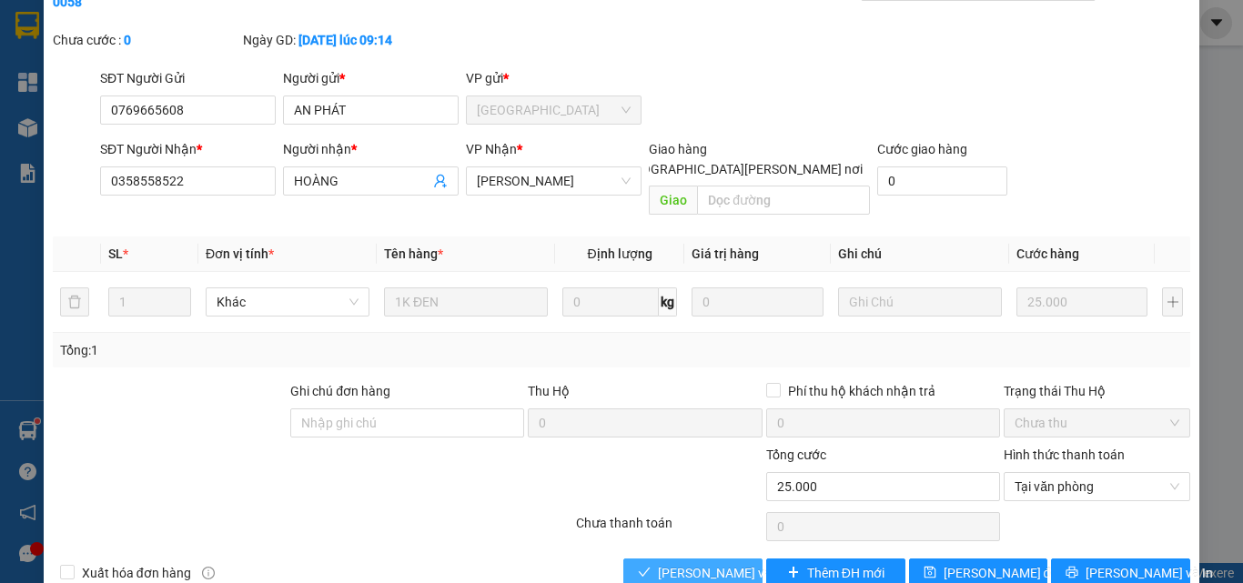
click at [718, 563] on span "[PERSON_NAME] và [PERSON_NAME] hàng" at bounding box center [781, 573] width 246 height 20
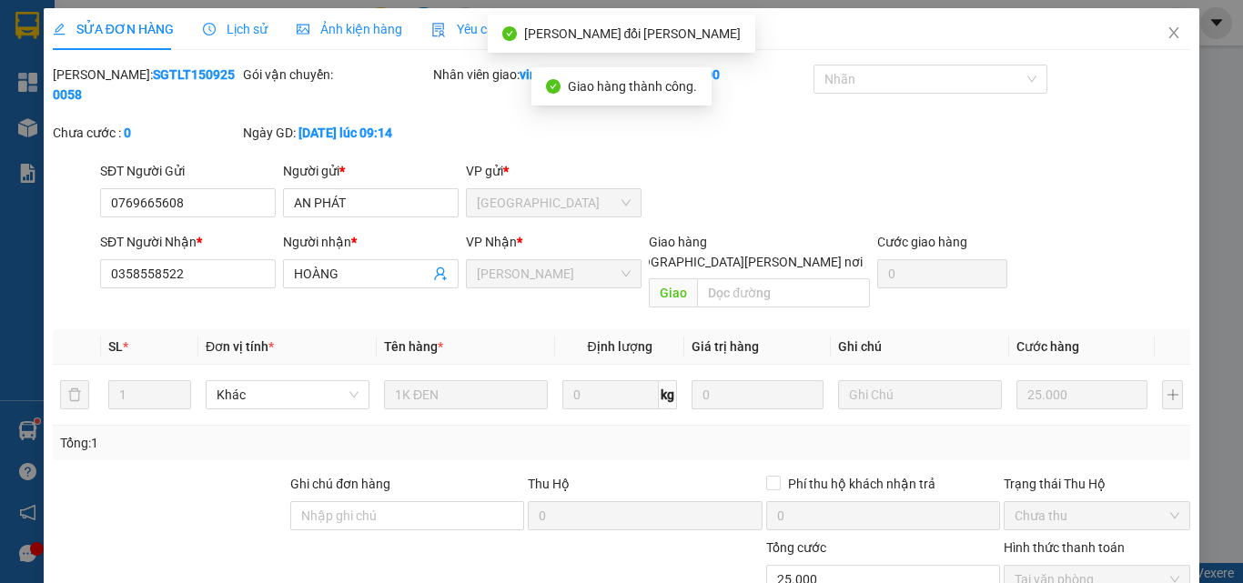
scroll to position [0, 0]
click at [1167, 30] on icon "close" at bounding box center [1174, 33] width 15 height 15
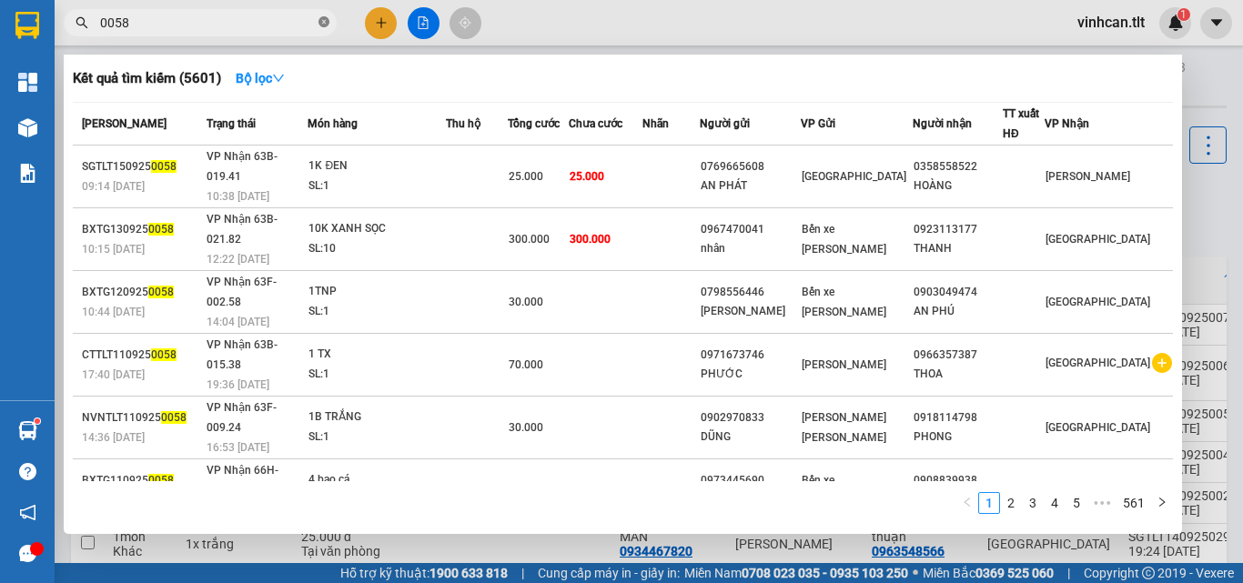
click at [322, 21] on icon "close-circle" at bounding box center [324, 21] width 11 height 11
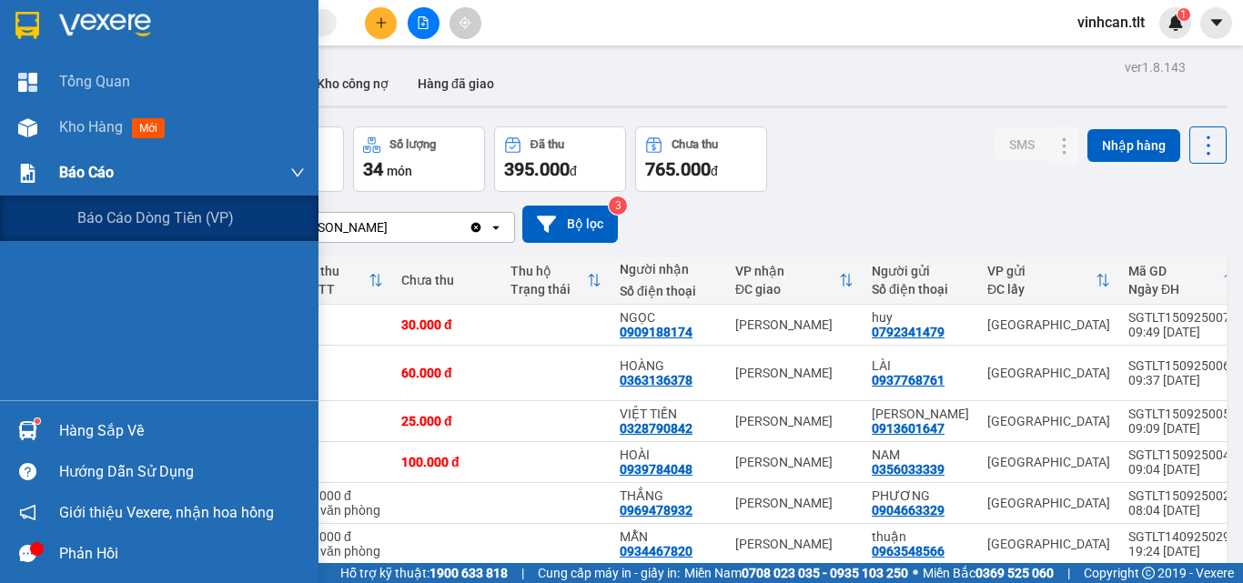
click at [84, 166] on span "Báo cáo" at bounding box center [86, 172] width 55 height 23
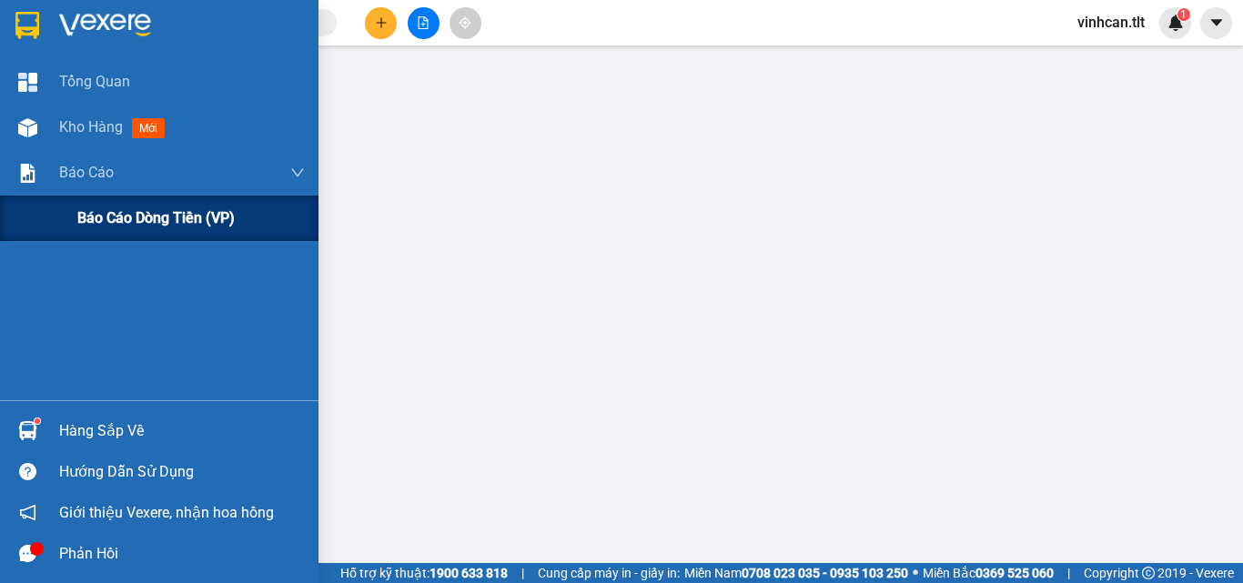
click at [101, 204] on div "Báo cáo dòng tiền (VP)" at bounding box center [191, 219] width 228 height 46
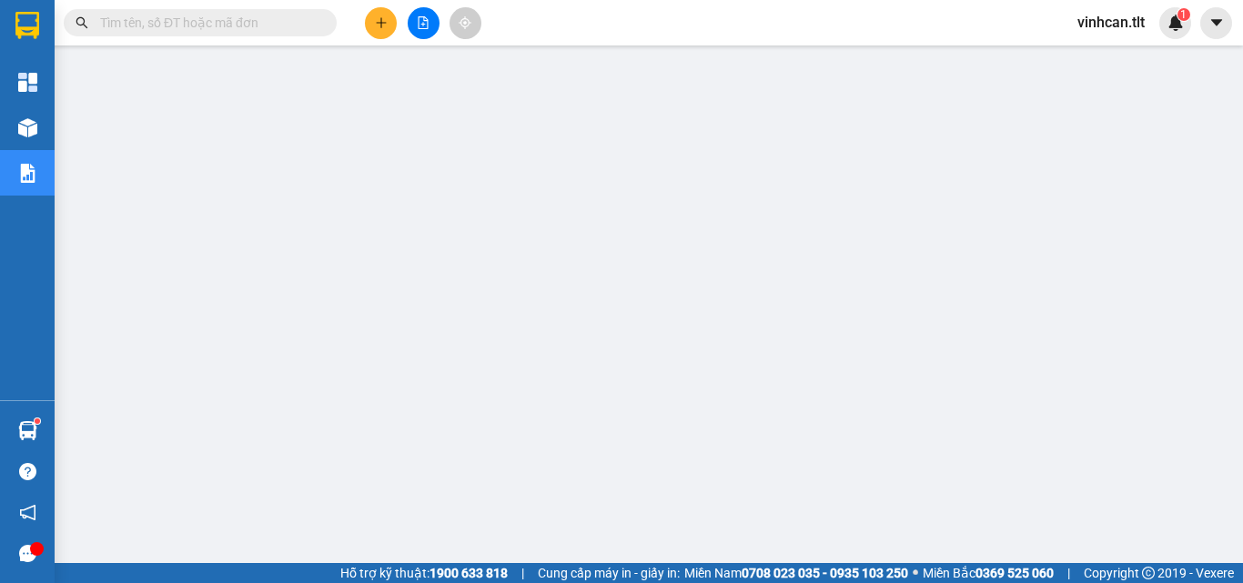
click at [279, 19] on input "text" at bounding box center [207, 23] width 215 height 20
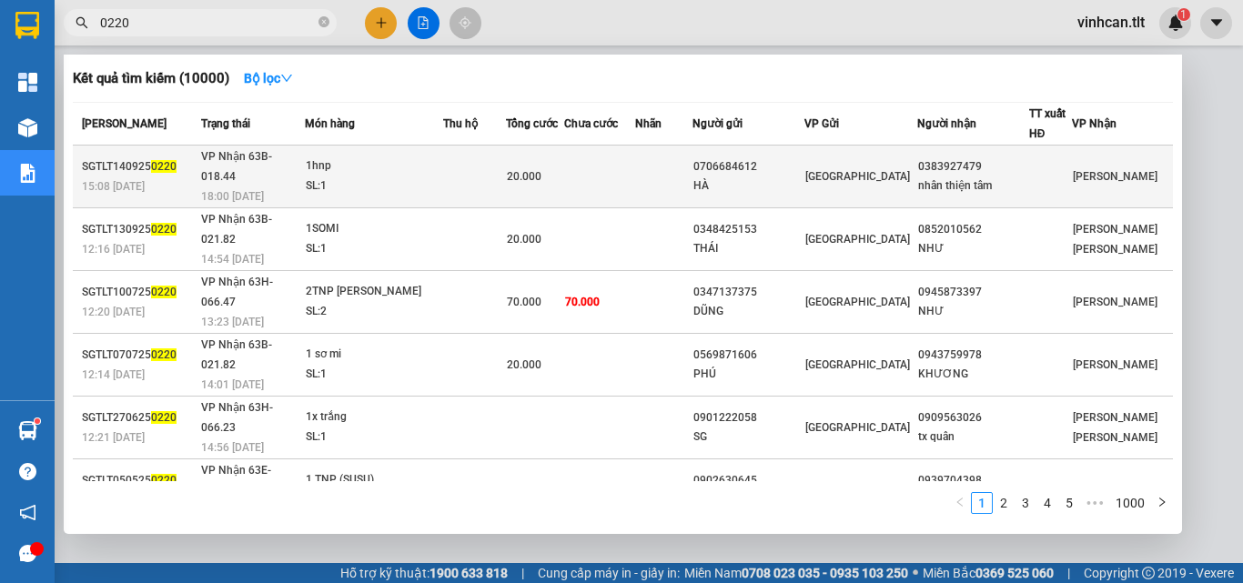
type input "0220"
click at [769, 158] on div "0706684612" at bounding box center [748, 166] width 110 height 19
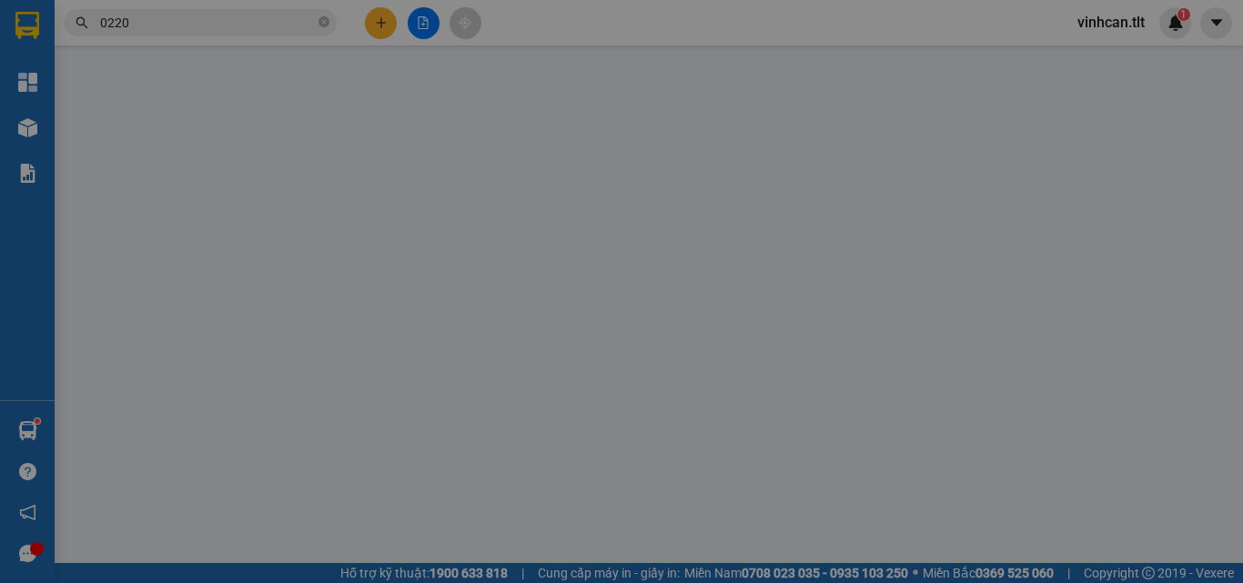
type input "0706684612"
type input "HÀ"
type input "0383927479"
type input "nhân thiện tâm"
type input "20.000"
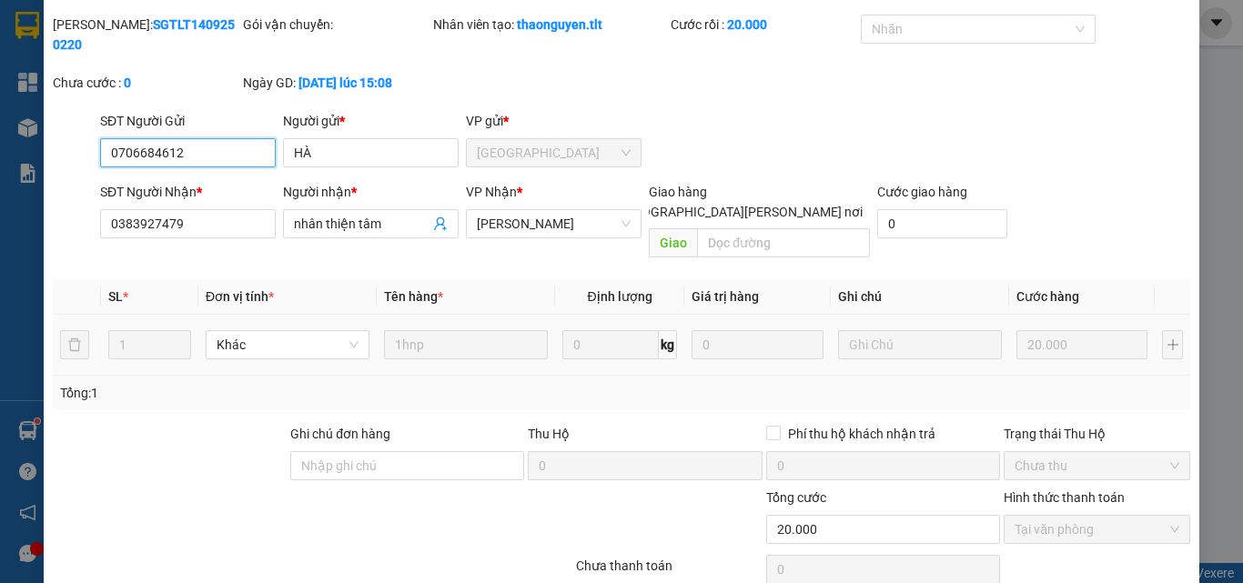
scroll to position [94, 0]
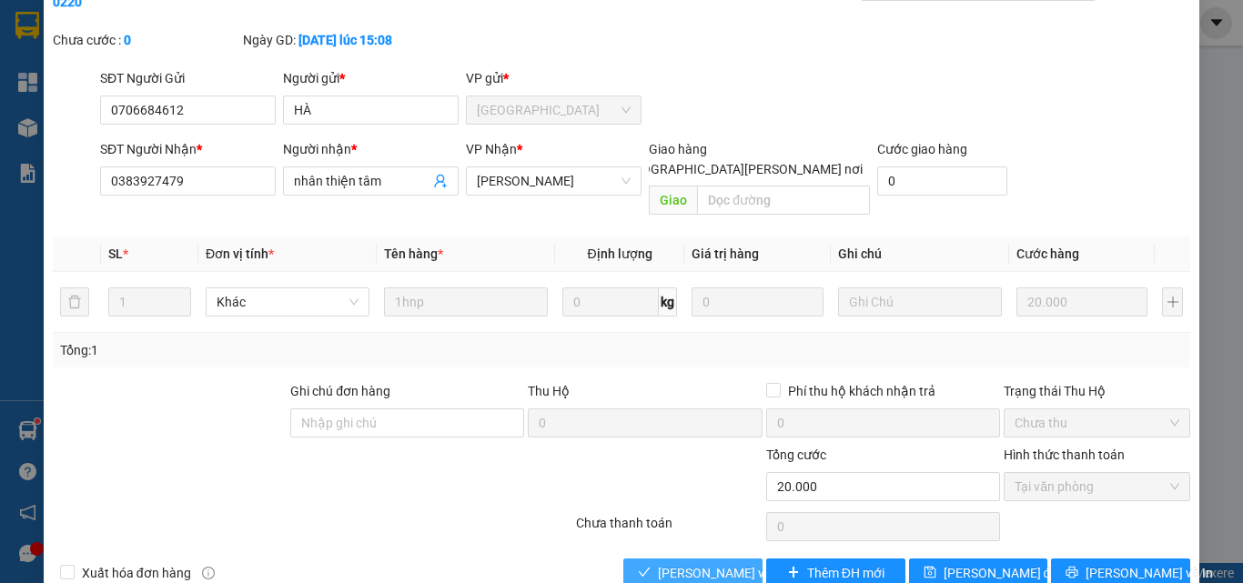
click at [714, 563] on span "[PERSON_NAME] và [PERSON_NAME] hàng" at bounding box center [781, 573] width 246 height 20
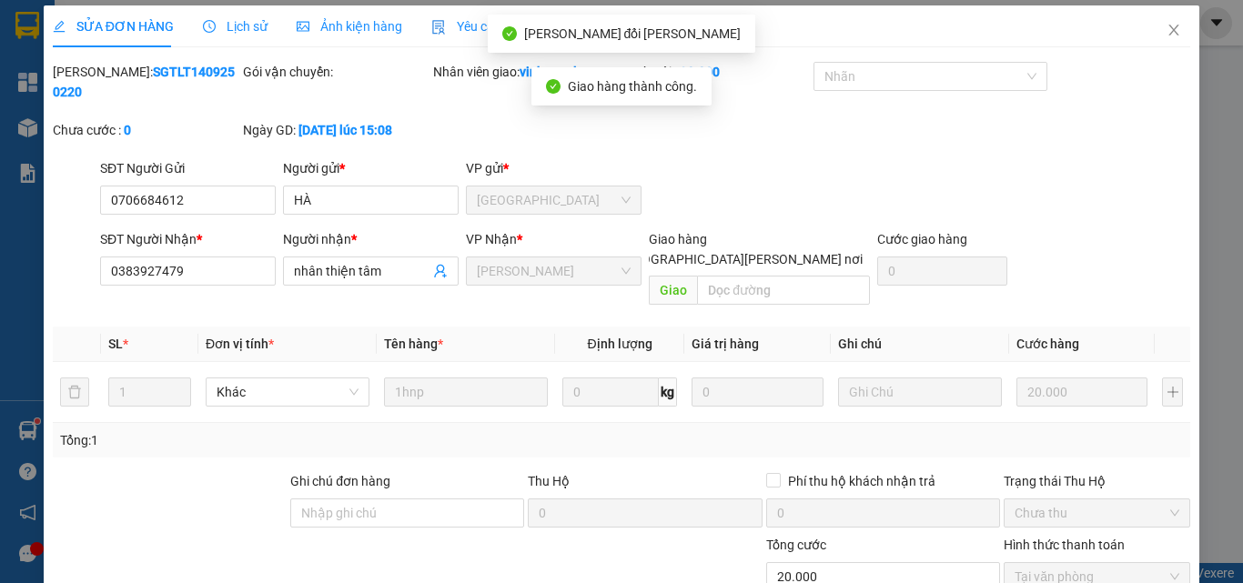
scroll to position [0, 0]
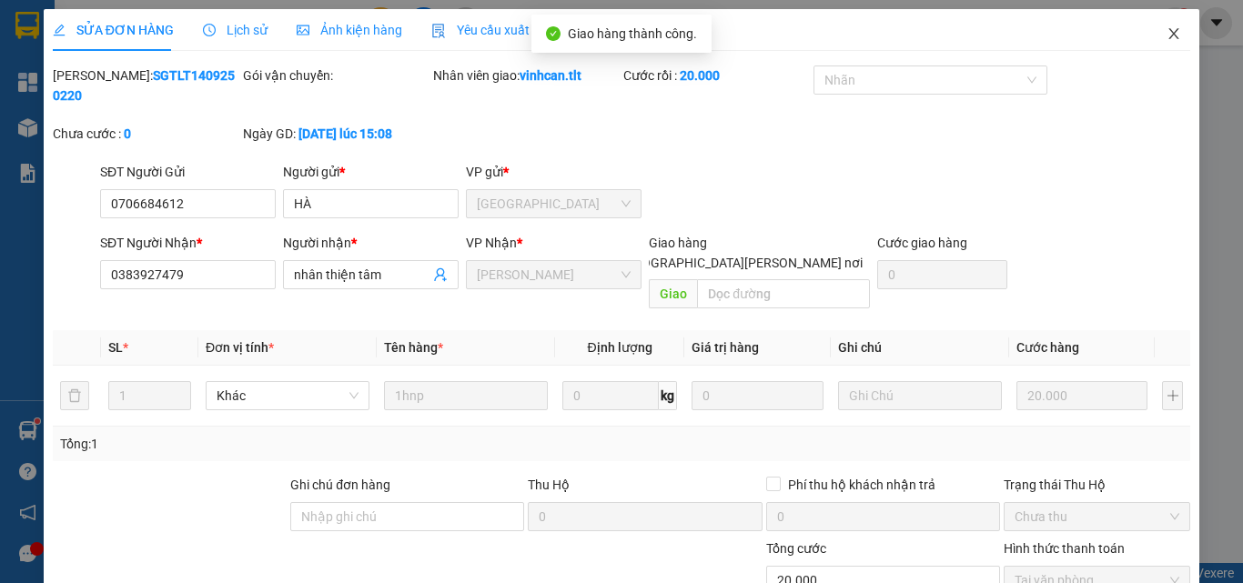
drag, startPoint x: 1164, startPoint y: 39, endPoint x: 1069, endPoint y: 35, distance: 94.8
click at [1167, 38] on icon "close" at bounding box center [1174, 33] width 15 height 15
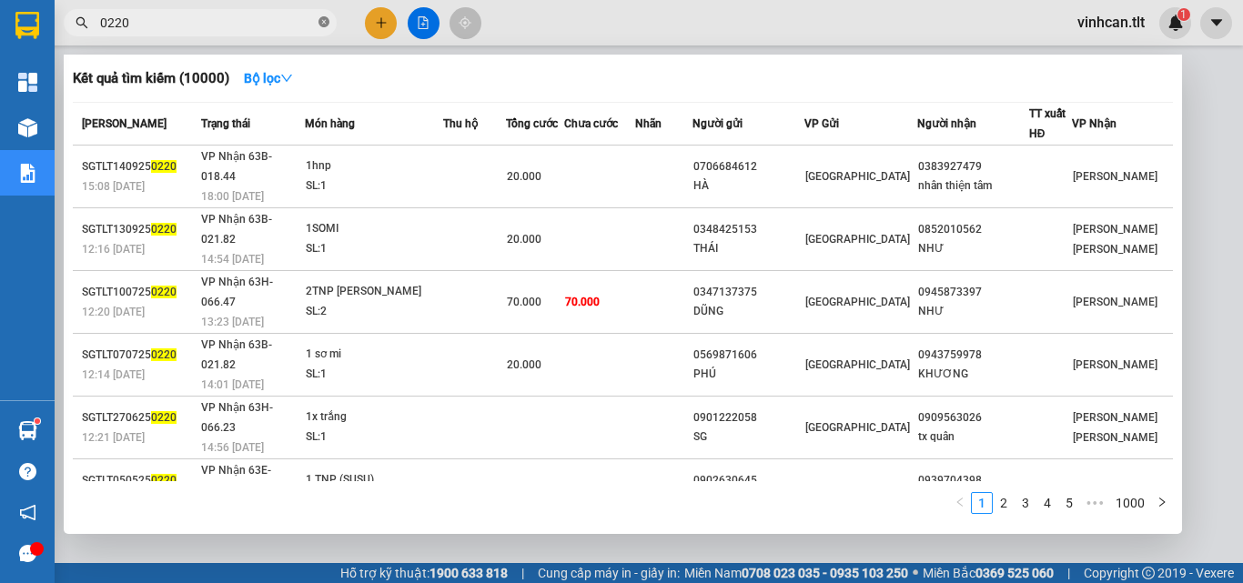
click at [324, 23] on icon "close-circle" at bounding box center [324, 21] width 11 height 11
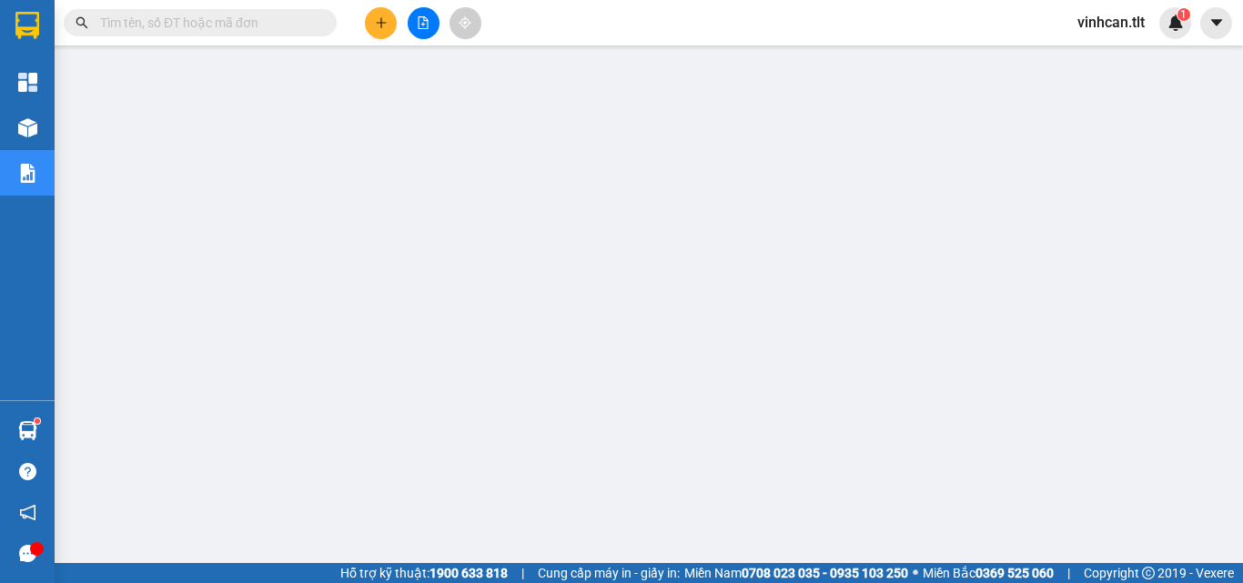
click at [311, 23] on input "text" at bounding box center [207, 23] width 215 height 20
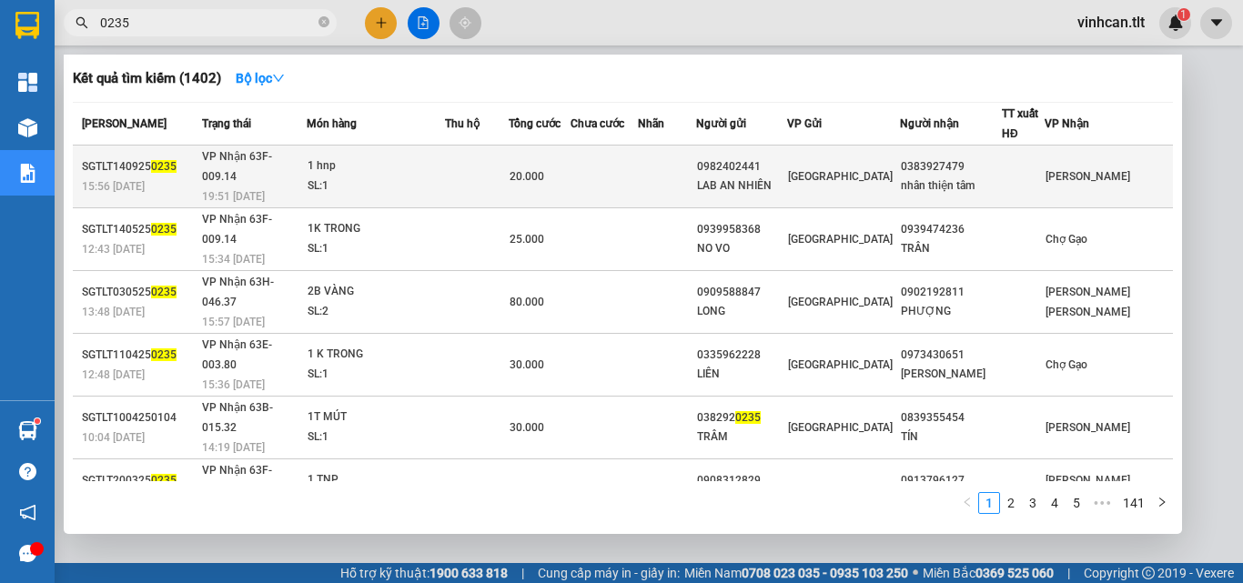
type input "0235"
click at [786, 164] on div "0982402441" at bounding box center [741, 166] width 89 height 19
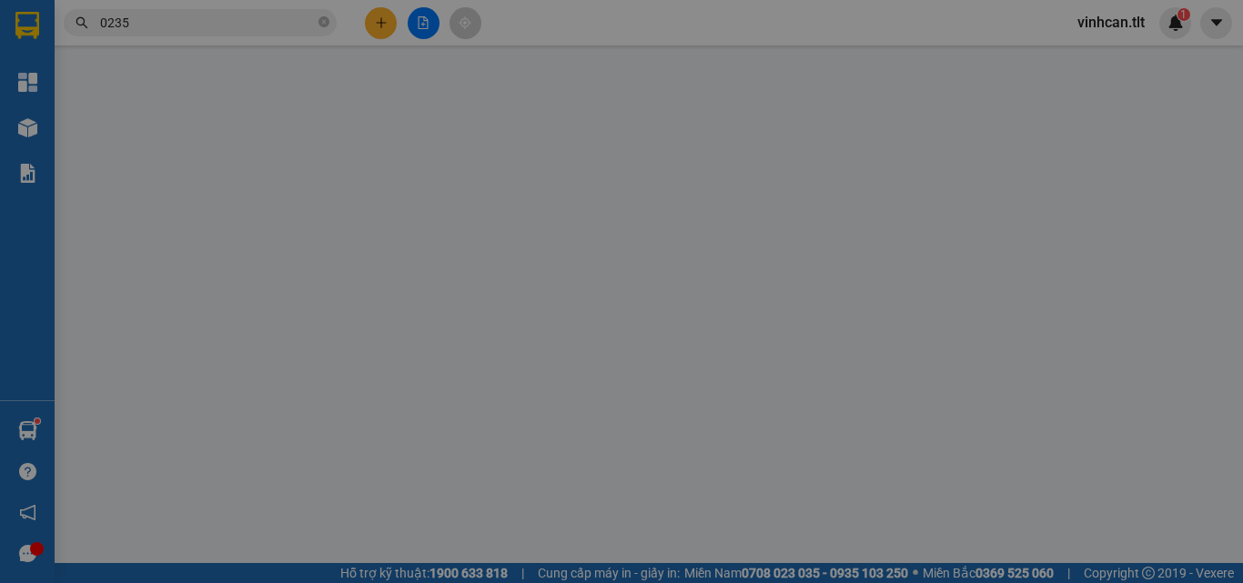
type input "0982402441"
type input "LAB AN NHIÊN"
type input "0383927479"
type input "nhân thiện tâm"
type input "20.000"
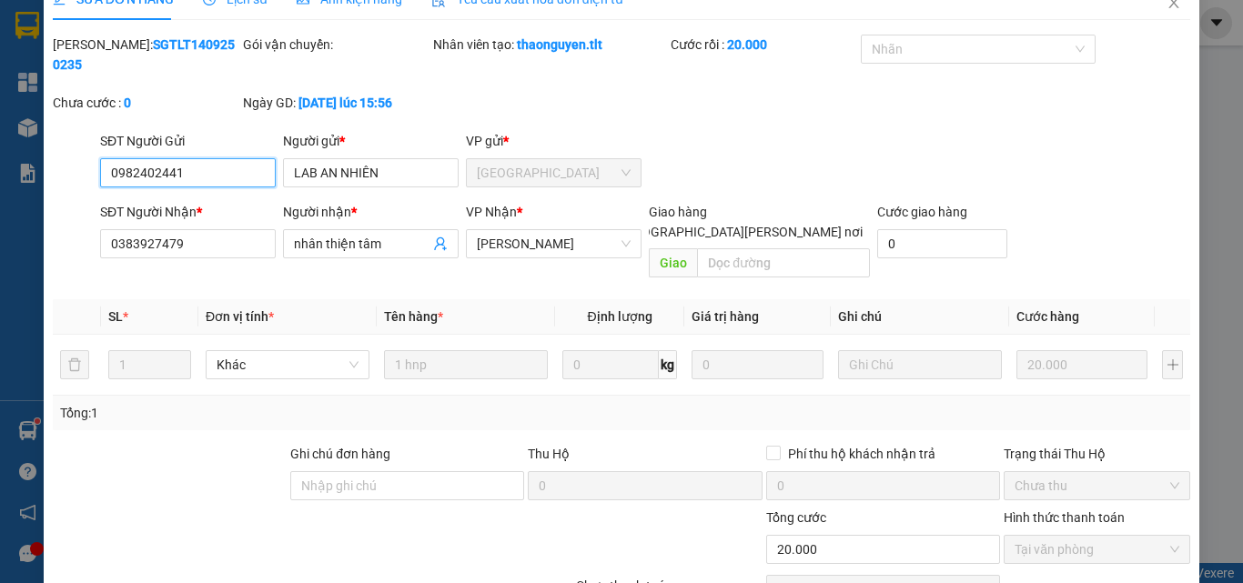
scroll to position [94, 0]
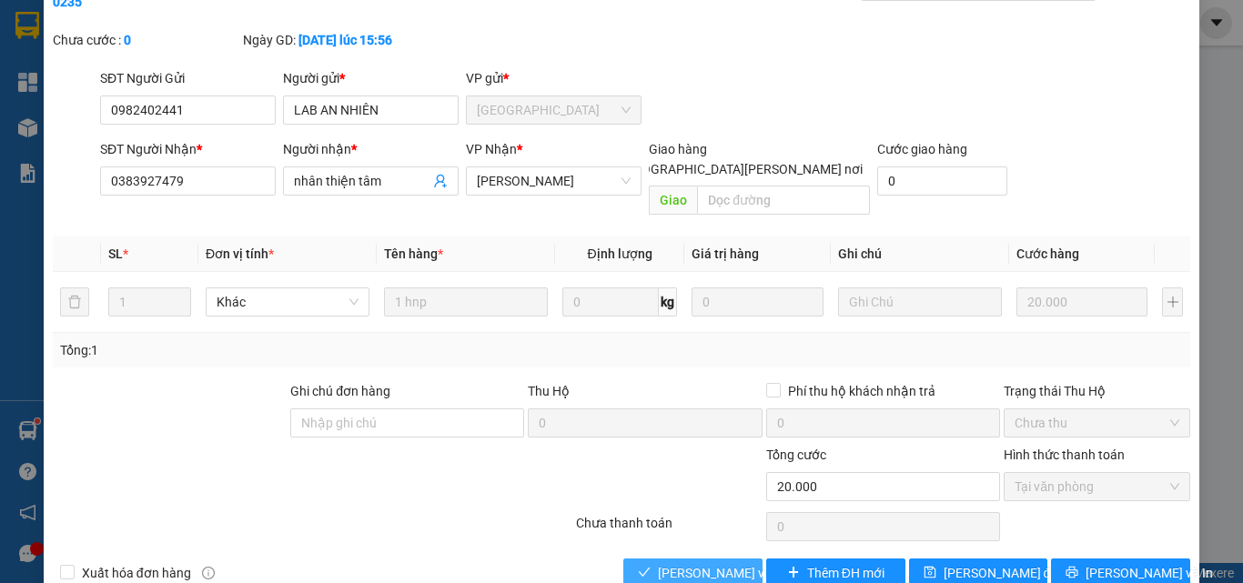
click at [724, 563] on span "[PERSON_NAME] và [PERSON_NAME] hàng" at bounding box center [781, 573] width 246 height 20
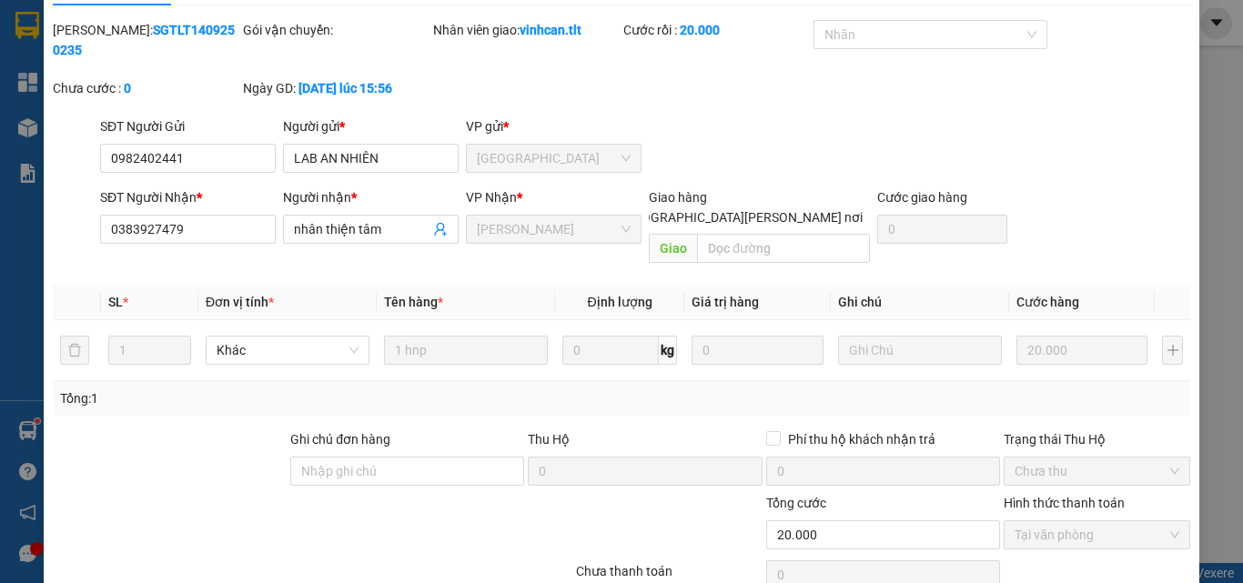
scroll to position [0, 0]
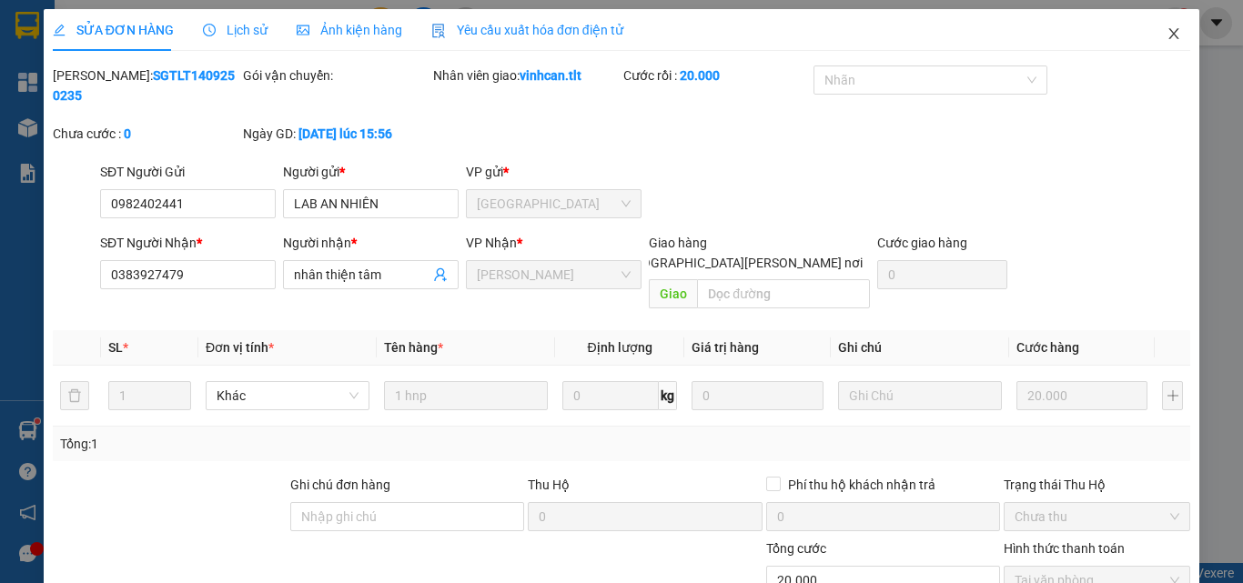
click at [1167, 38] on icon "close" at bounding box center [1174, 33] width 15 height 15
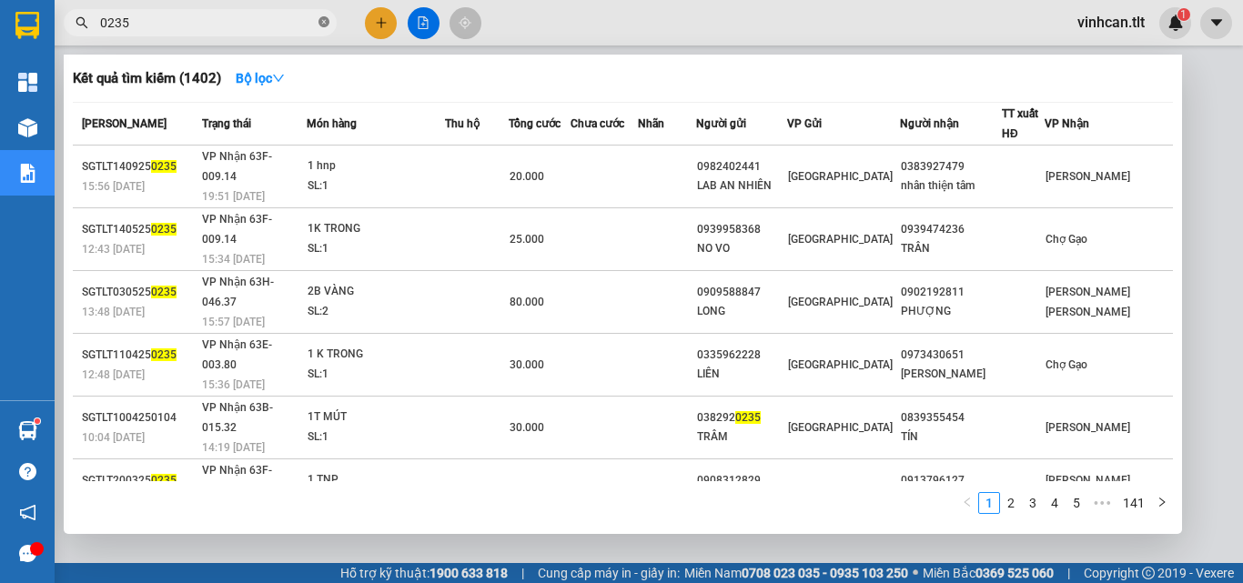
click at [324, 22] on icon "close-circle" at bounding box center [324, 21] width 11 height 11
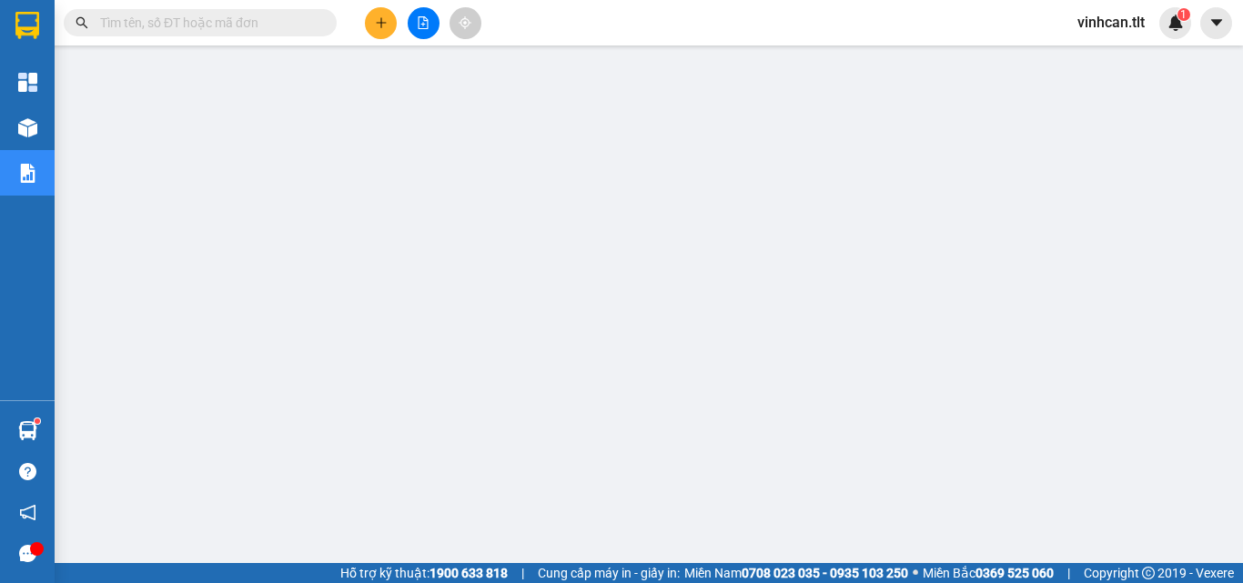
click at [278, 27] on input "text" at bounding box center [207, 23] width 215 height 20
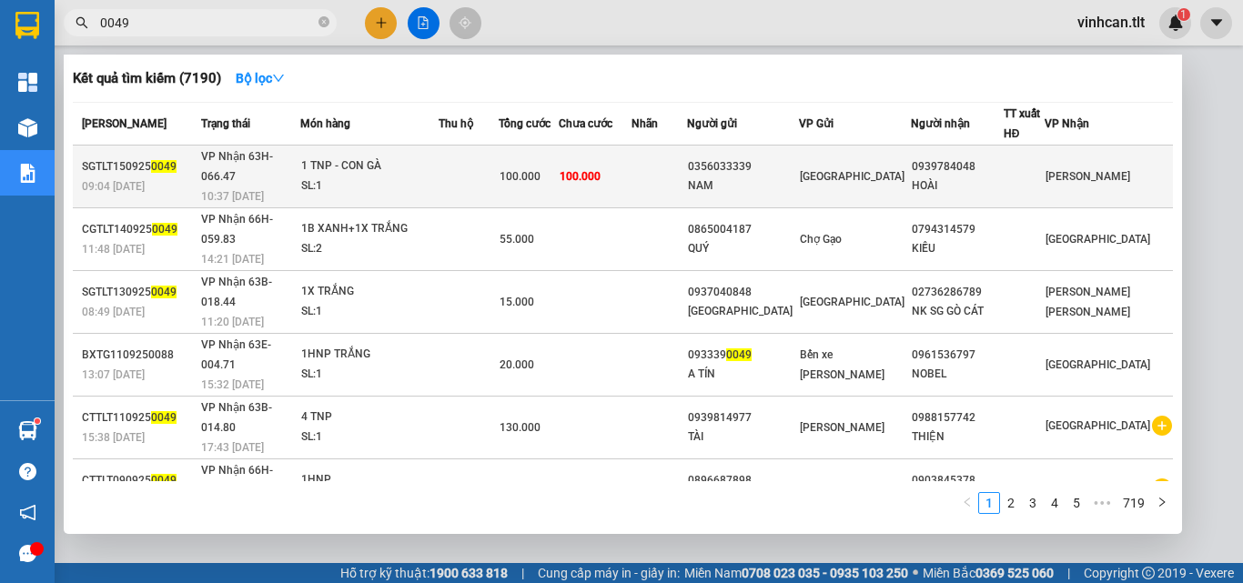
type input "0049"
click at [778, 157] on div "0356033339" at bounding box center [743, 166] width 110 height 19
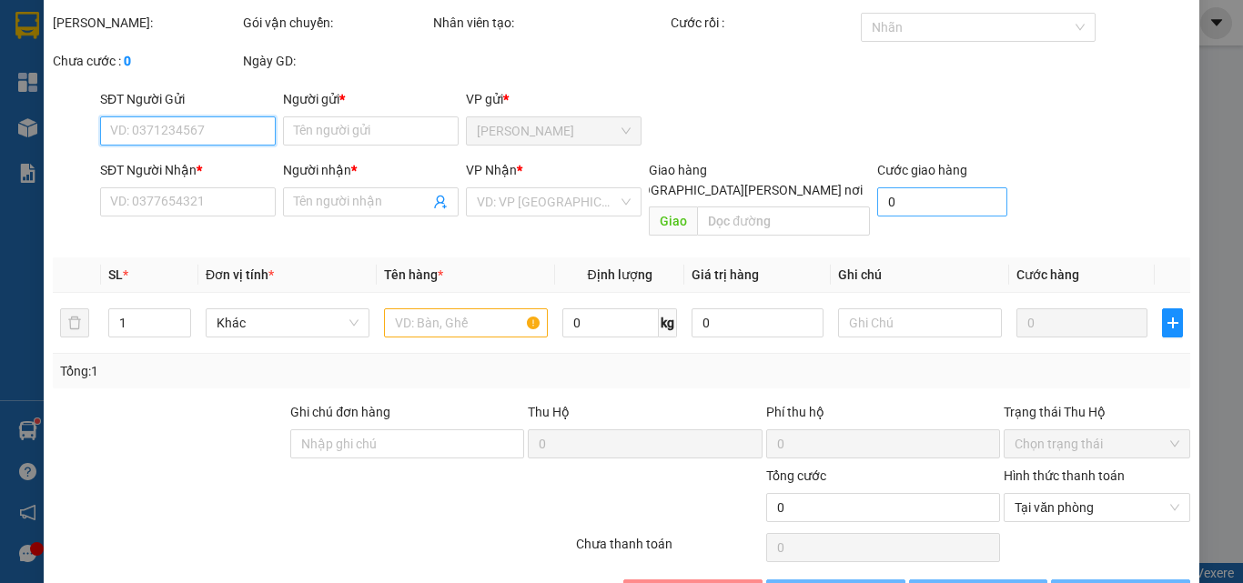
type input "0356033339"
type input "NAM"
type input "0939784048"
type input "HOÀI"
type input "100.000"
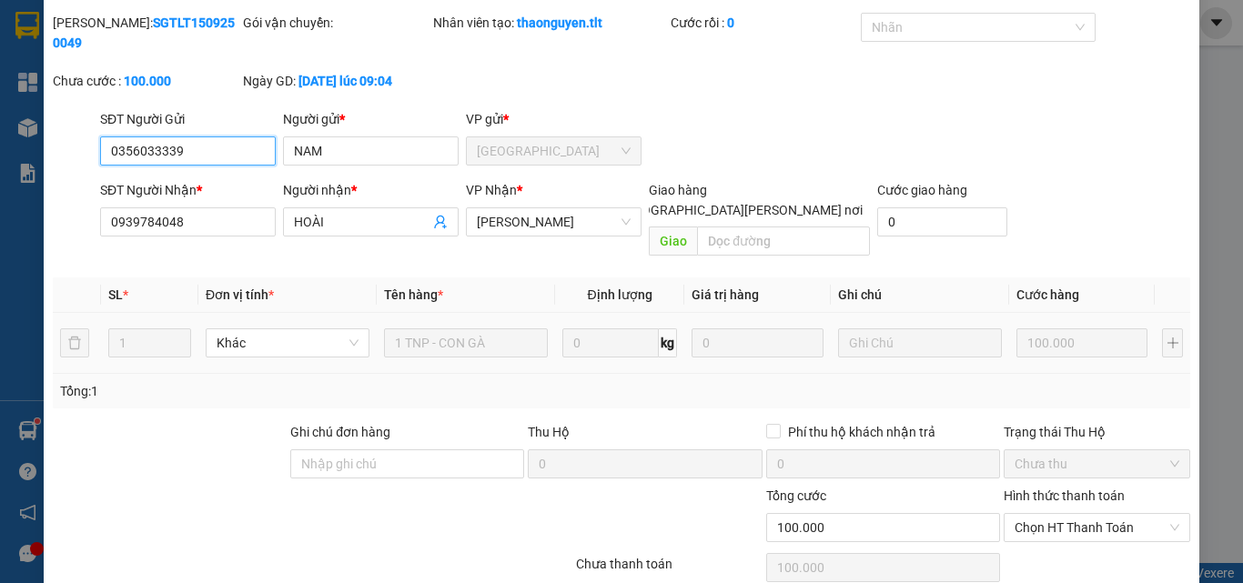
scroll to position [91, 0]
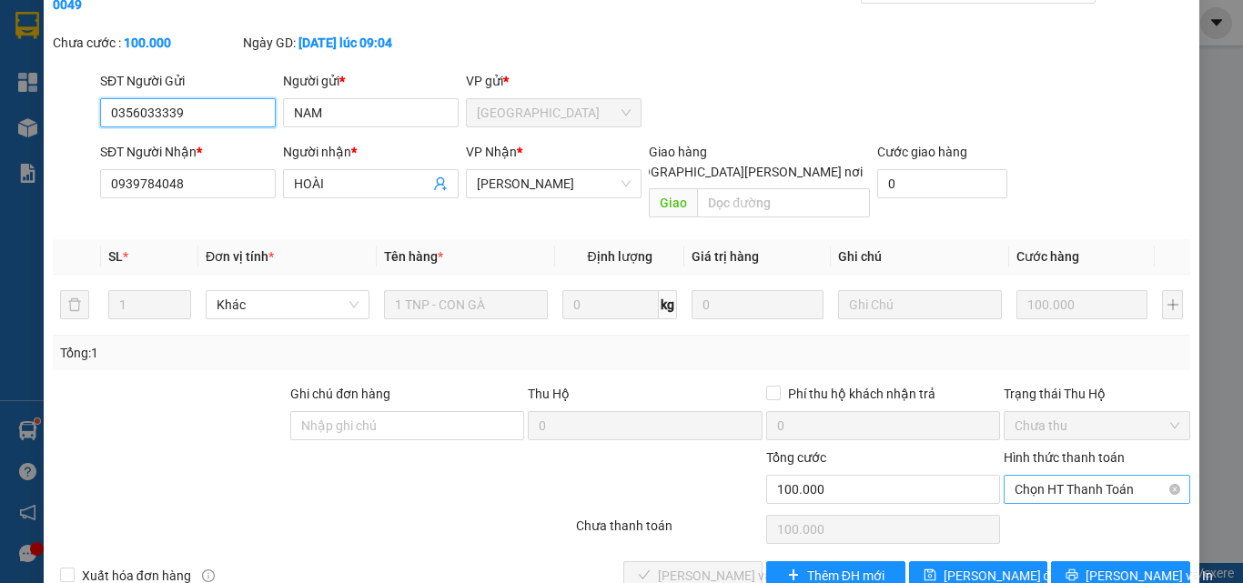
click at [1048, 476] on span "Chọn HT Thanh Toán" at bounding box center [1097, 489] width 165 height 27
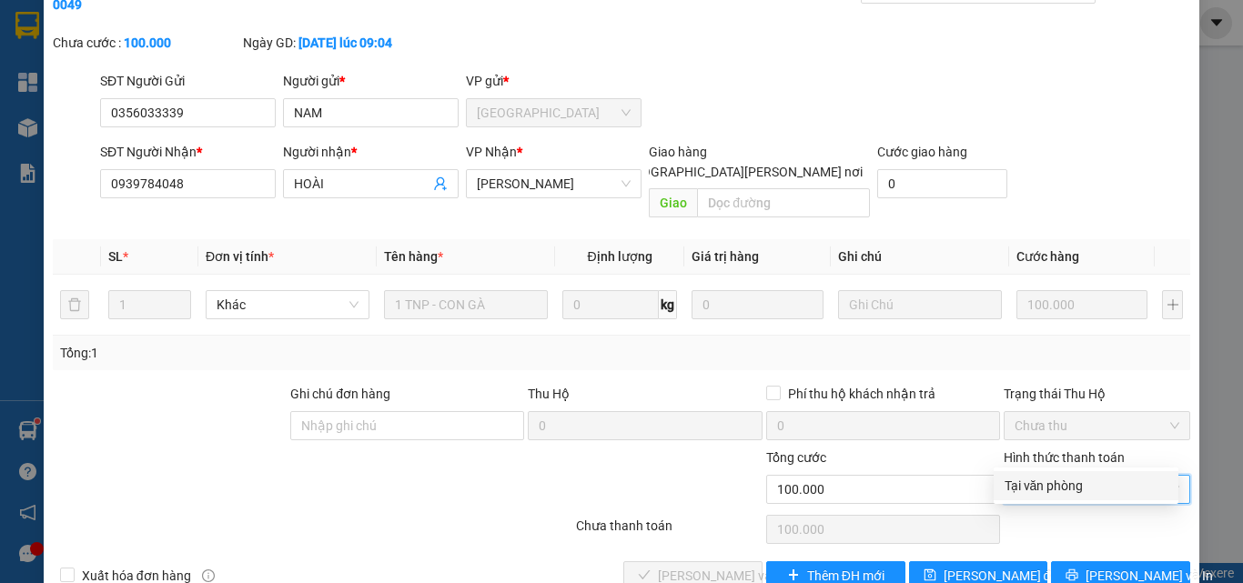
click at [1036, 485] on div "Tại văn phòng" at bounding box center [1086, 486] width 163 height 20
type input "0"
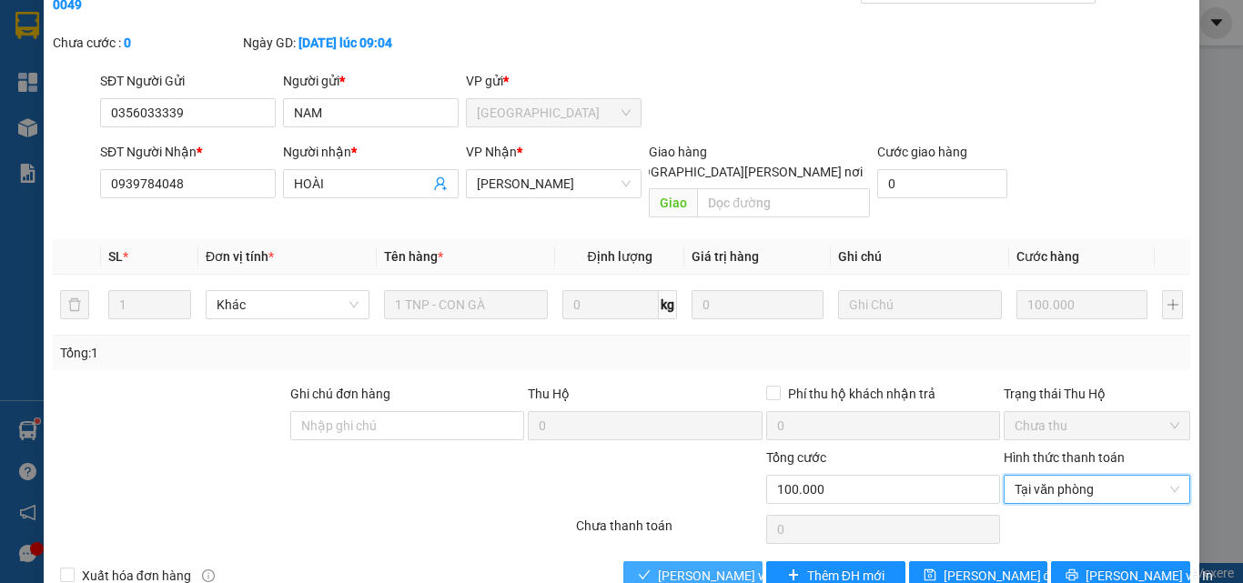
click at [721, 566] on span "[PERSON_NAME] và [PERSON_NAME] hàng" at bounding box center [781, 576] width 246 height 20
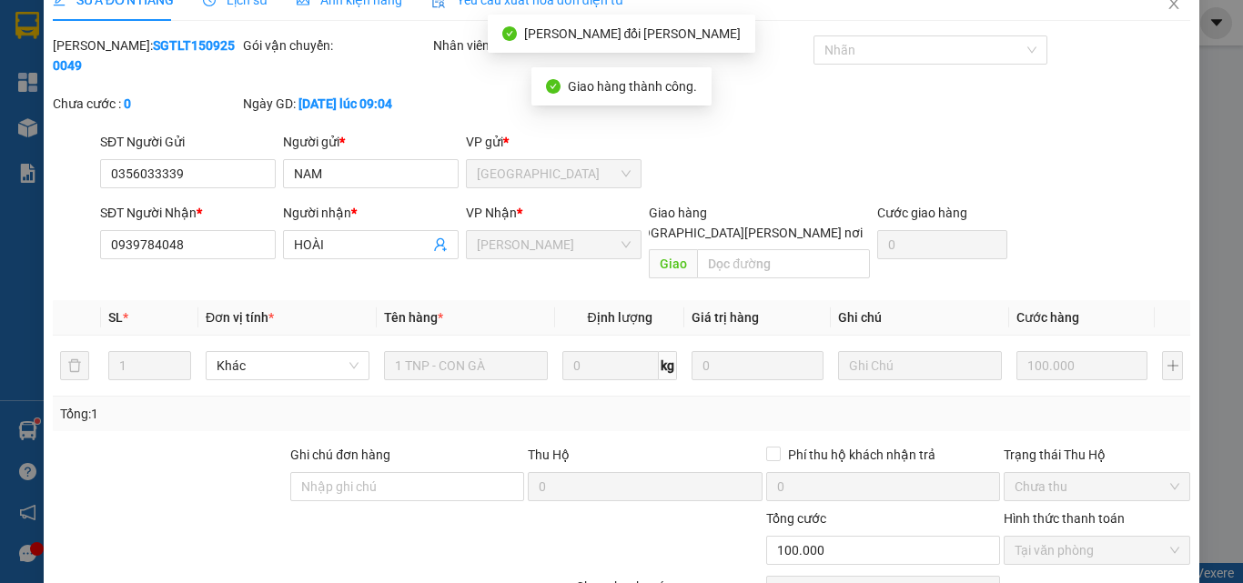
scroll to position [0, 0]
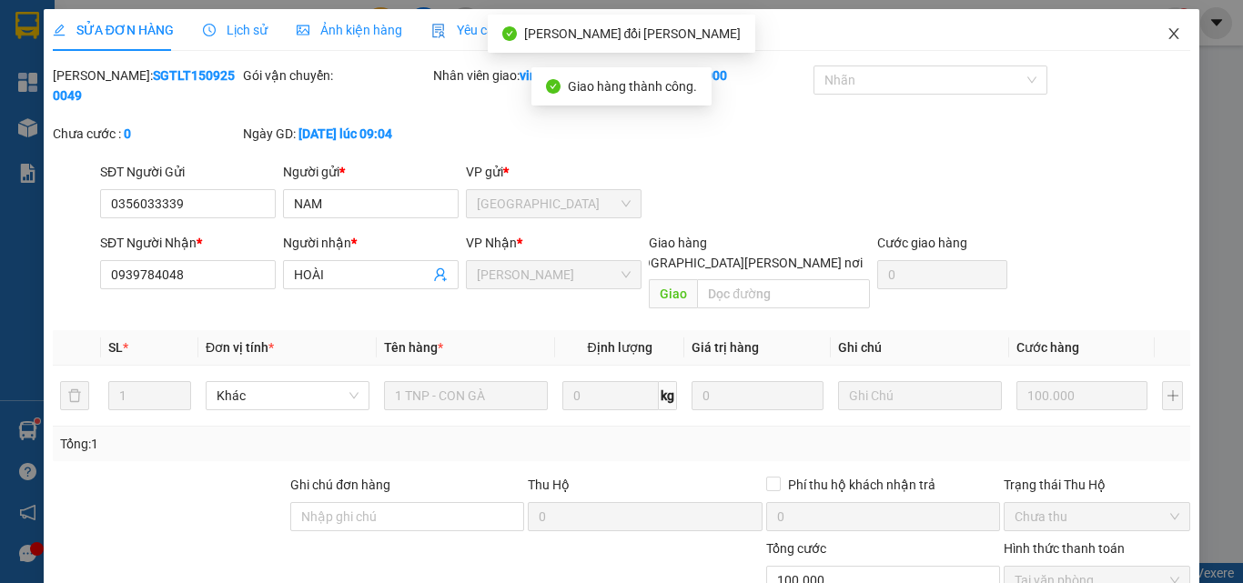
click at [1167, 39] on icon "close" at bounding box center [1174, 33] width 15 height 15
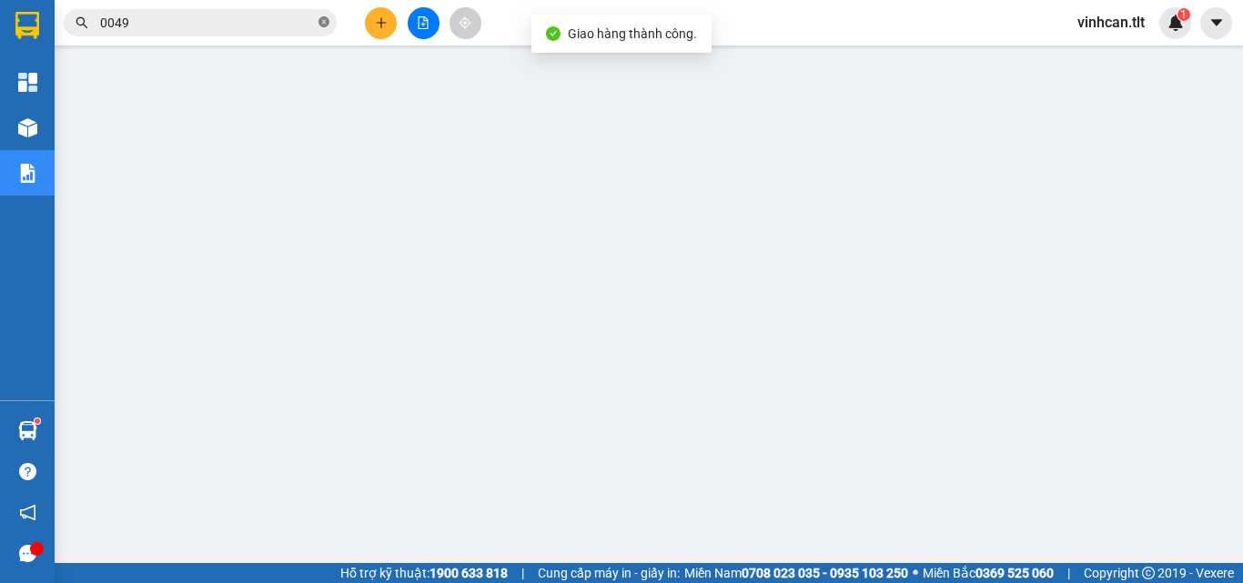
click at [320, 22] on icon "close-circle" at bounding box center [324, 21] width 11 height 11
